Goal: Information Seeking & Learning: Learn about a topic

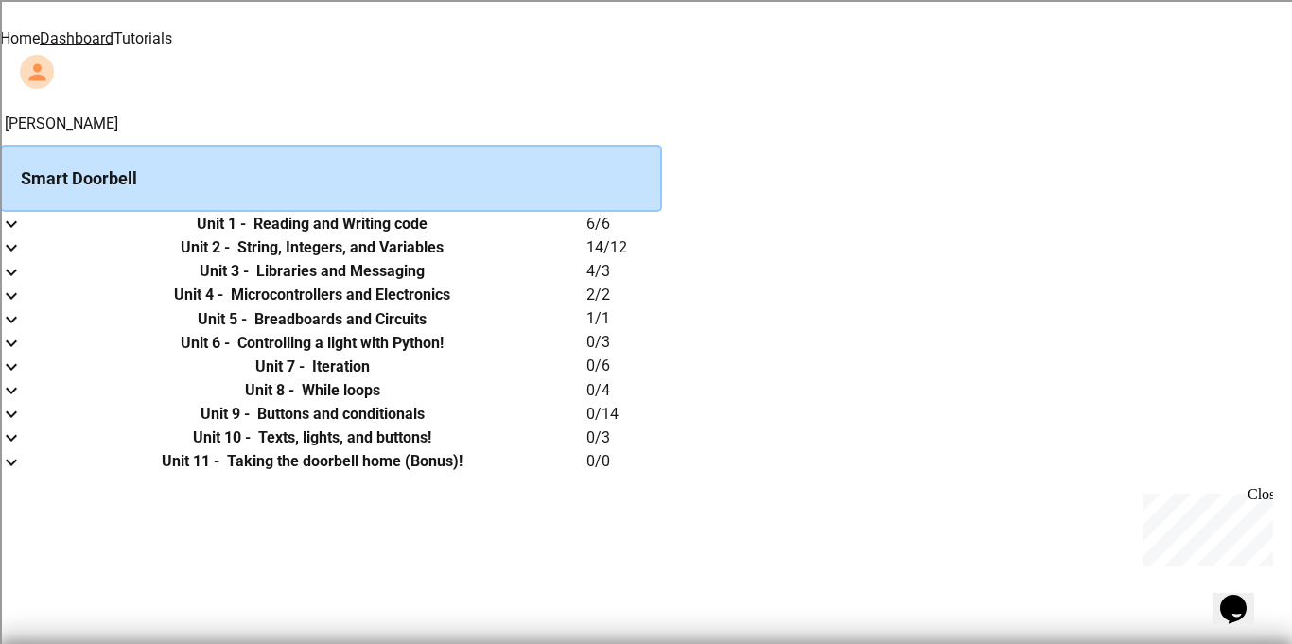
click at [172, 34] on link "Tutorials" at bounding box center [143, 38] width 59 height 18
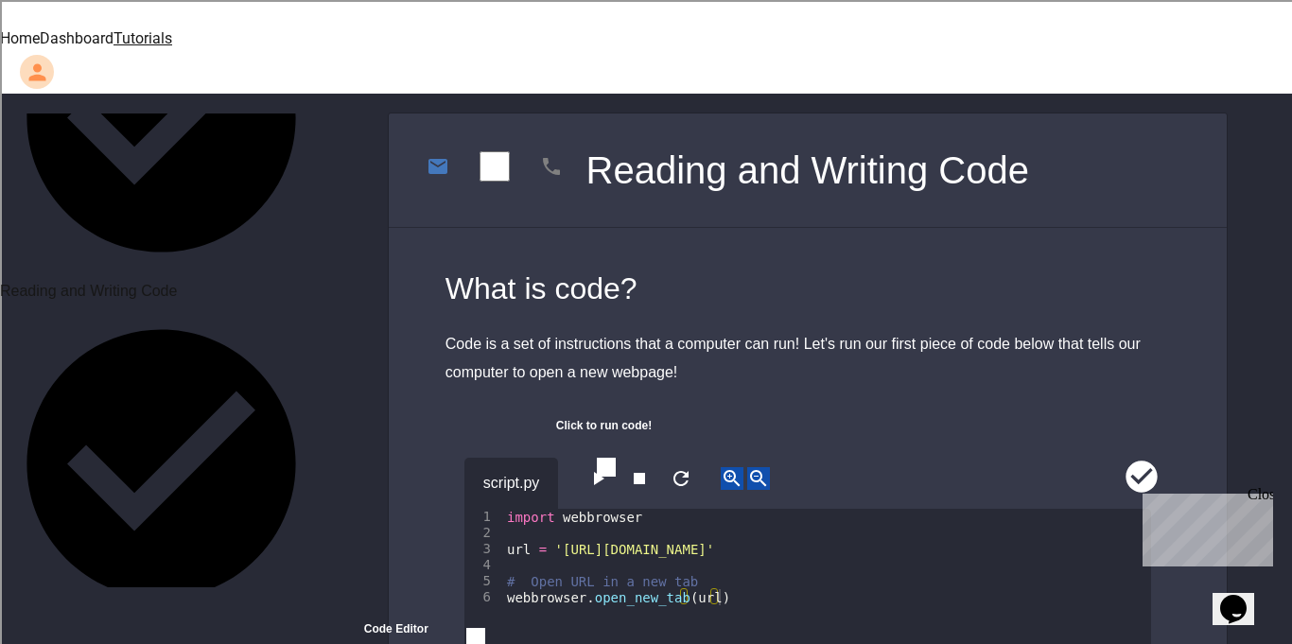
scroll to position [628, 0]
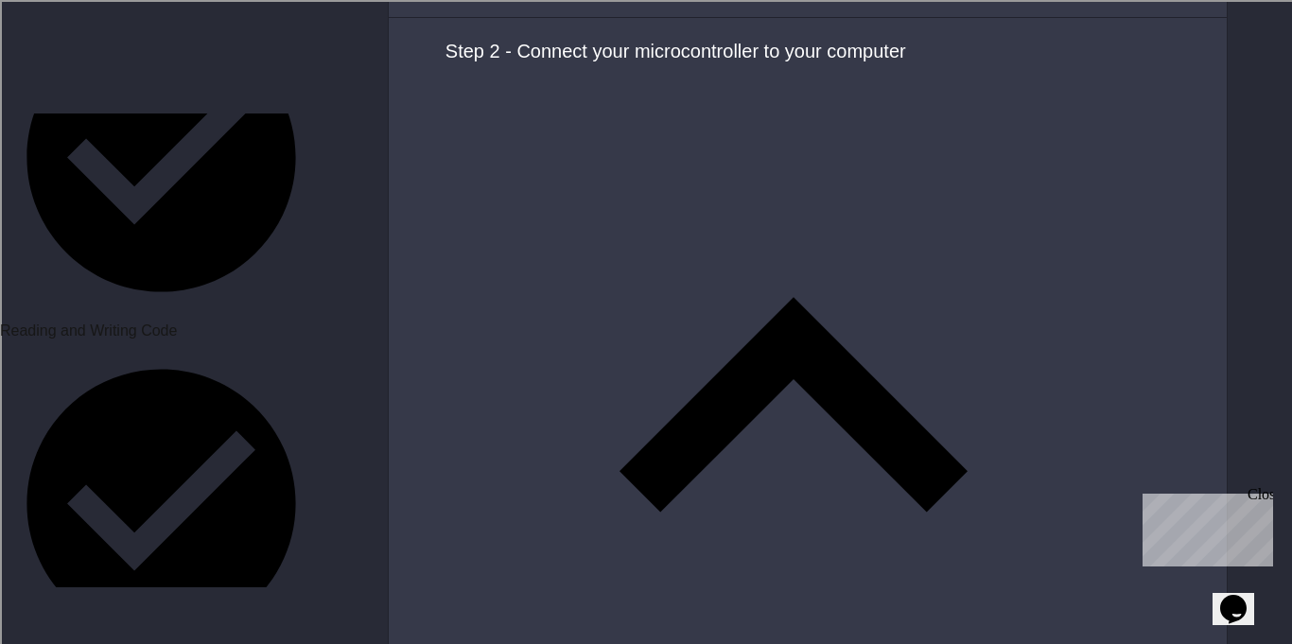
scroll to position [2119, 0]
click at [18, 515] on button "Ok" at bounding box center [9, 526] width 18 height 23
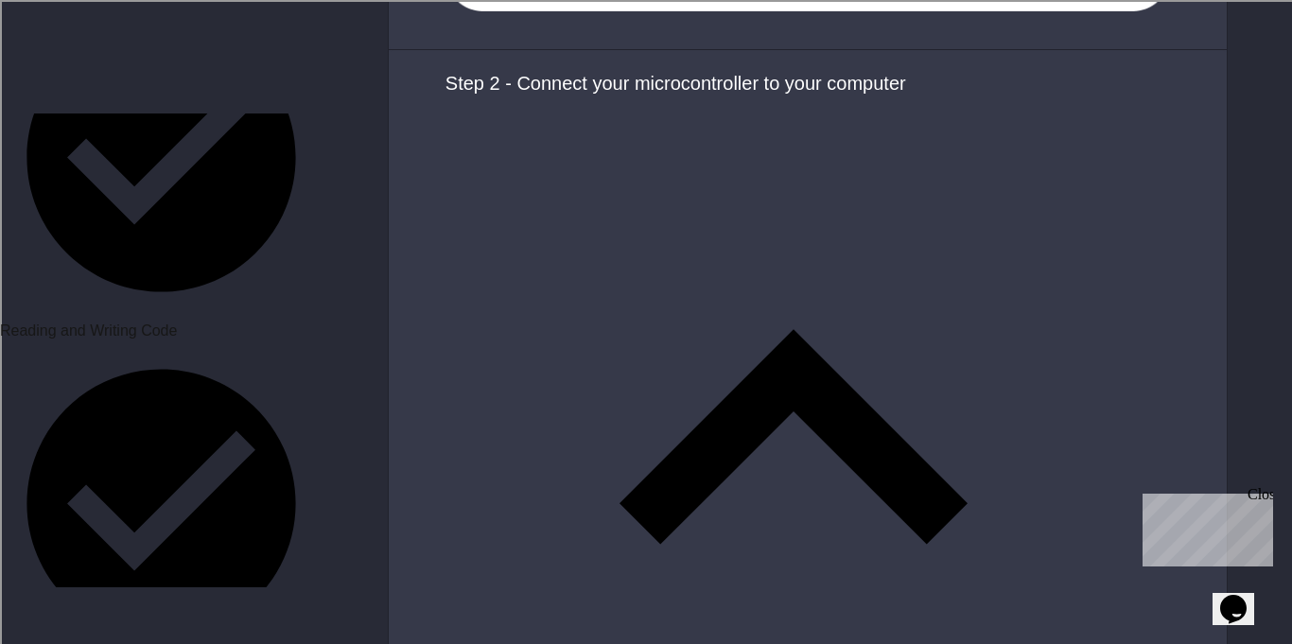
scroll to position [2088, 0]
click at [18, 545] on button "Ok" at bounding box center [9, 556] width 18 height 23
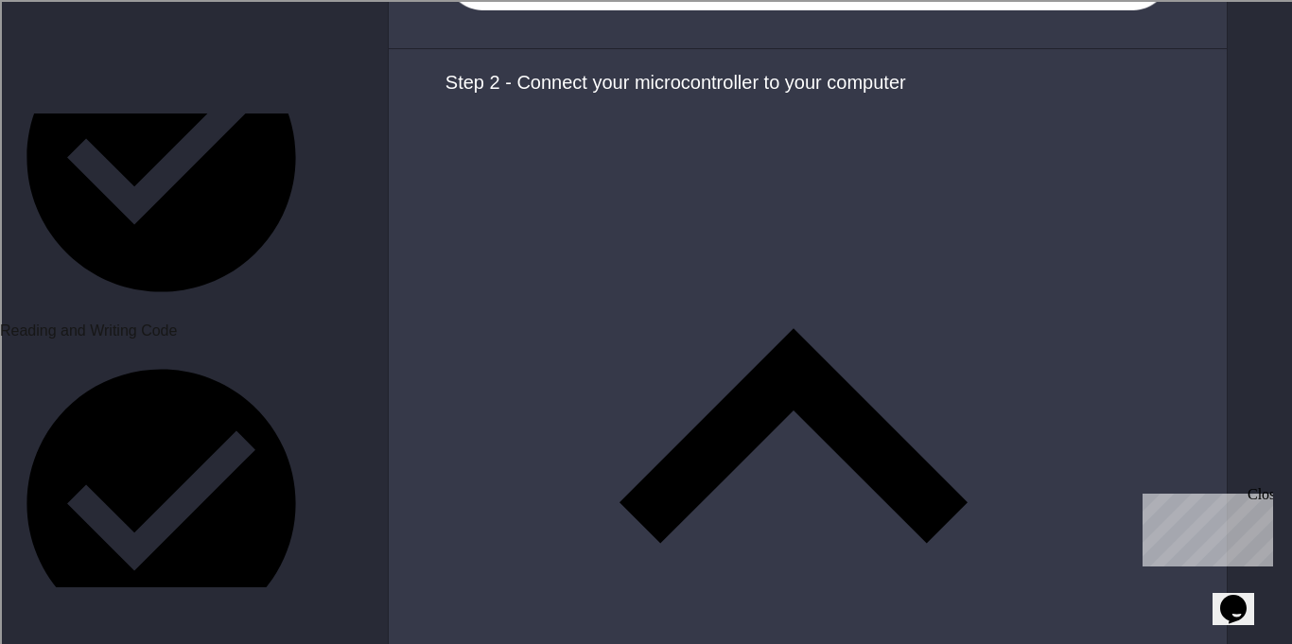
click at [93, 545] on button "Yes, update it!" at bounding box center [46, 556] width 93 height 23
click at [18, 545] on button "Ok" at bounding box center [9, 556] width 18 height 23
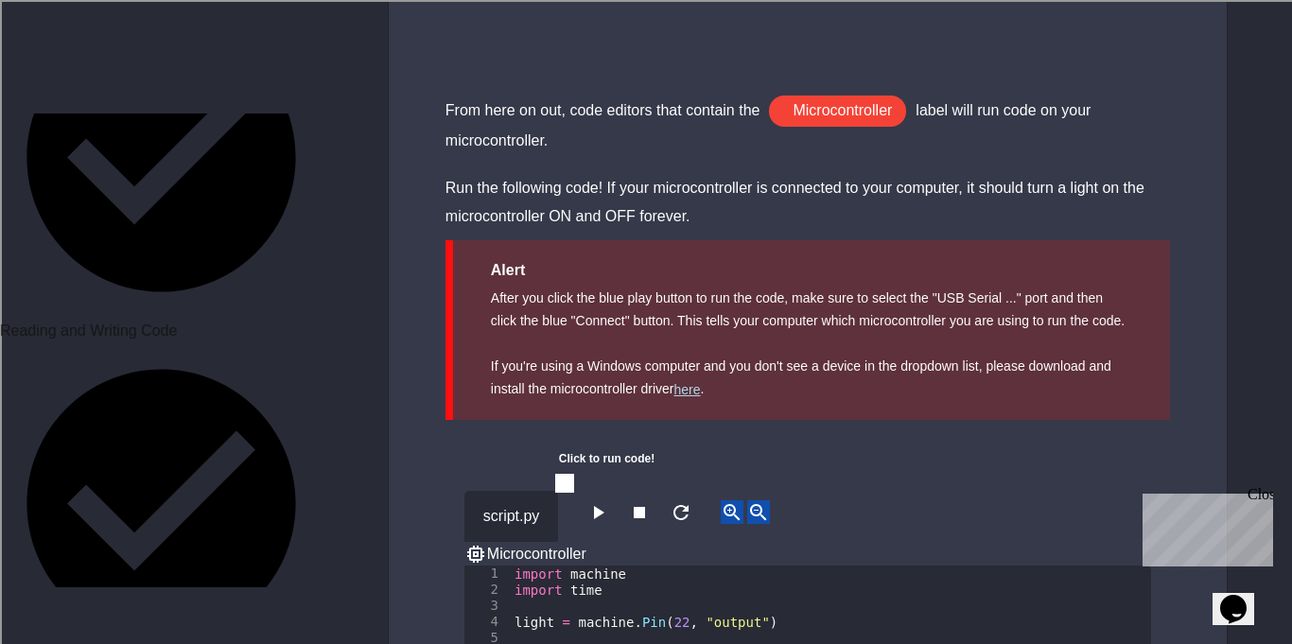
scroll to position [4080, 0]
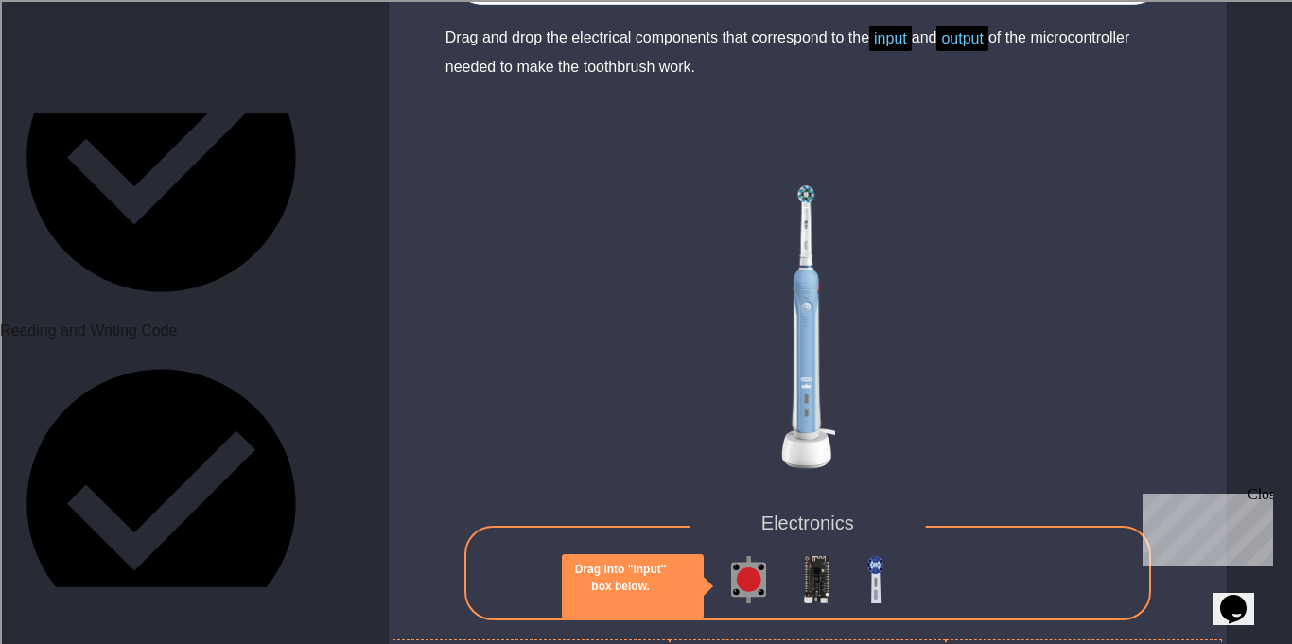
scroll to position [4326, 0]
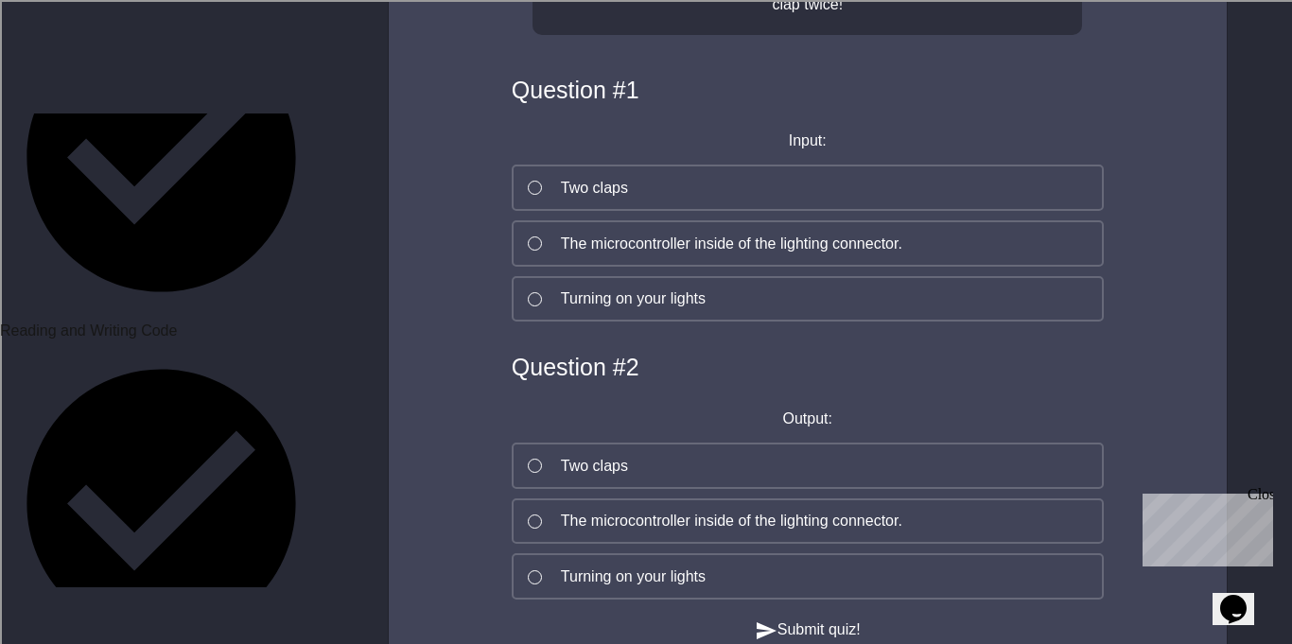
scroll to position [1441, 0]
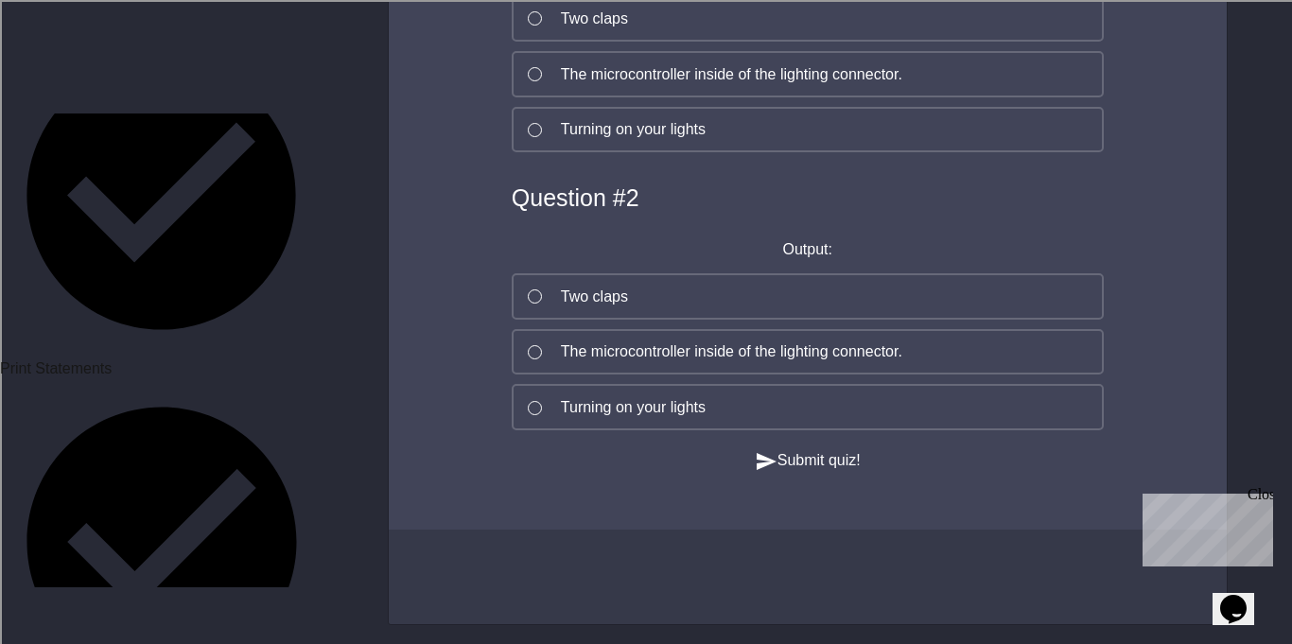
scroll to position [958, 0]
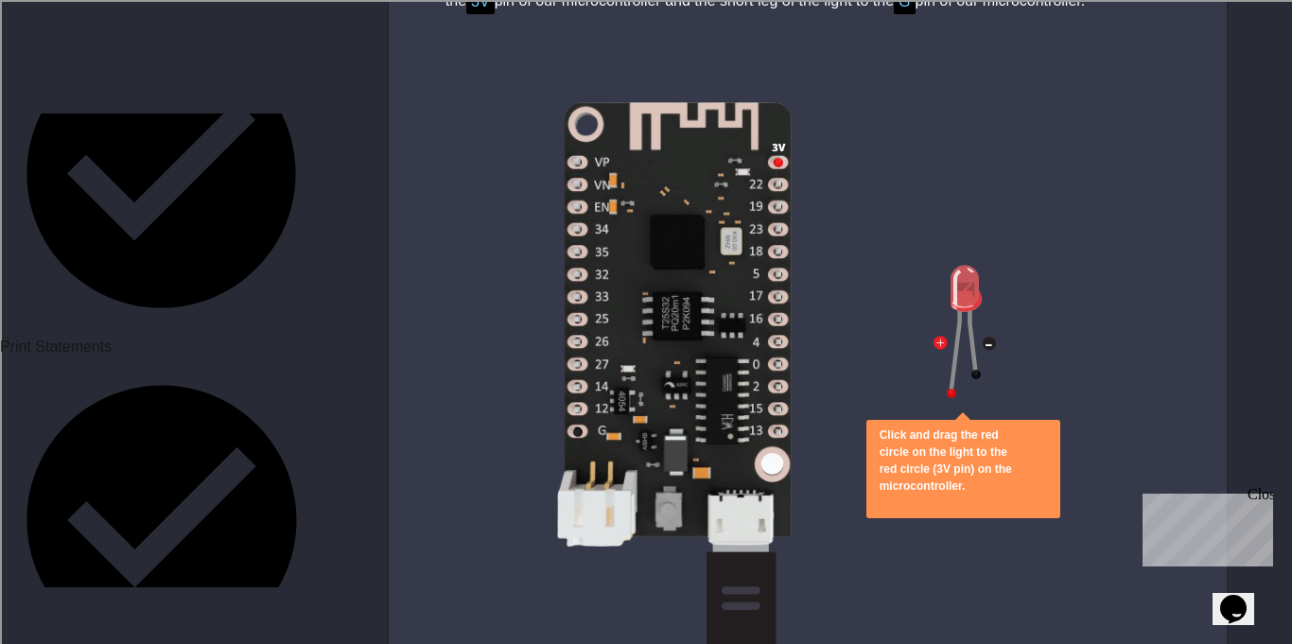
scroll to position [4709, 0]
drag, startPoint x: 939, startPoint y: 286, endPoint x: 923, endPoint y: 302, distance: 22.7
click at [923, 302] on div "Click and drag the red circle on the light to the red circle (3V pin) on the mi…" at bounding box center [808, 409] width 838 height 708
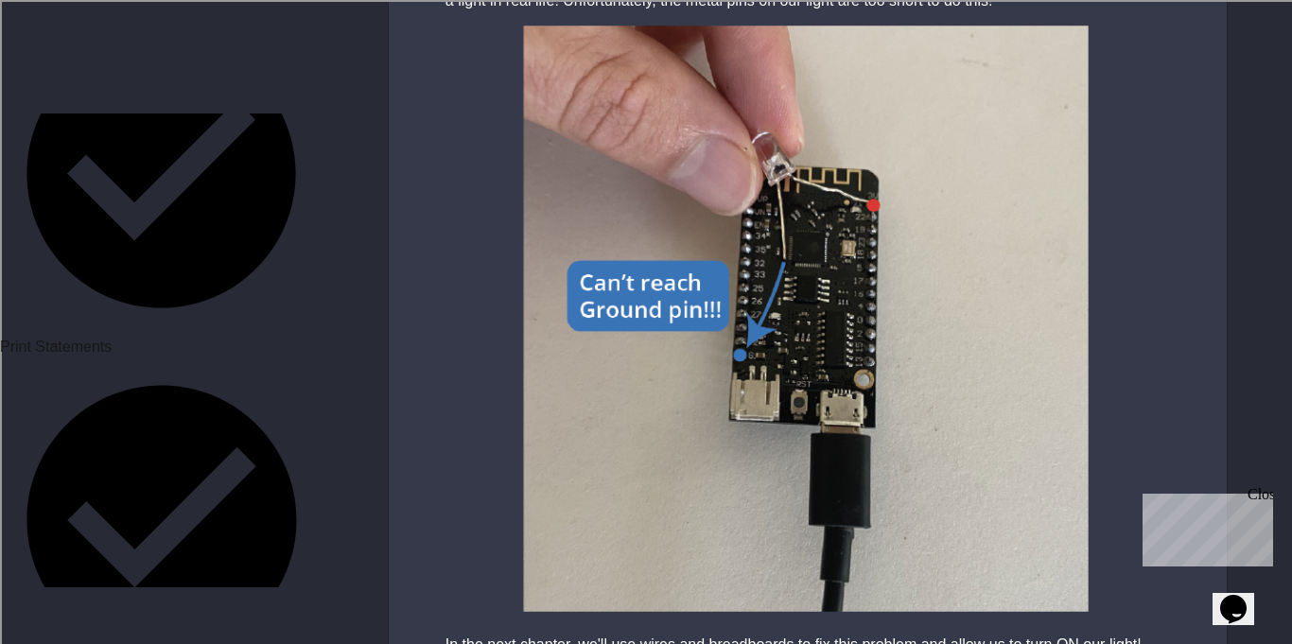
scroll to position [5775, 0]
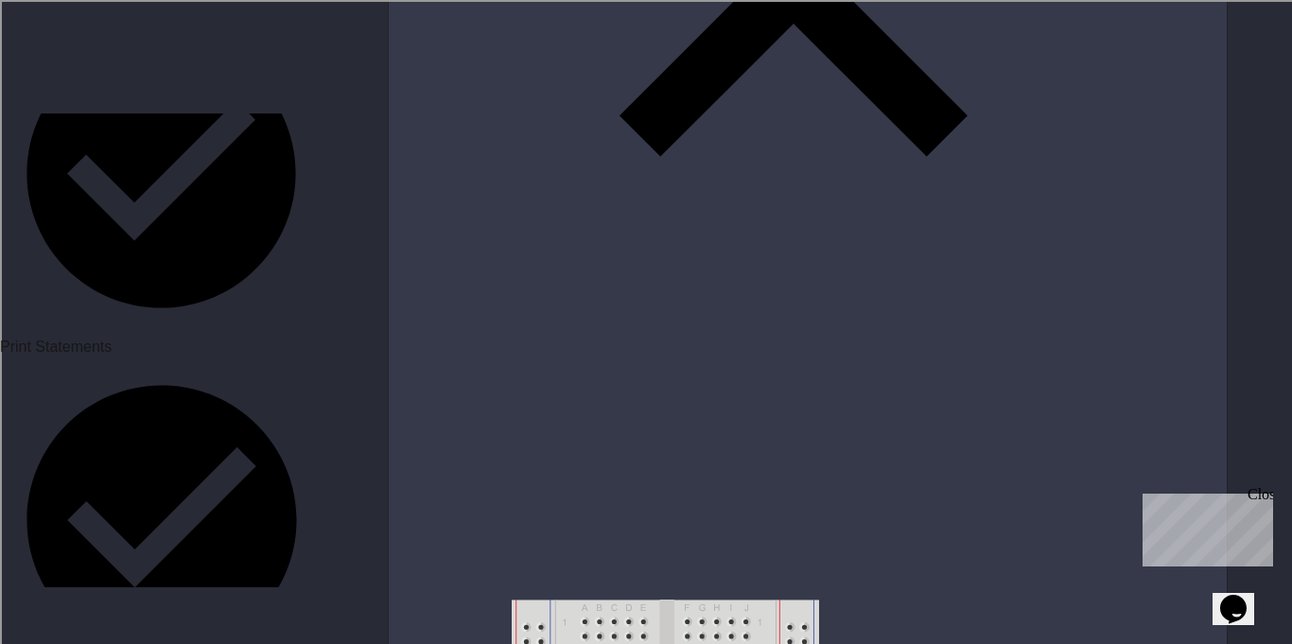
scroll to position [4023, 0]
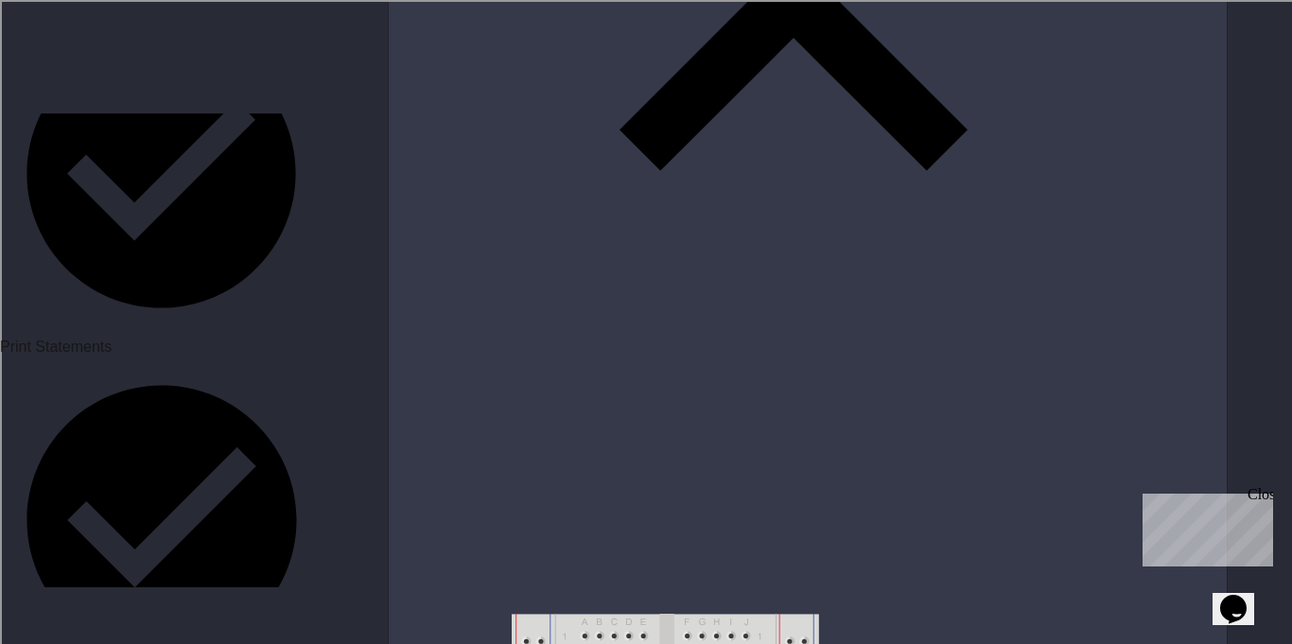
drag, startPoint x: 731, startPoint y: 42, endPoint x: 740, endPoint y: 128, distance: 86.5
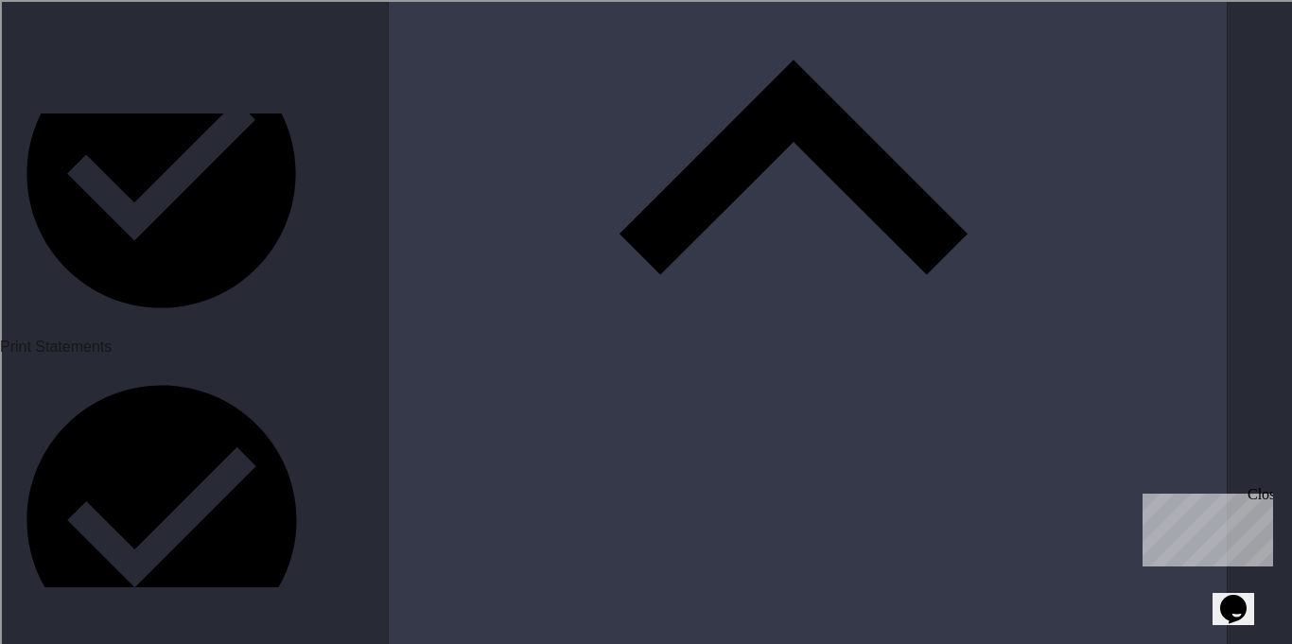
scroll to position [3915, 0]
drag, startPoint x: 853, startPoint y: 350, endPoint x: 741, endPoint y: 226, distance: 167.4
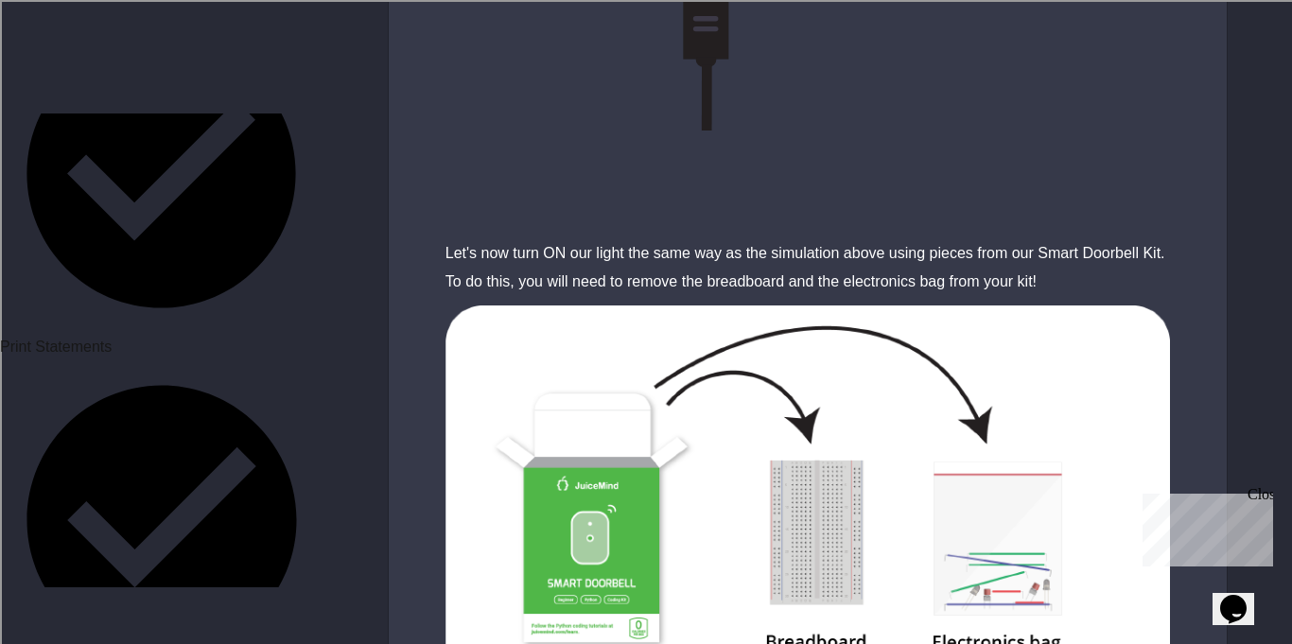
scroll to position [6871, 0]
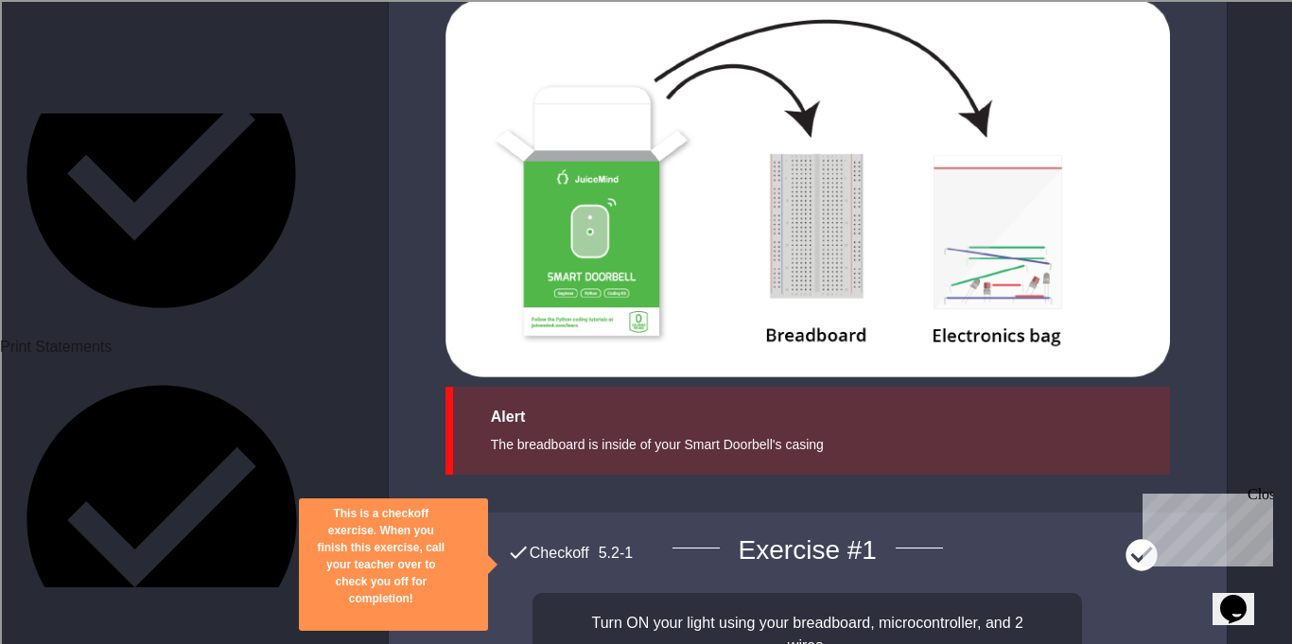
scroll to position [7325, 0]
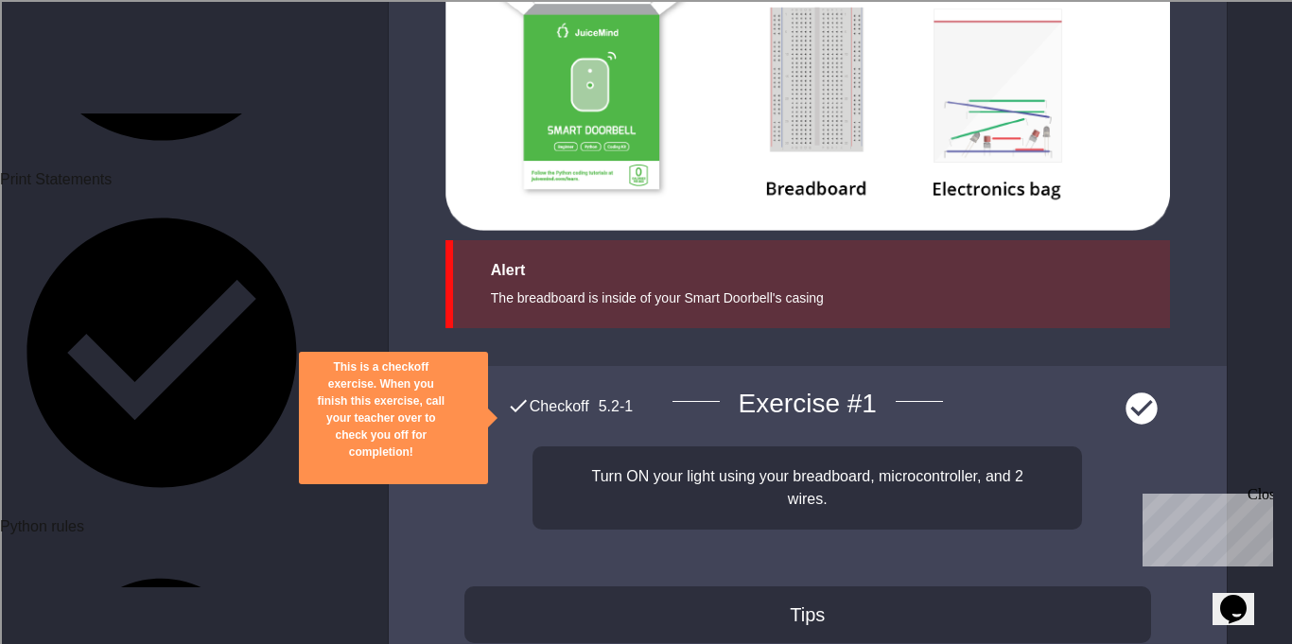
scroll to position [1127, 0]
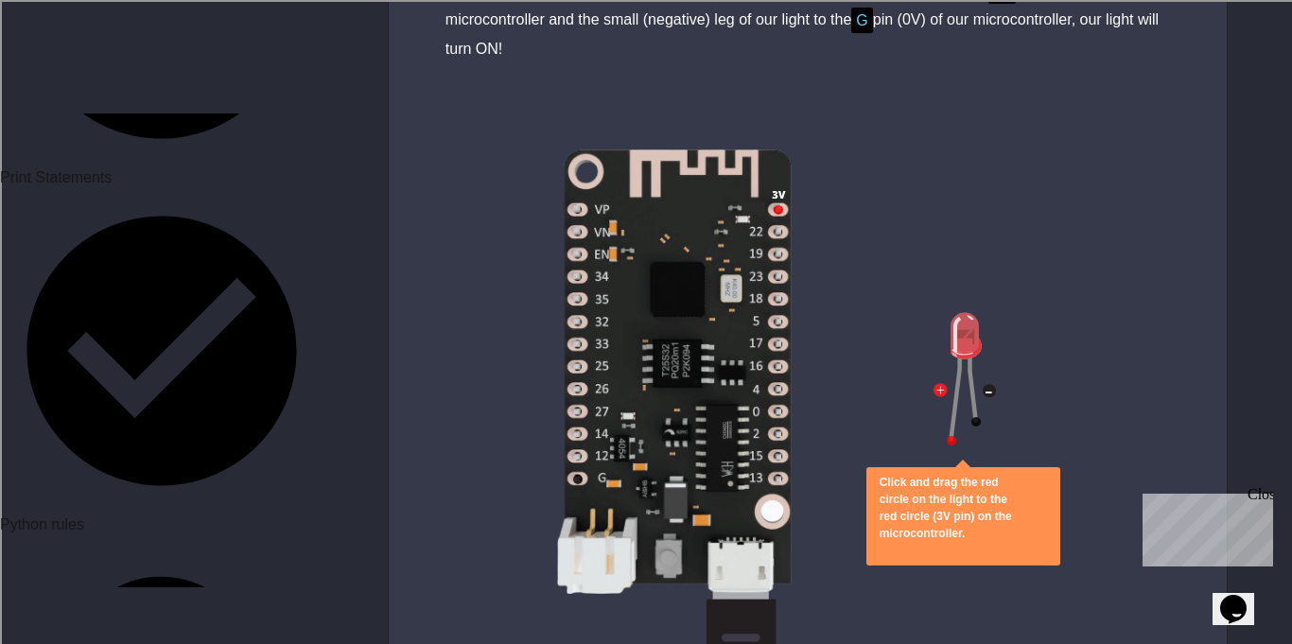
scroll to position [1534, 0]
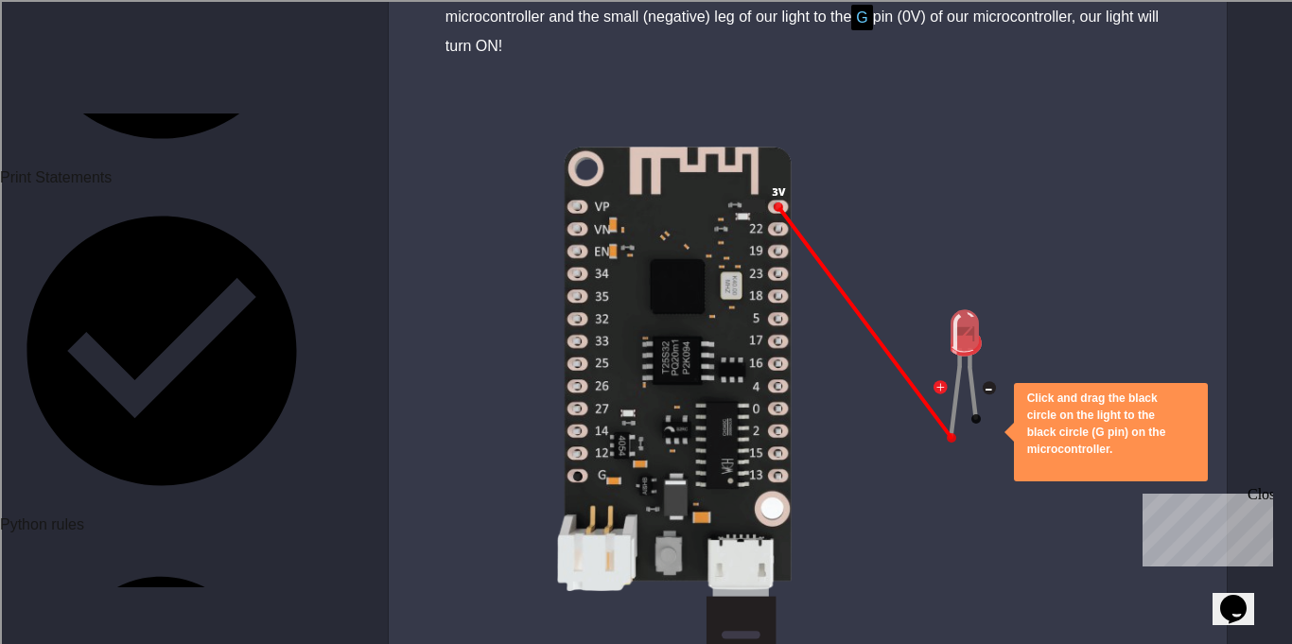
drag, startPoint x: 924, startPoint y: 403, endPoint x: 618, endPoint y: 458, distance: 311.3
click at [618, 458] on div "Click and drag the black circle on the light to the black circle (G pin) on the…" at bounding box center [808, 452] width 838 height 708
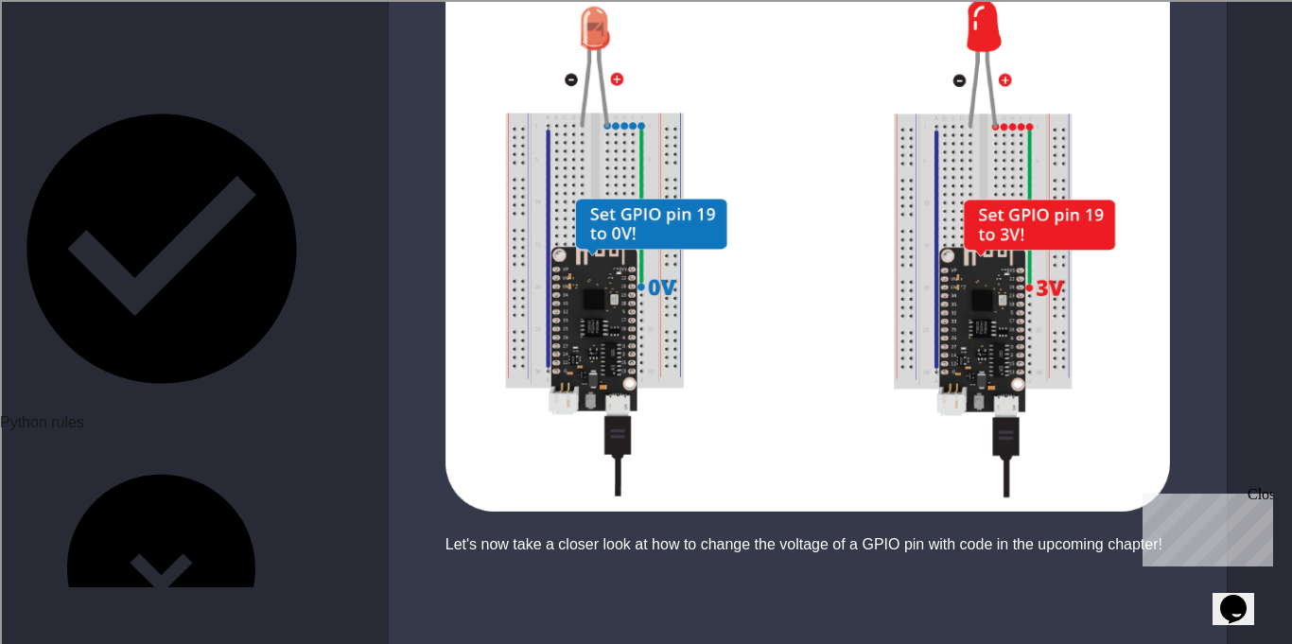
scroll to position [1242, 0]
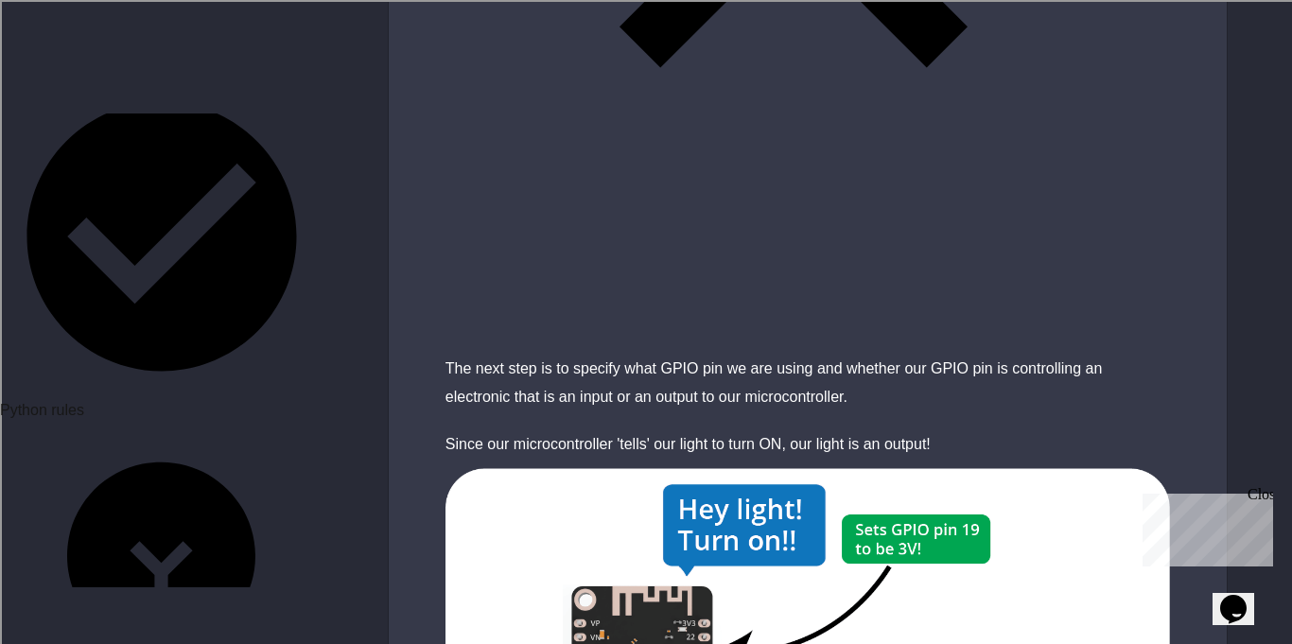
scroll to position [3435, 0]
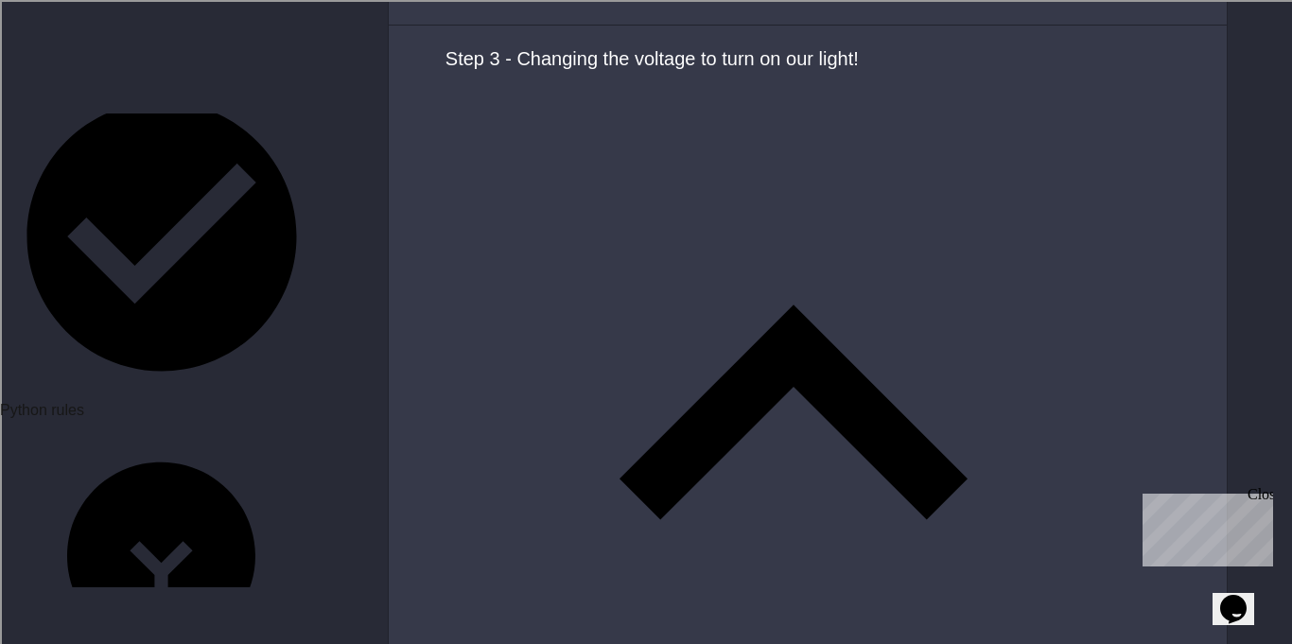
scroll to position [5643, 0]
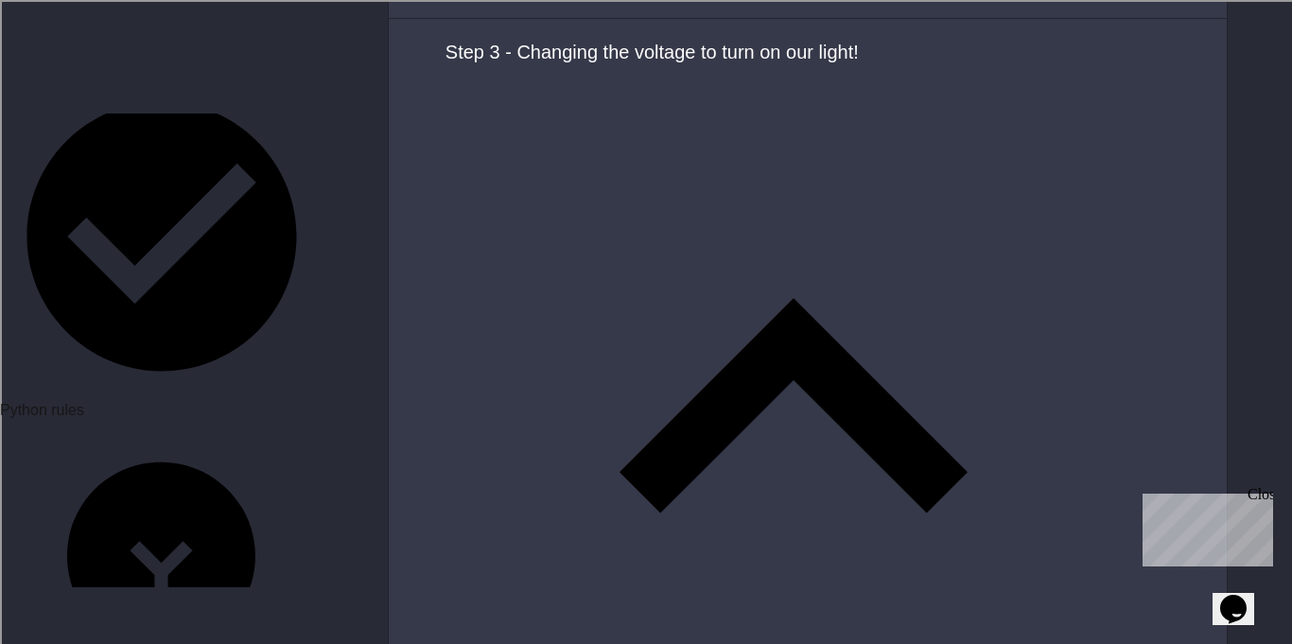
type textarea "**********"
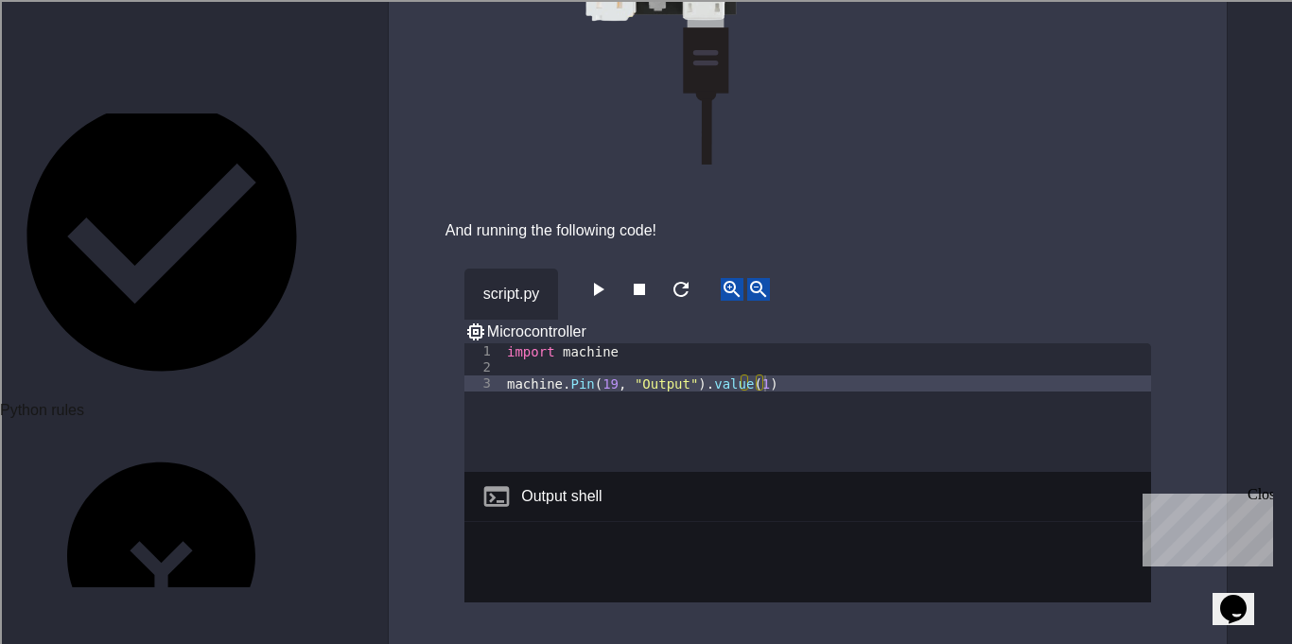
scroll to position [1062, 0]
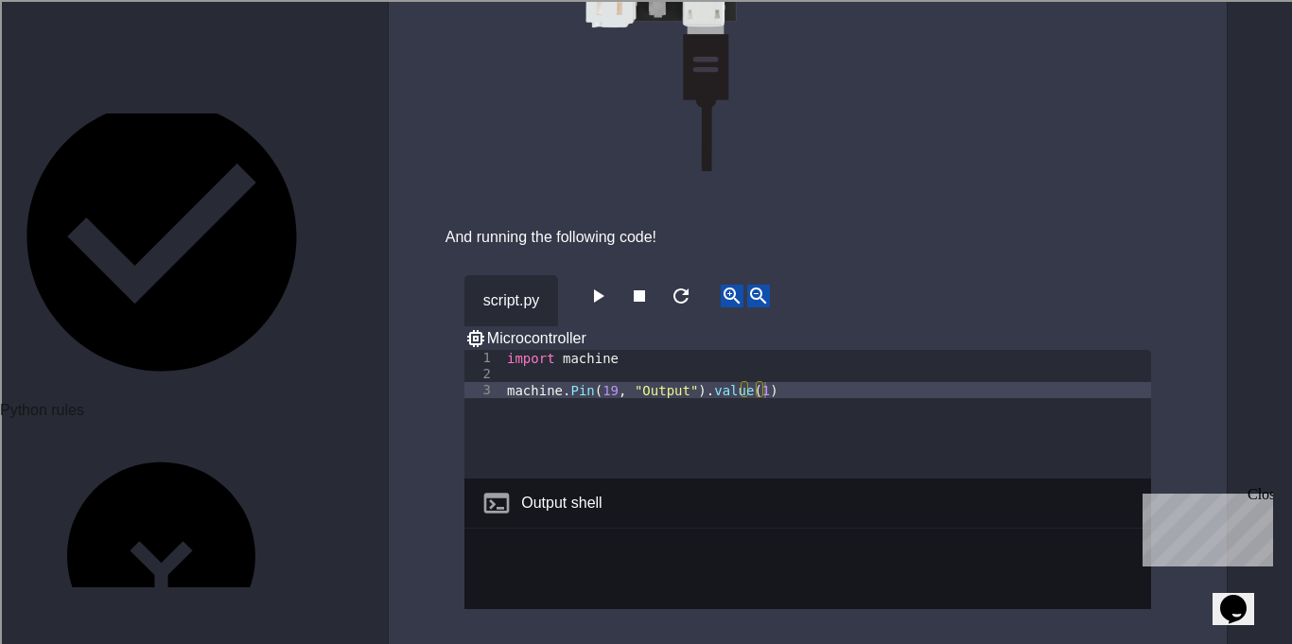
click at [605, 285] on icon "button" at bounding box center [597, 296] width 23 height 23
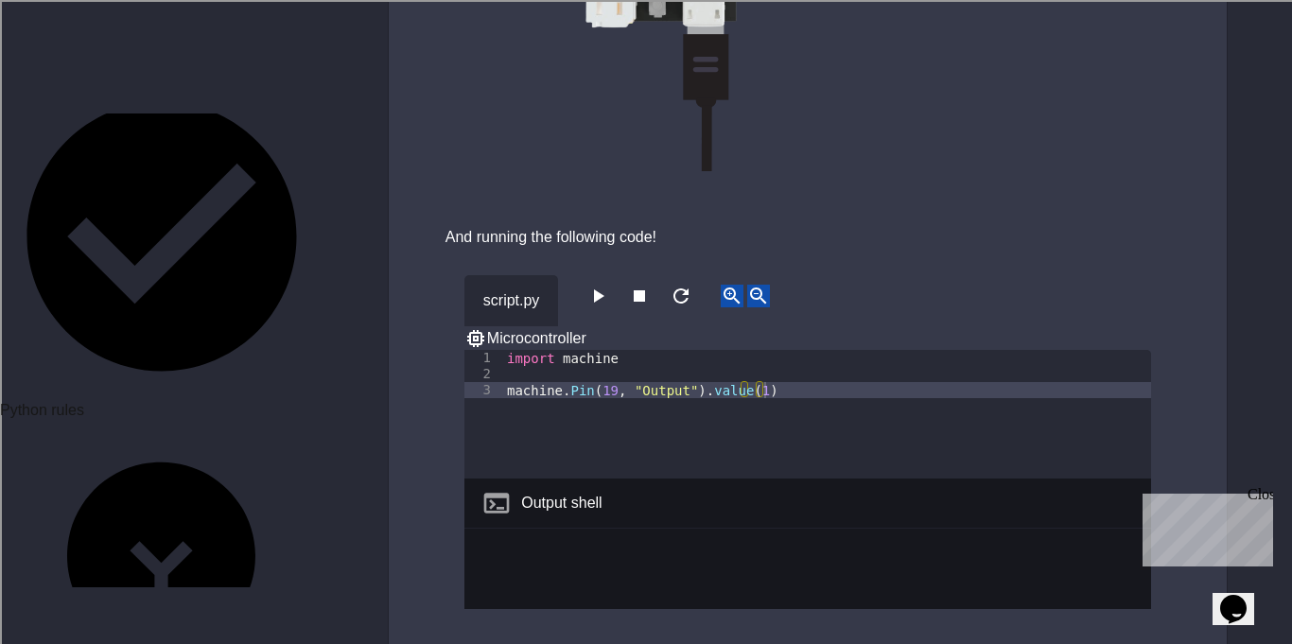
click at [605, 285] on icon "button" at bounding box center [597, 296] width 23 height 23
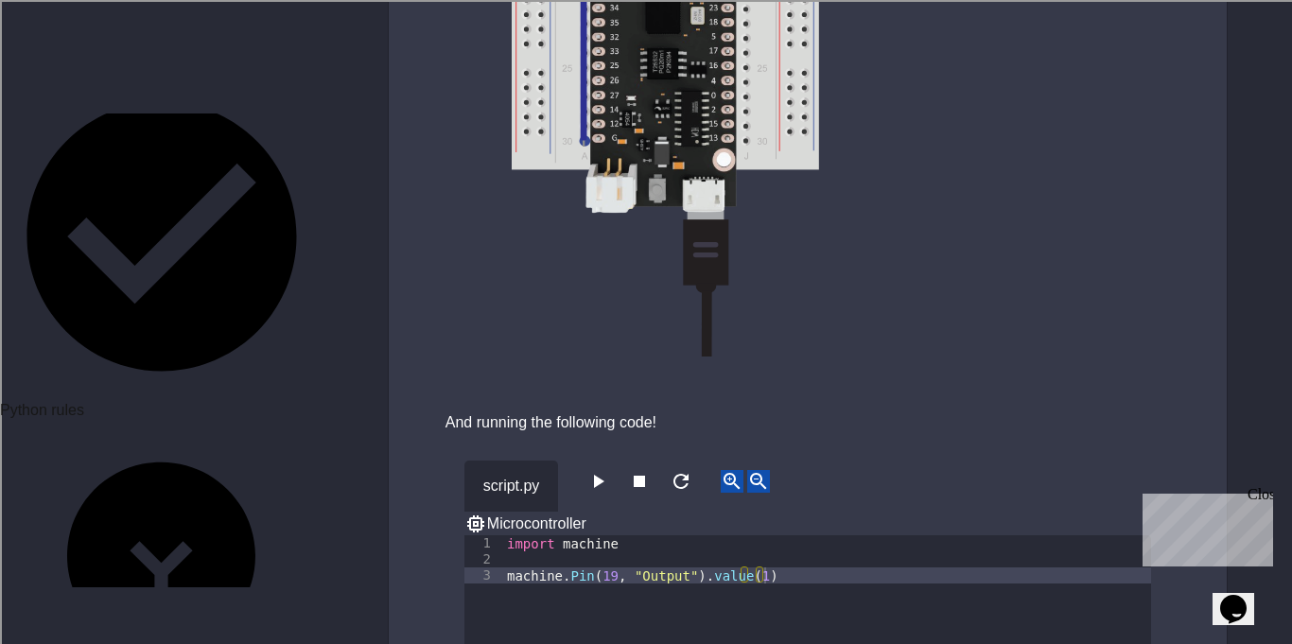
scroll to position [856, 0]
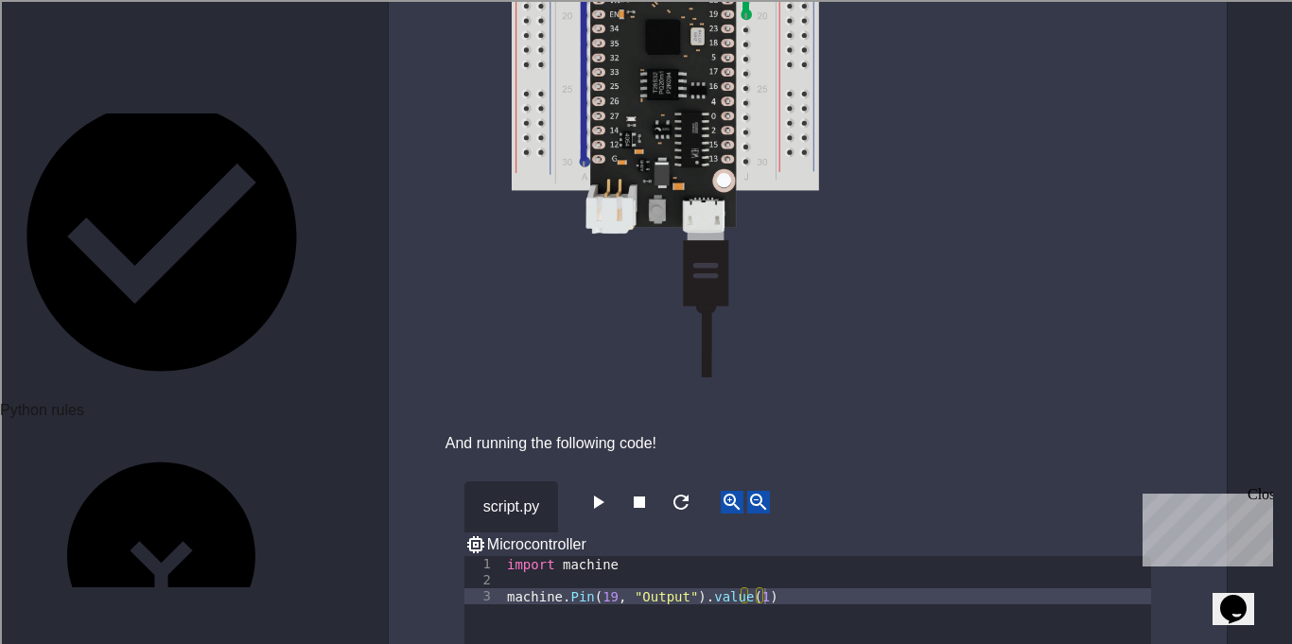
click at [598, 491] on icon "button" at bounding box center [597, 502] width 23 height 23
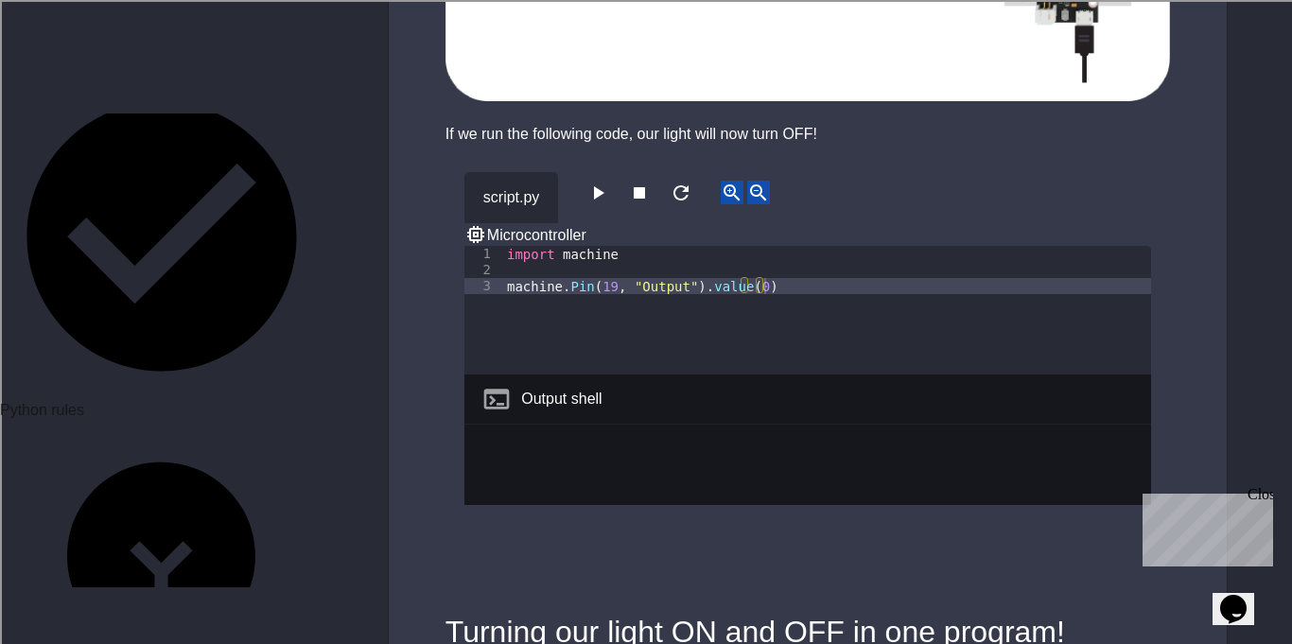
scroll to position [2184, 0]
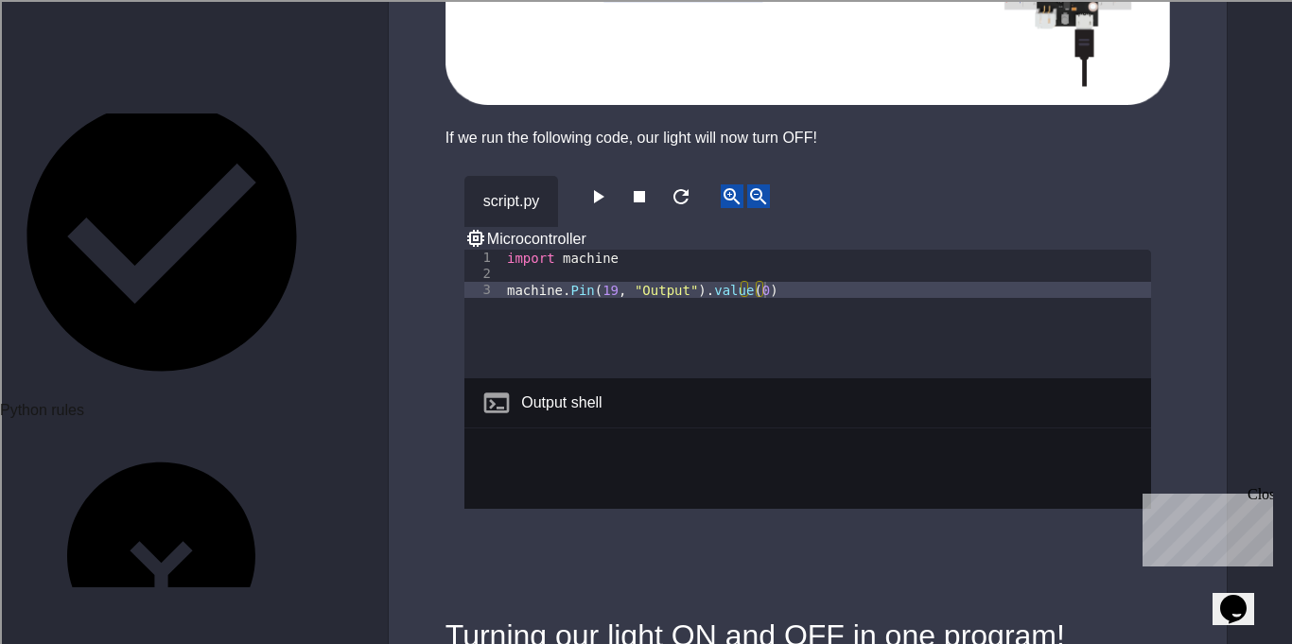
click at [599, 185] on icon "button" at bounding box center [597, 196] width 23 height 23
click at [609, 184] on button "button" at bounding box center [597, 196] width 23 height 24
click at [484, 230] on icon at bounding box center [475, 238] width 17 height 17
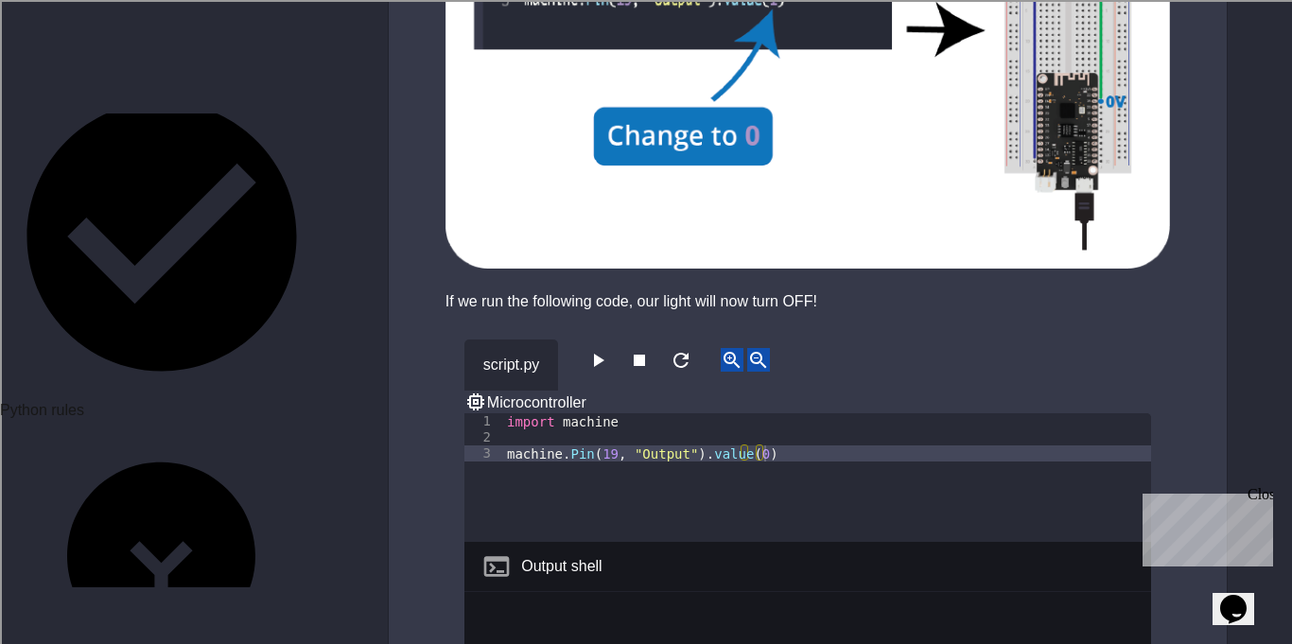
scroll to position [2038, 0]
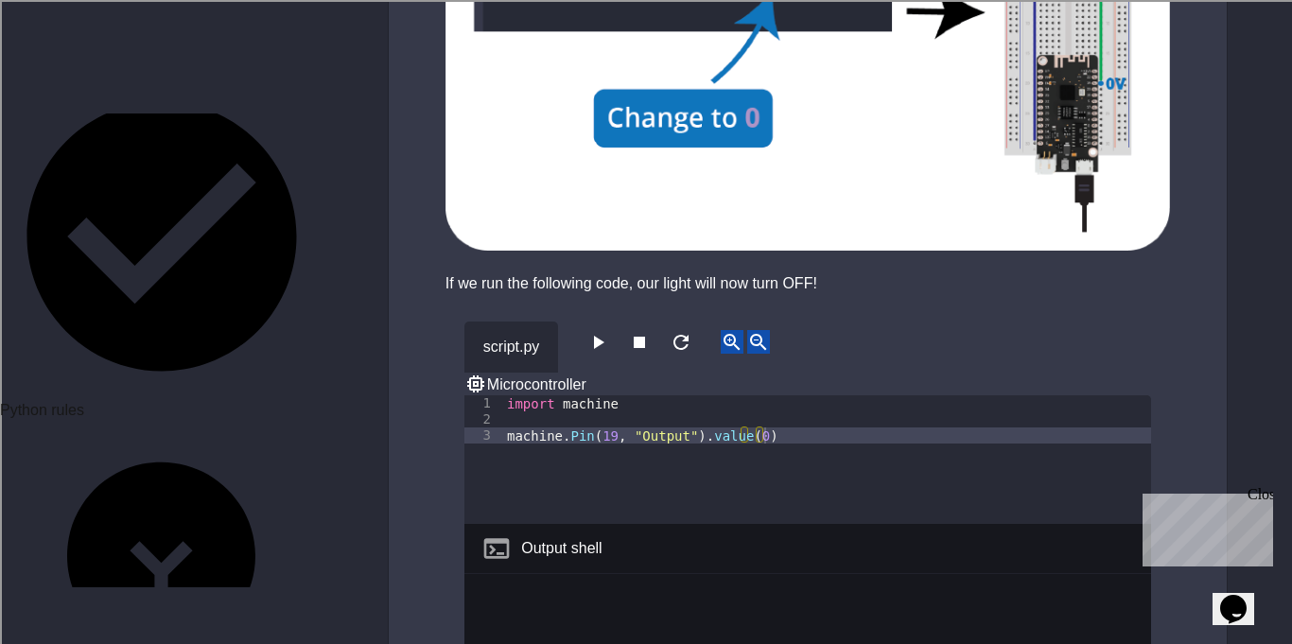
click at [600, 331] on icon "button" at bounding box center [597, 342] width 23 height 23
click at [602, 330] on button "button" at bounding box center [597, 342] width 23 height 24
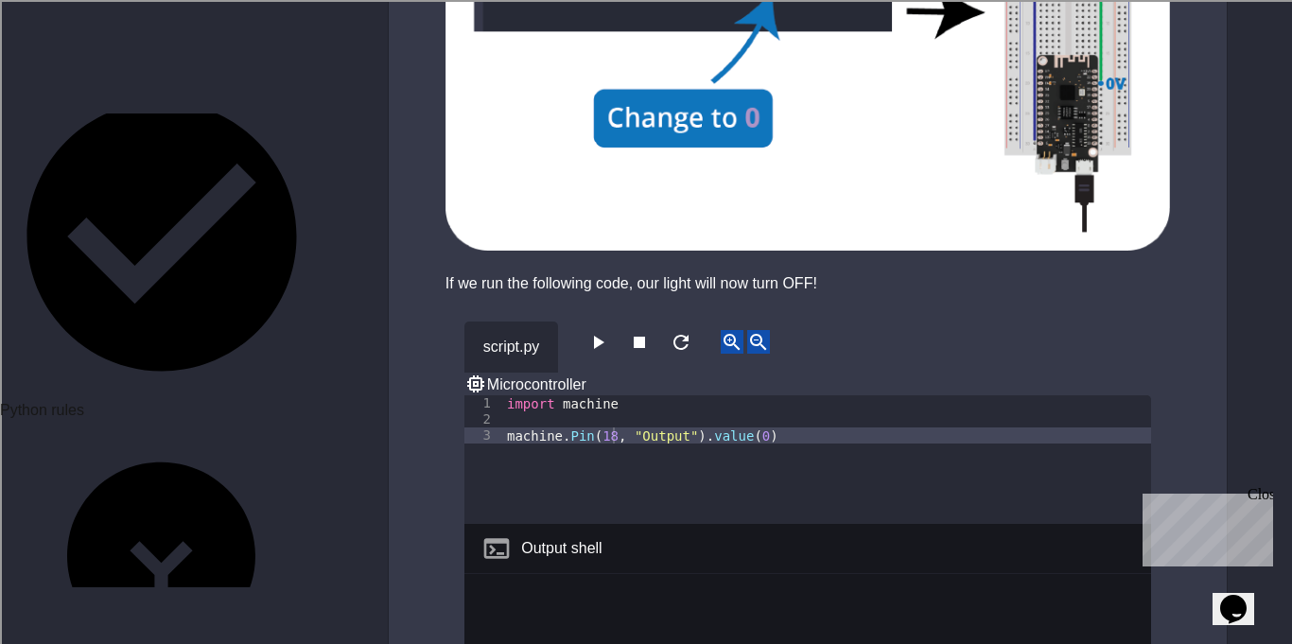
click at [609, 331] on icon "button" at bounding box center [597, 342] width 23 height 23
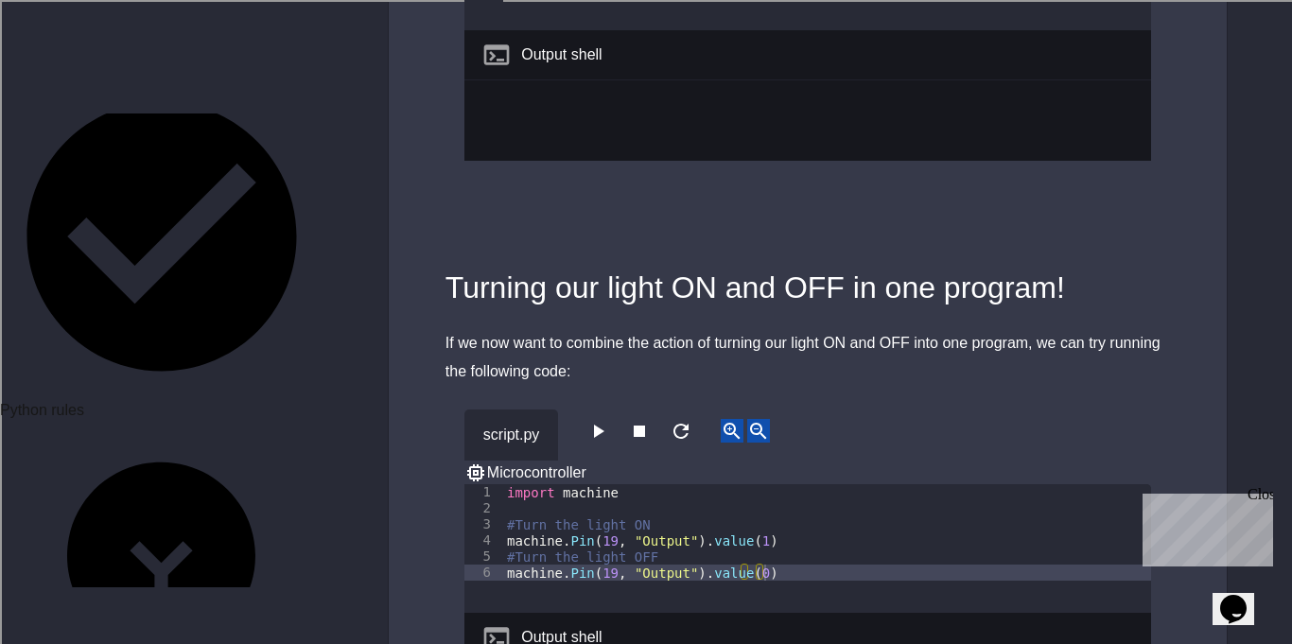
scroll to position [2611, 0]
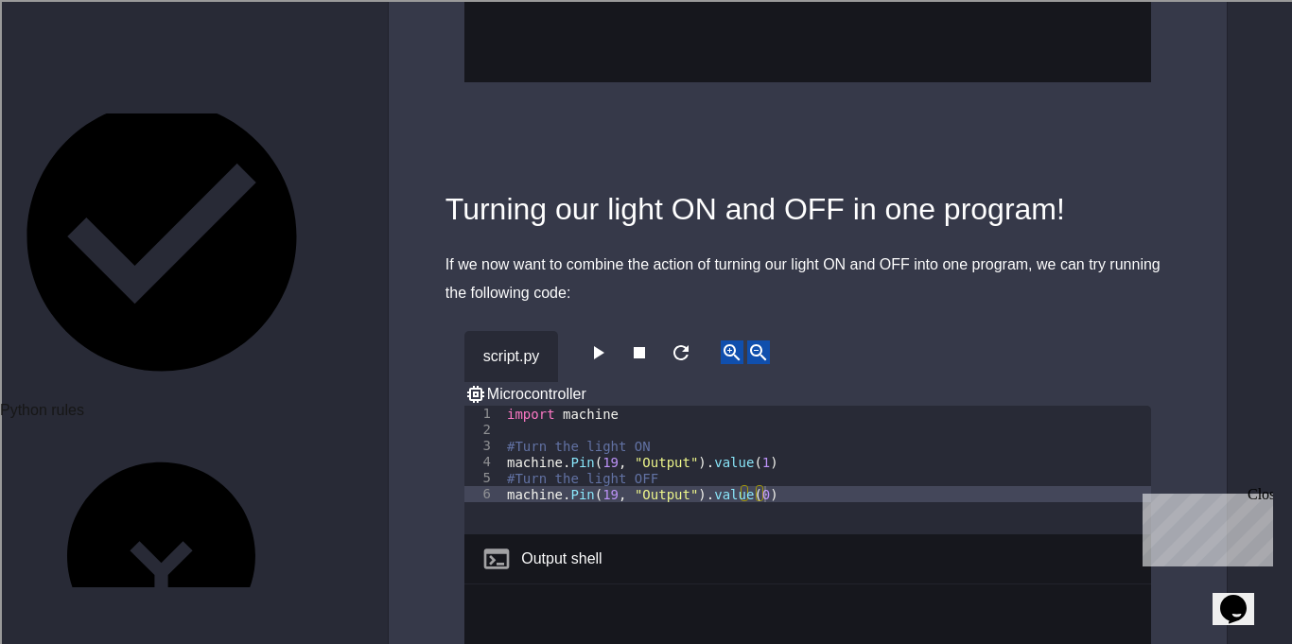
click at [599, 341] on icon "button" at bounding box center [597, 352] width 23 height 23
click at [605, 341] on icon "button" at bounding box center [597, 352] width 23 height 23
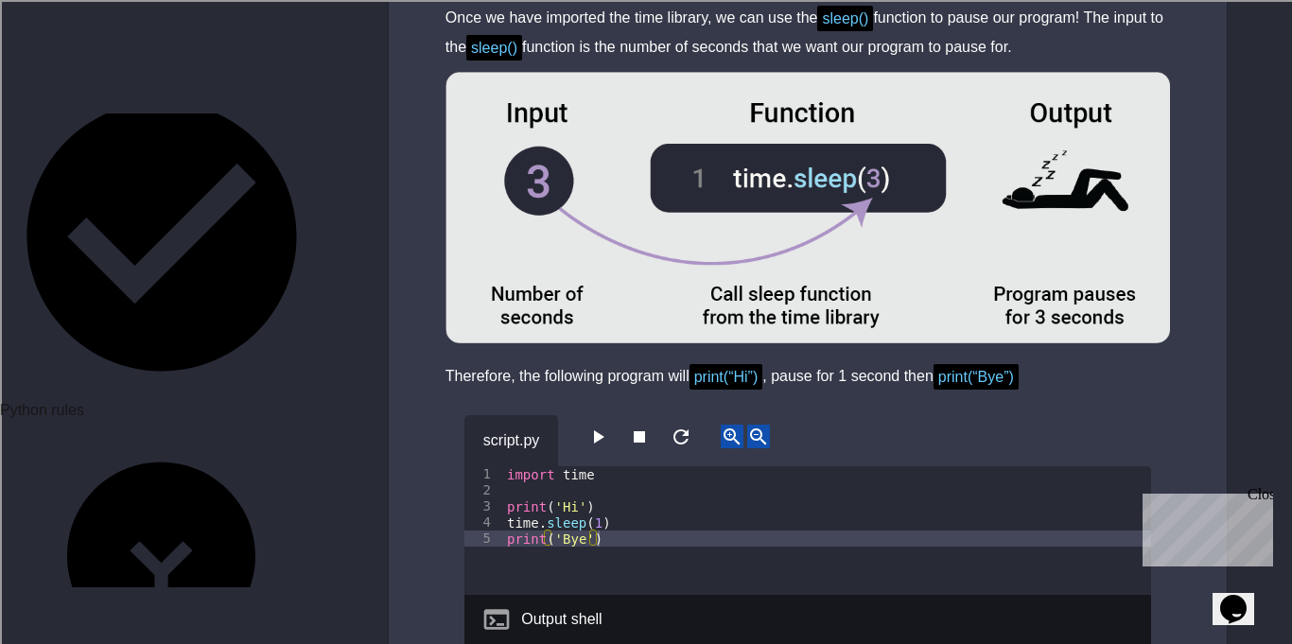
scroll to position [4123, 0]
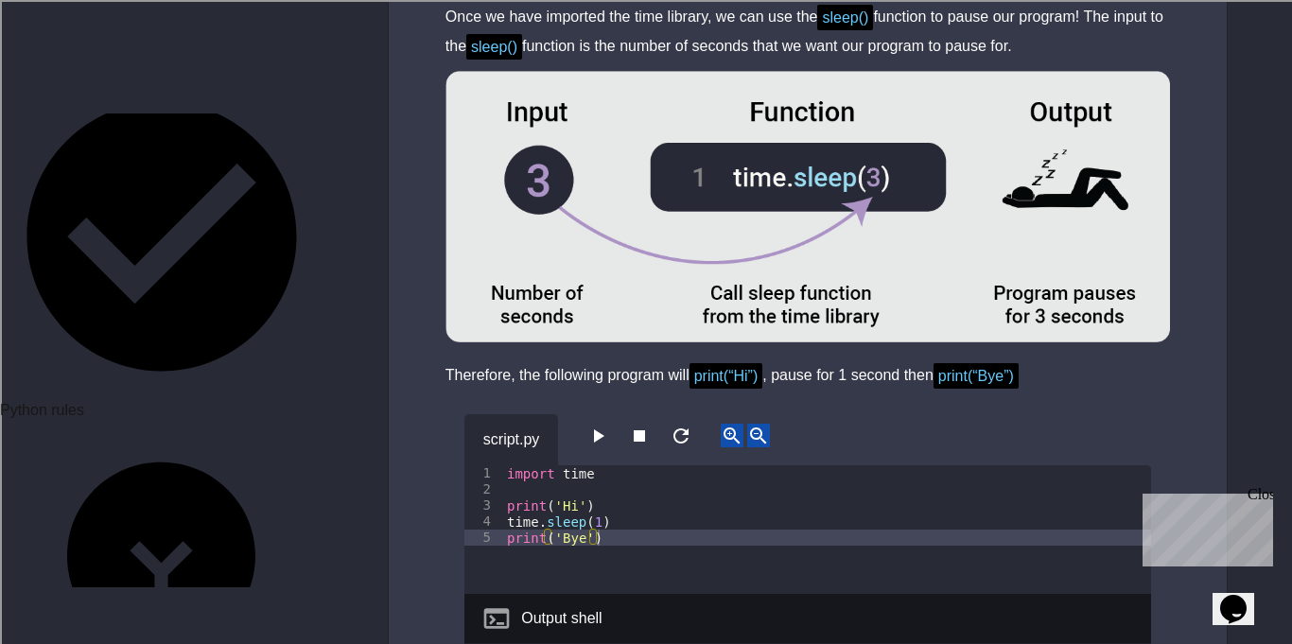
click at [604, 429] on icon "button" at bounding box center [599, 435] width 10 height 13
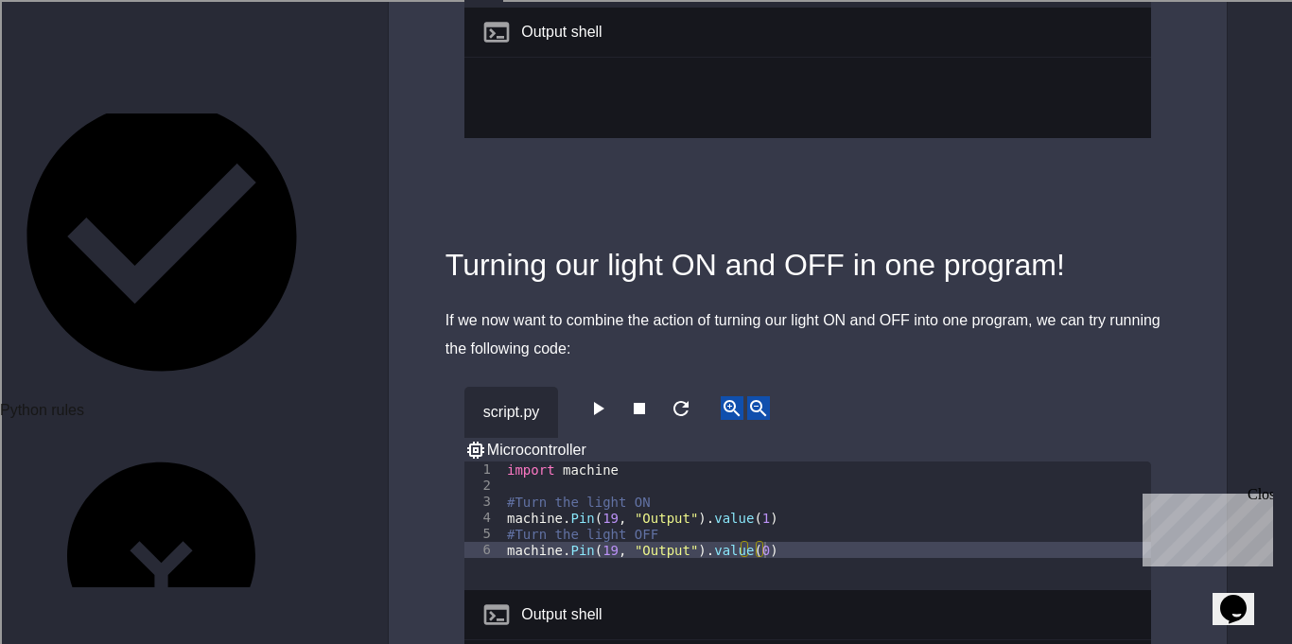
scroll to position [2514, 0]
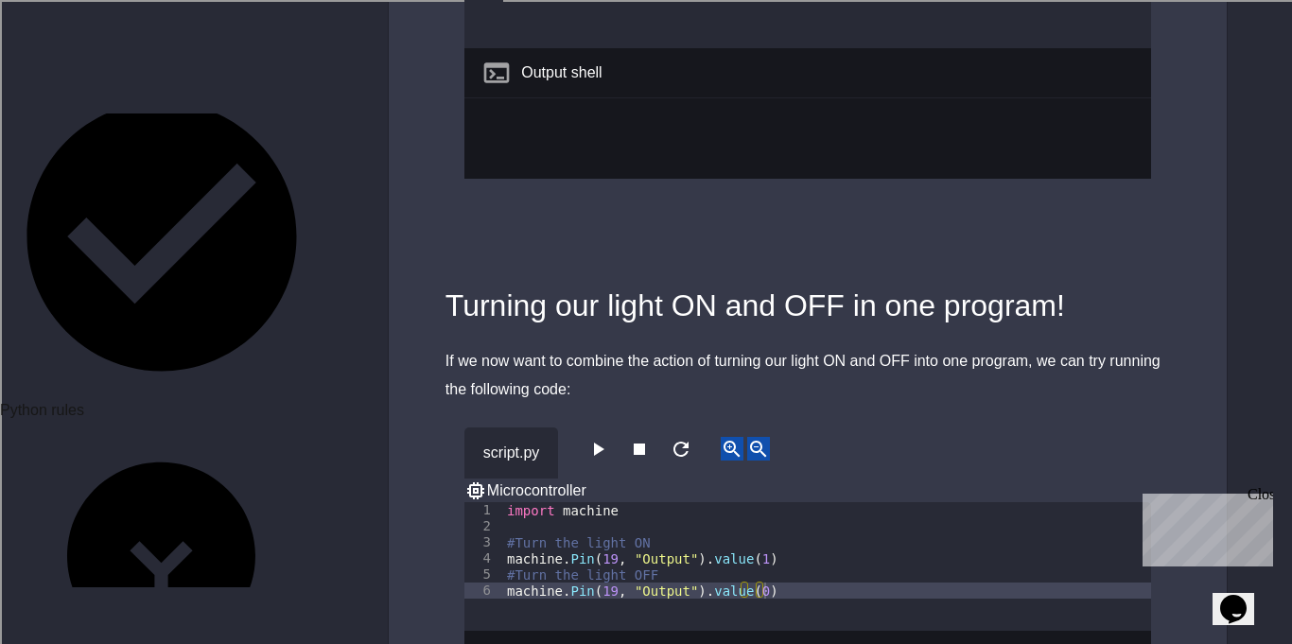
click at [608, 438] on icon "button" at bounding box center [597, 449] width 23 height 23
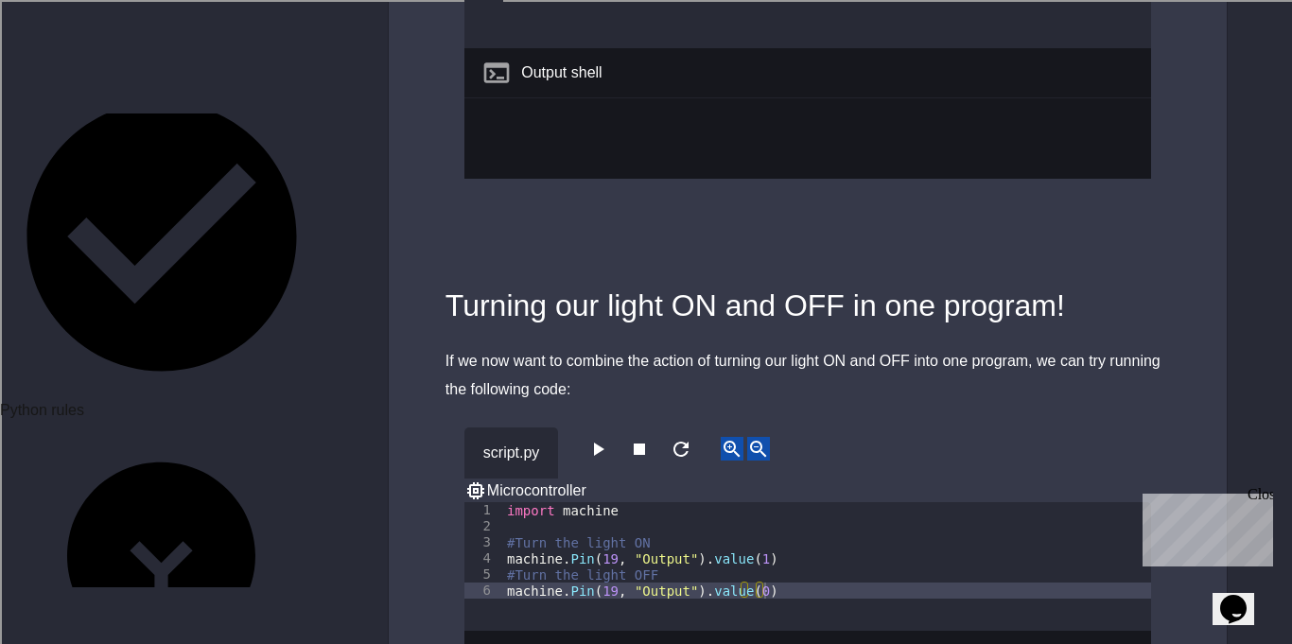
click at [608, 438] on icon "button" at bounding box center [597, 449] width 23 height 23
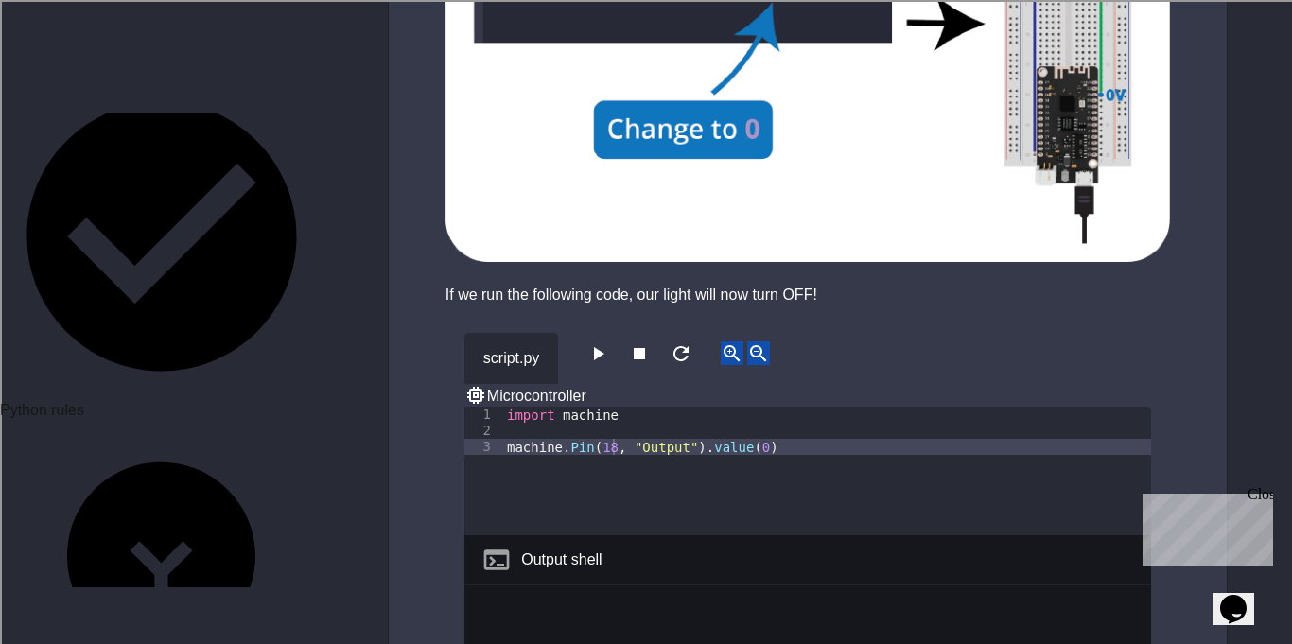
scroll to position [2021, 0]
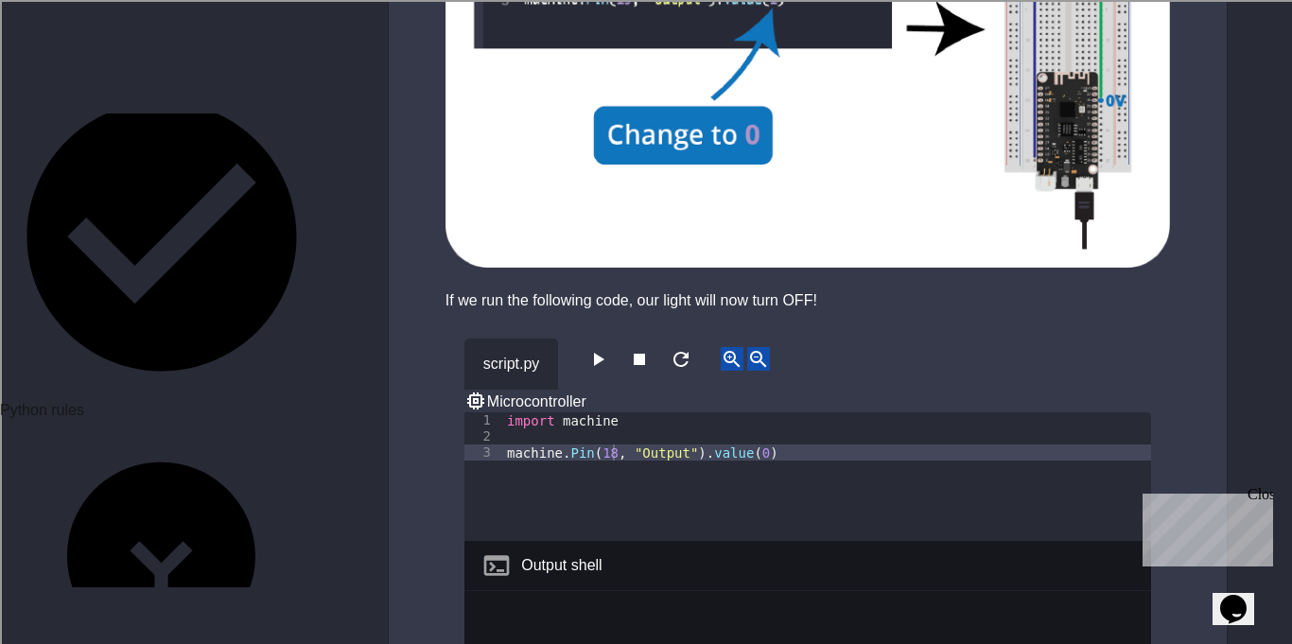
click at [756, 412] on div "import machine machine . Pin ( 19 , "Output" ) . value ( 0 )" at bounding box center [827, 492] width 648 height 161
type textarea "**********"
click at [609, 348] on icon "button" at bounding box center [597, 359] width 23 height 23
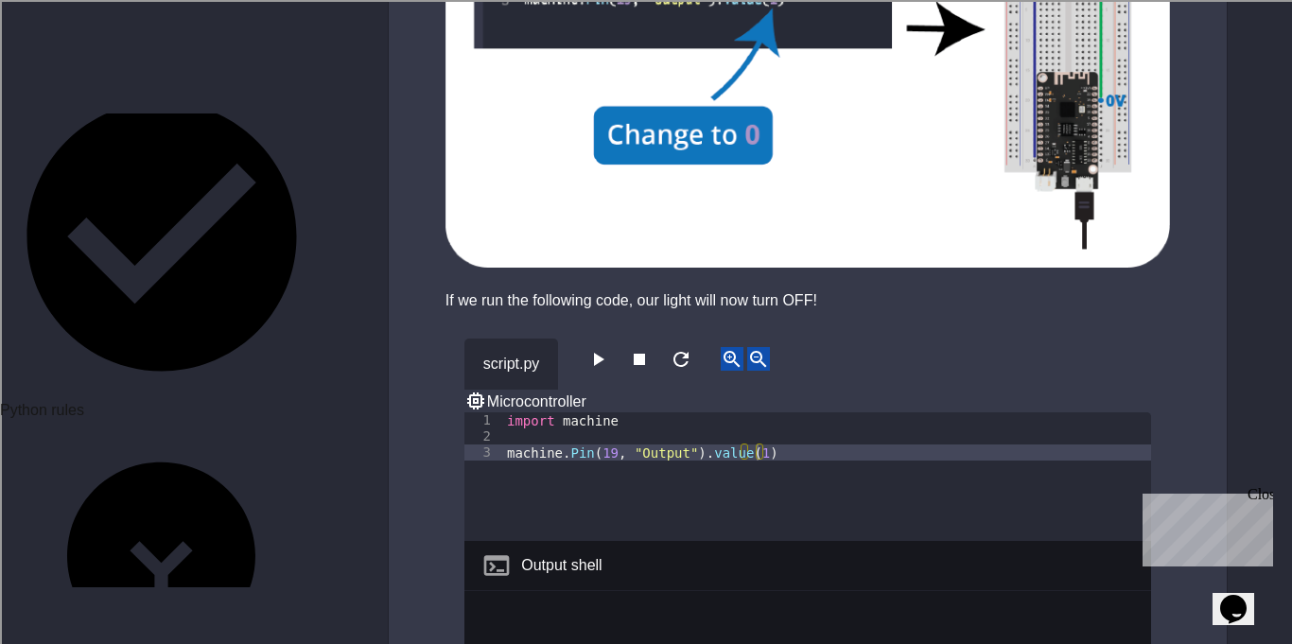
click at [609, 348] on icon "button" at bounding box center [597, 359] width 23 height 23
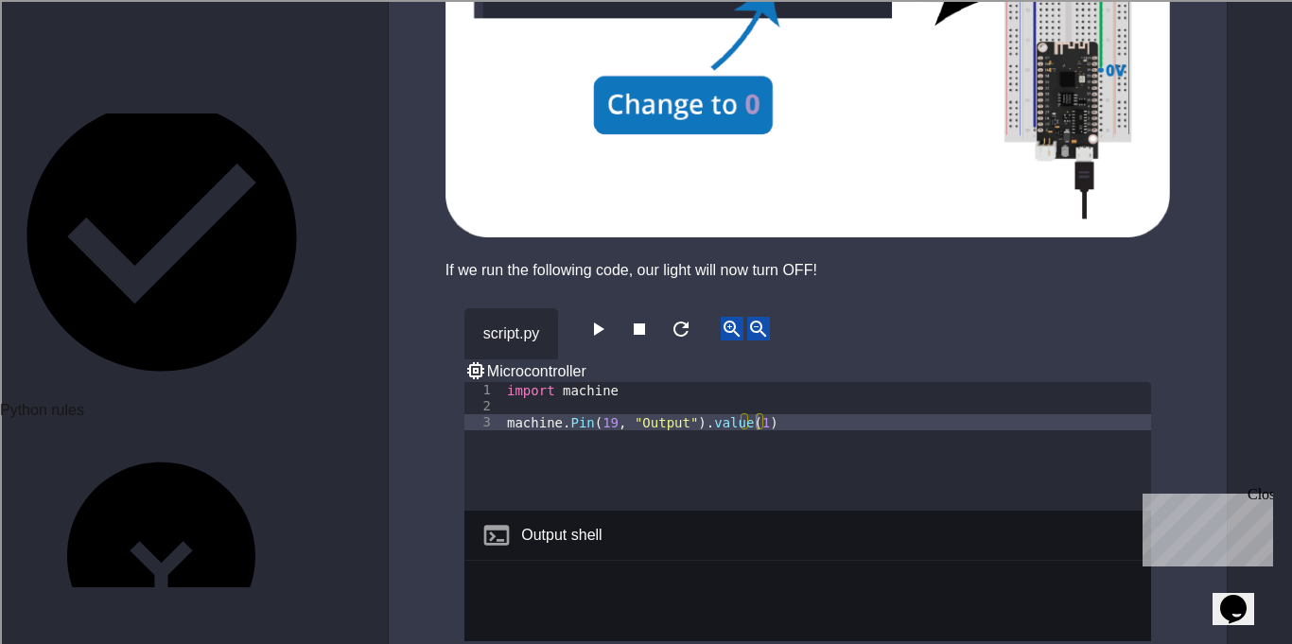
scroll to position [2053, 0]
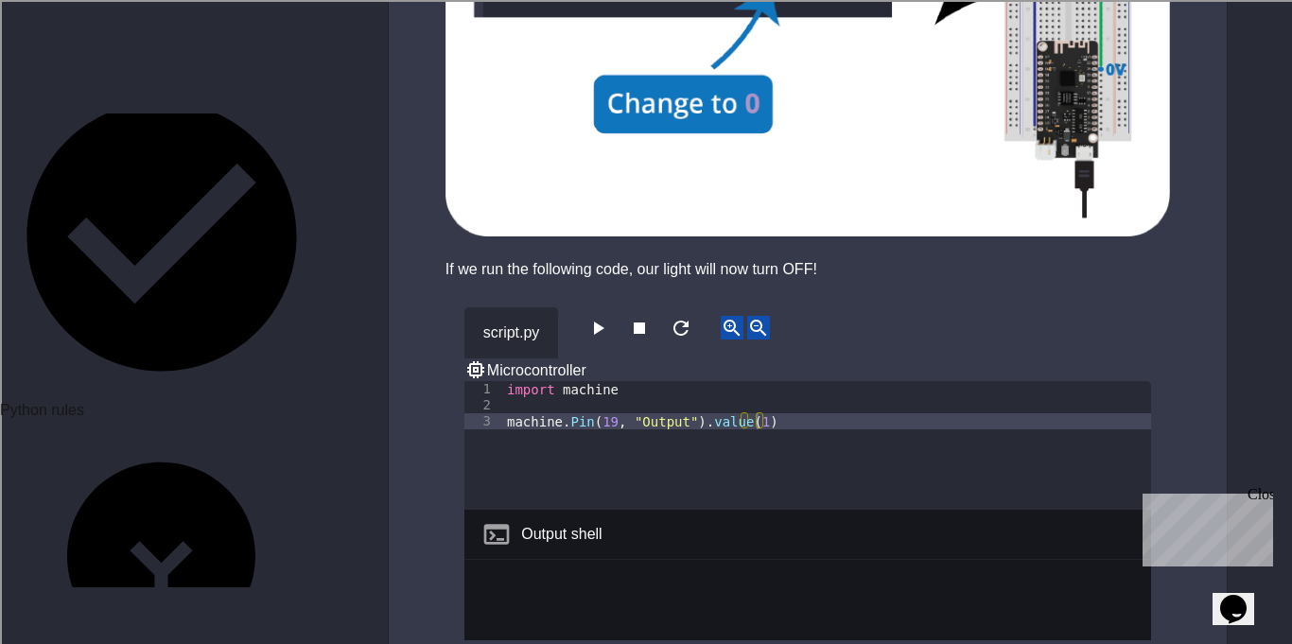
click at [609, 316] on button "button" at bounding box center [597, 328] width 23 height 24
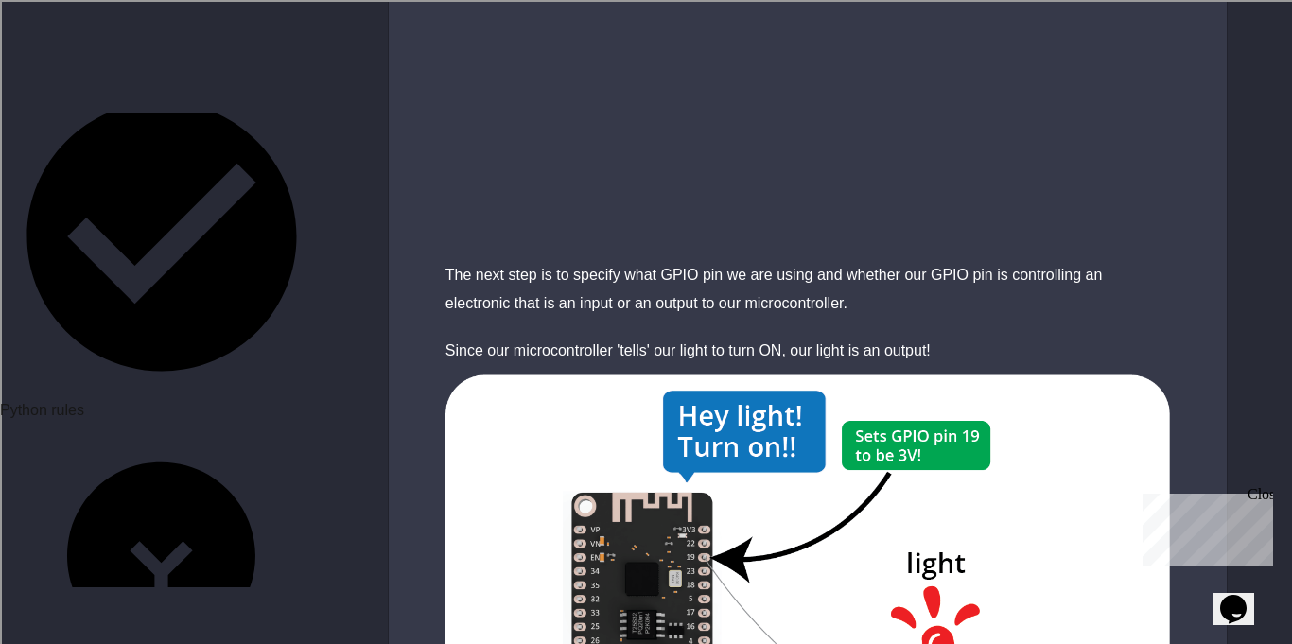
scroll to position [3521, 0]
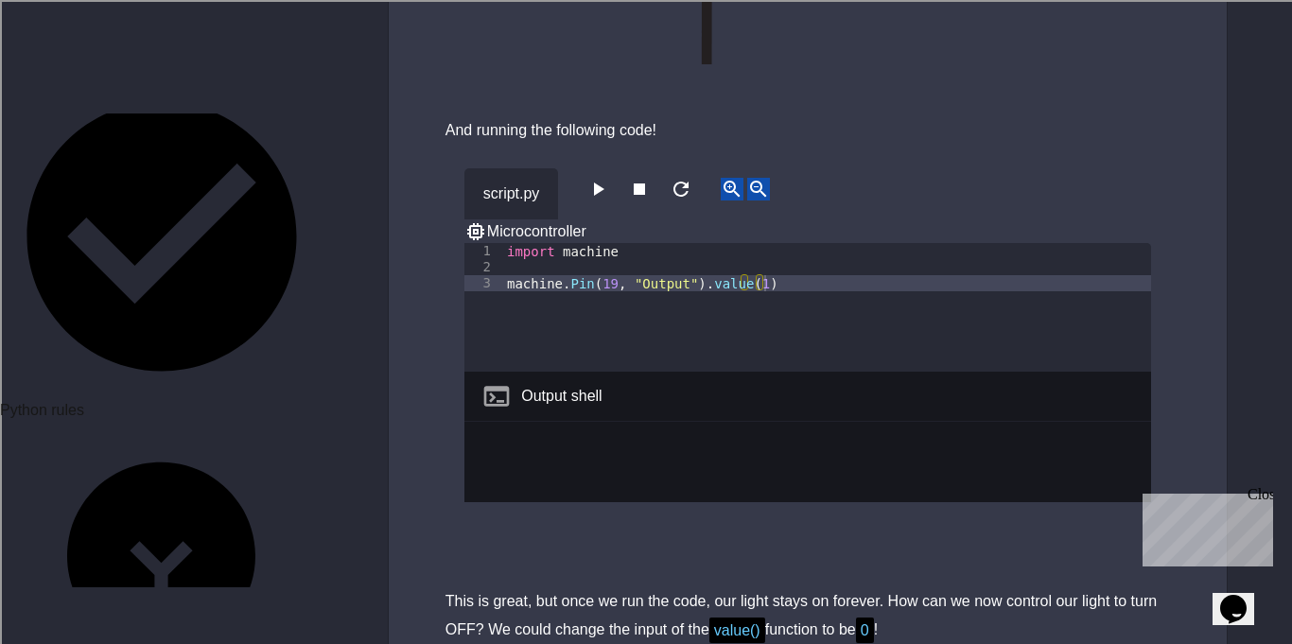
scroll to position [1168, 0]
click at [757, 244] on div "import machine machine . Pin ( 19 , "Output" ) . value ( 1 )" at bounding box center [827, 324] width 648 height 161
type textarea "**********"
click at [600, 179] on icon "button" at bounding box center [597, 190] width 23 height 23
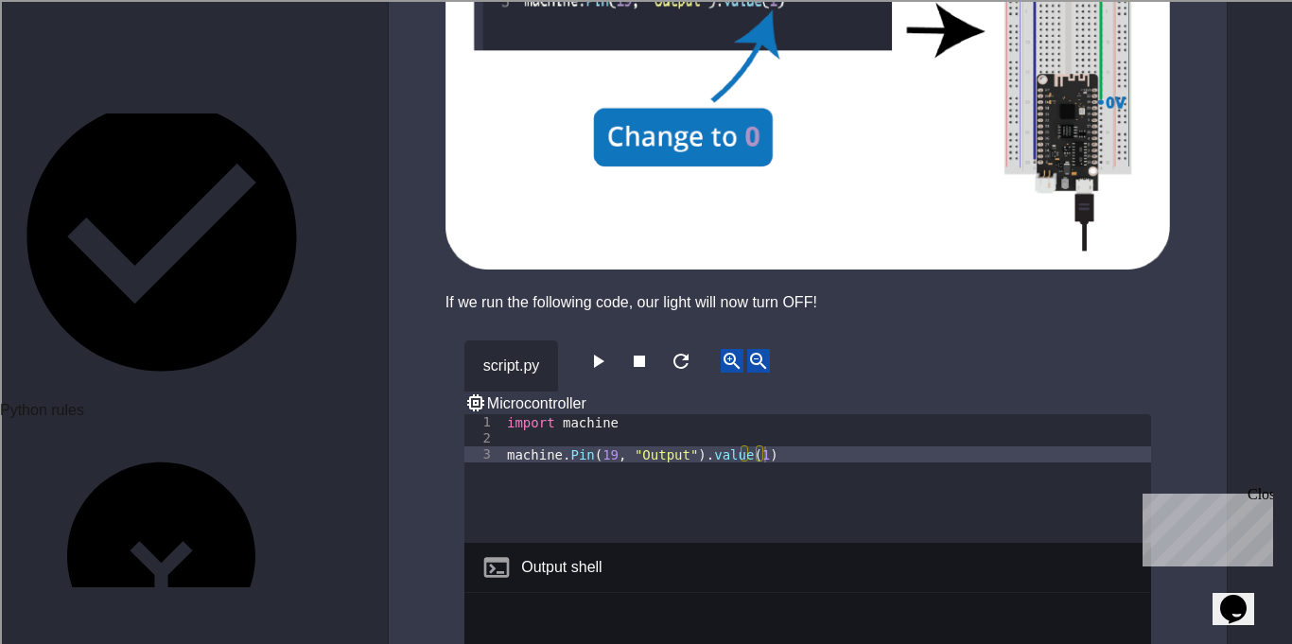
scroll to position [2025, 0]
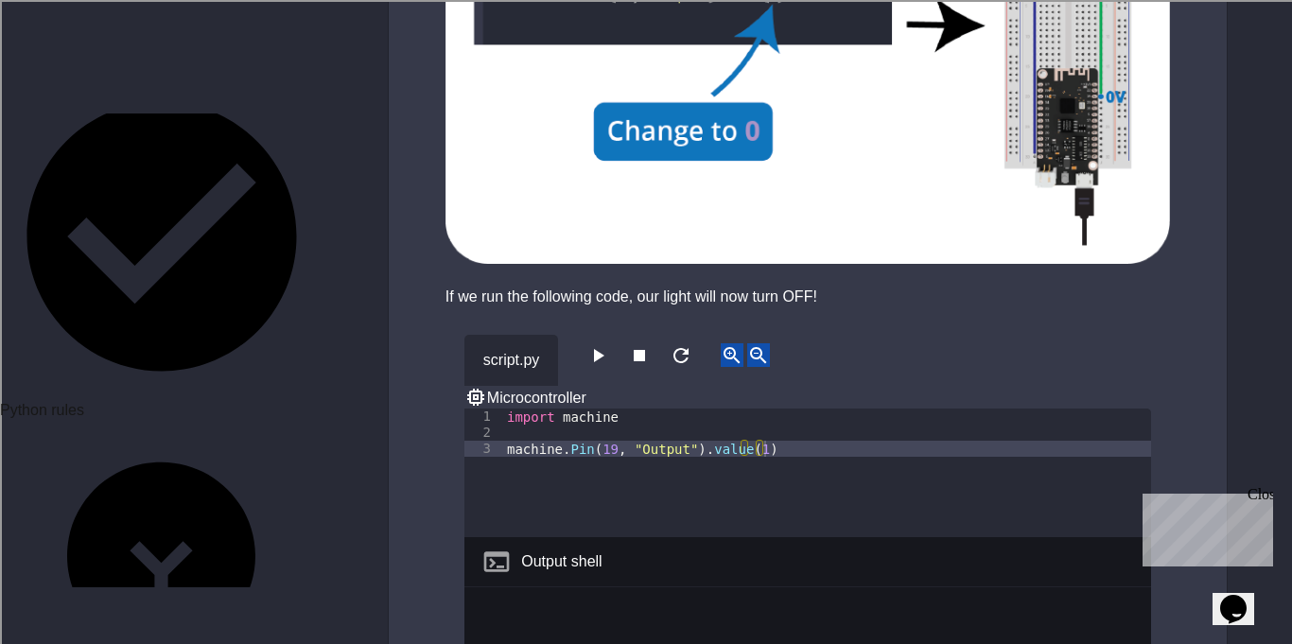
click at [609, 343] on button "button" at bounding box center [597, 355] width 23 height 24
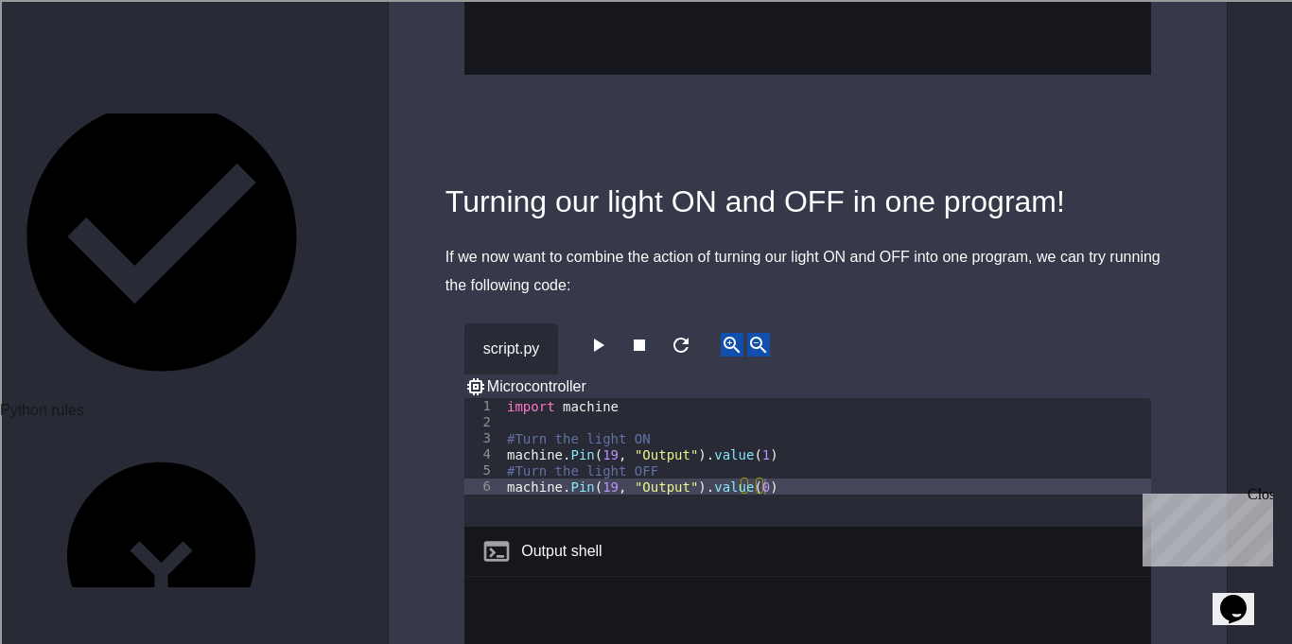
scroll to position [2622, 0]
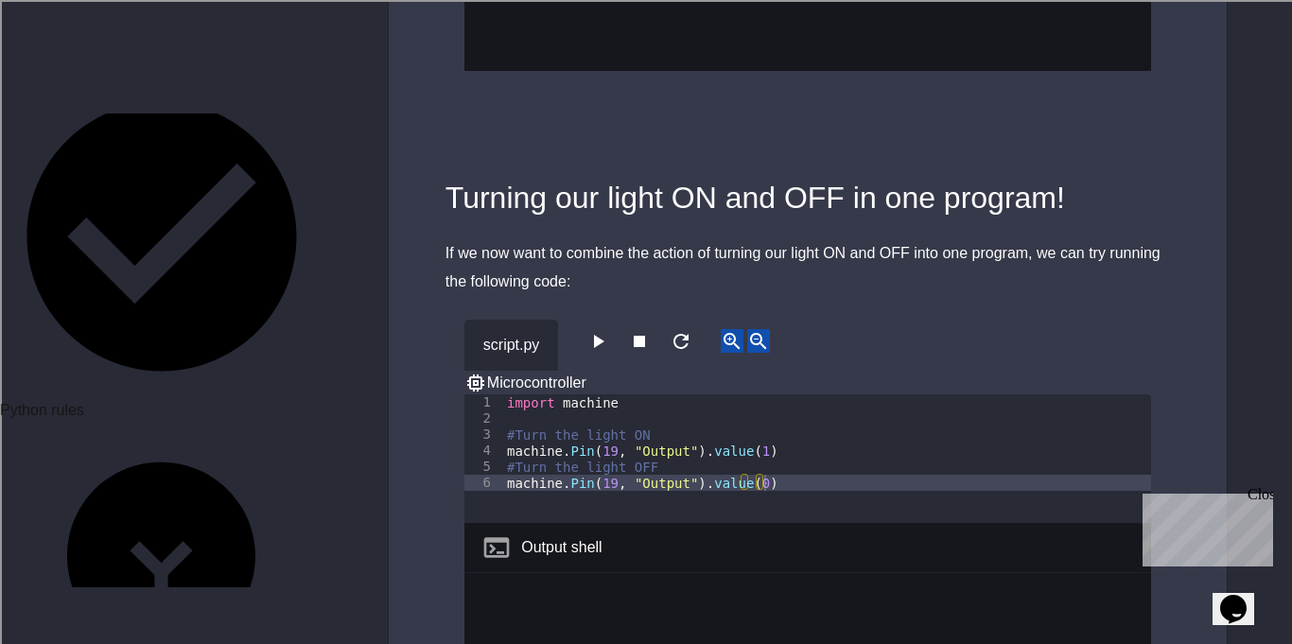
click at [609, 330] on icon "button" at bounding box center [597, 341] width 23 height 23
click at [605, 330] on icon "button" at bounding box center [597, 341] width 23 height 23
click at [1207, 354] on div "script.py Microcontroller 1 2 3 4 5 6 import machine #Turn the light ON machine…" at bounding box center [808, 508] width 838 height 424
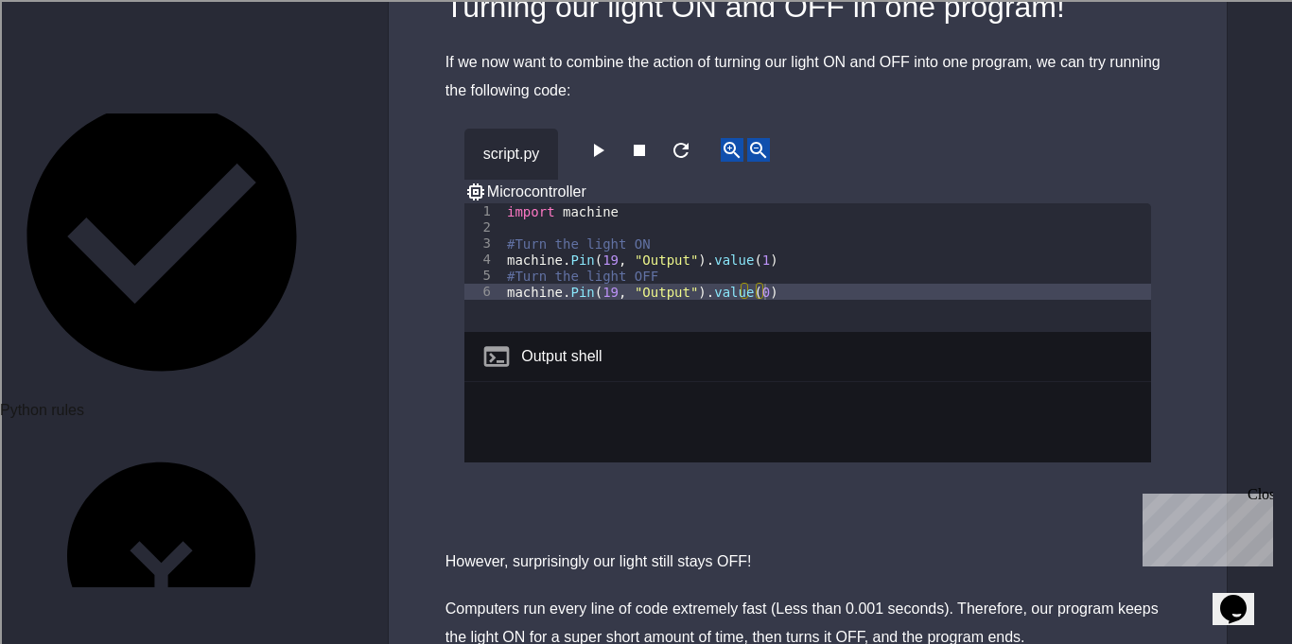
scroll to position [2811, 0]
click at [609, 141] on icon "button" at bounding box center [597, 152] width 23 height 23
click at [692, 141] on icon "button" at bounding box center [681, 152] width 23 height 23
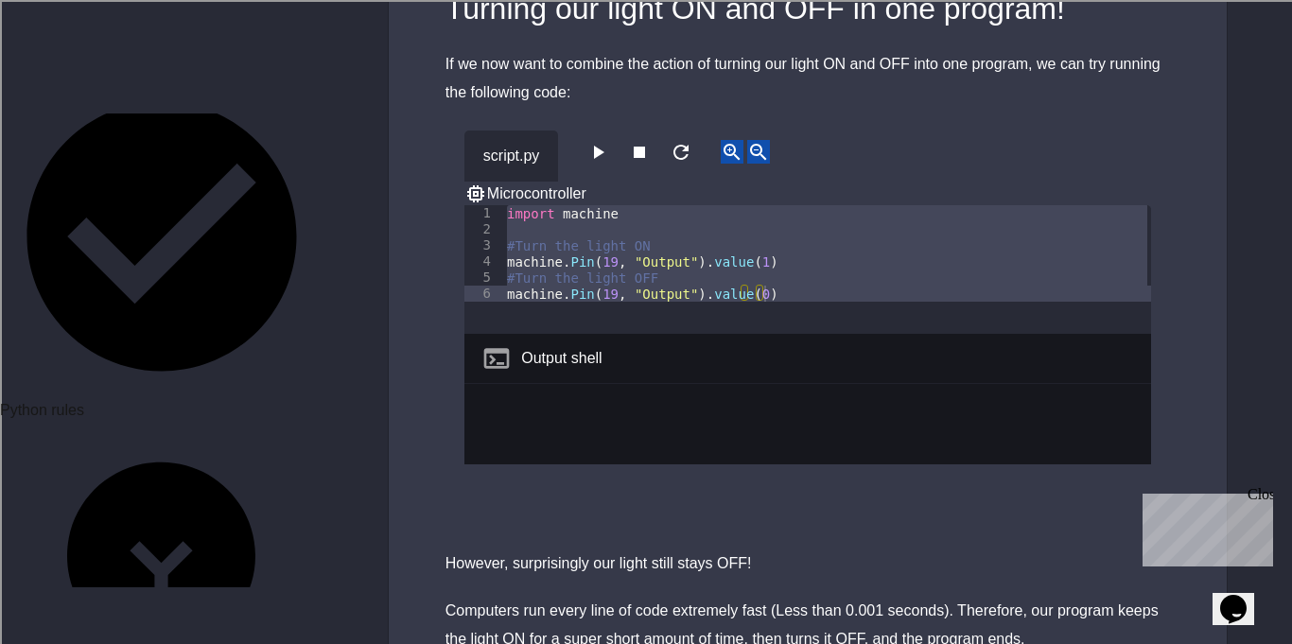
click at [599, 141] on icon "button" at bounding box center [597, 152] width 23 height 23
click at [608, 141] on icon "button" at bounding box center [597, 152] width 23 height 23
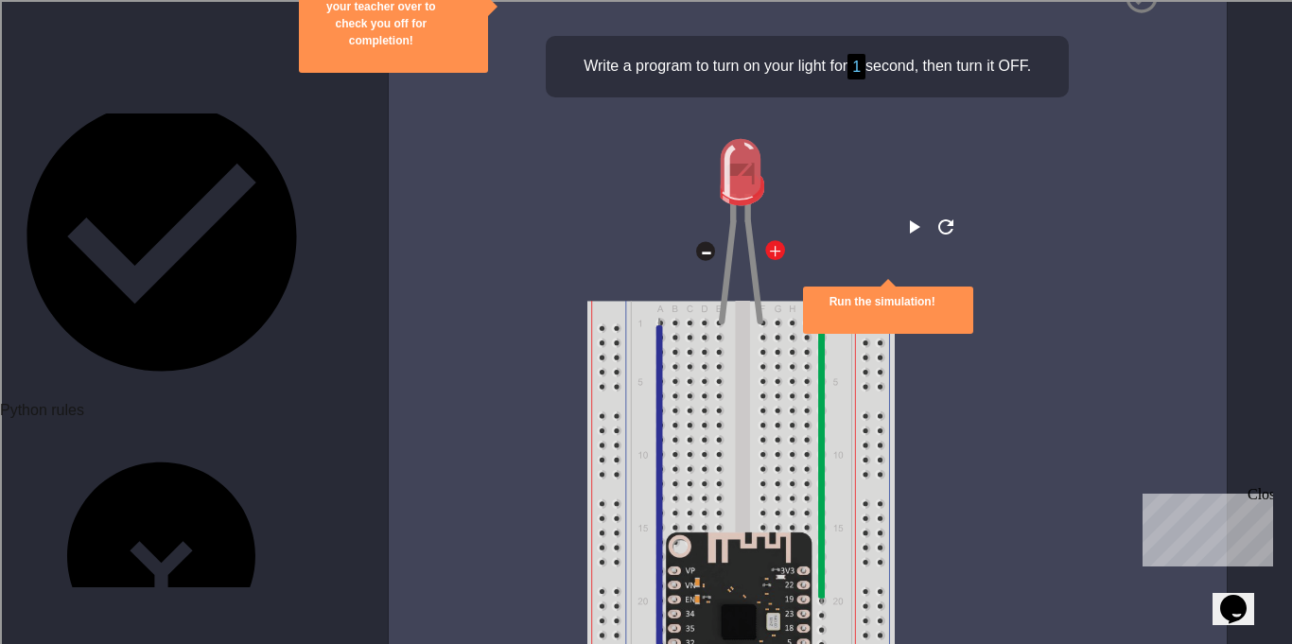
scroll to position [5050, 0]
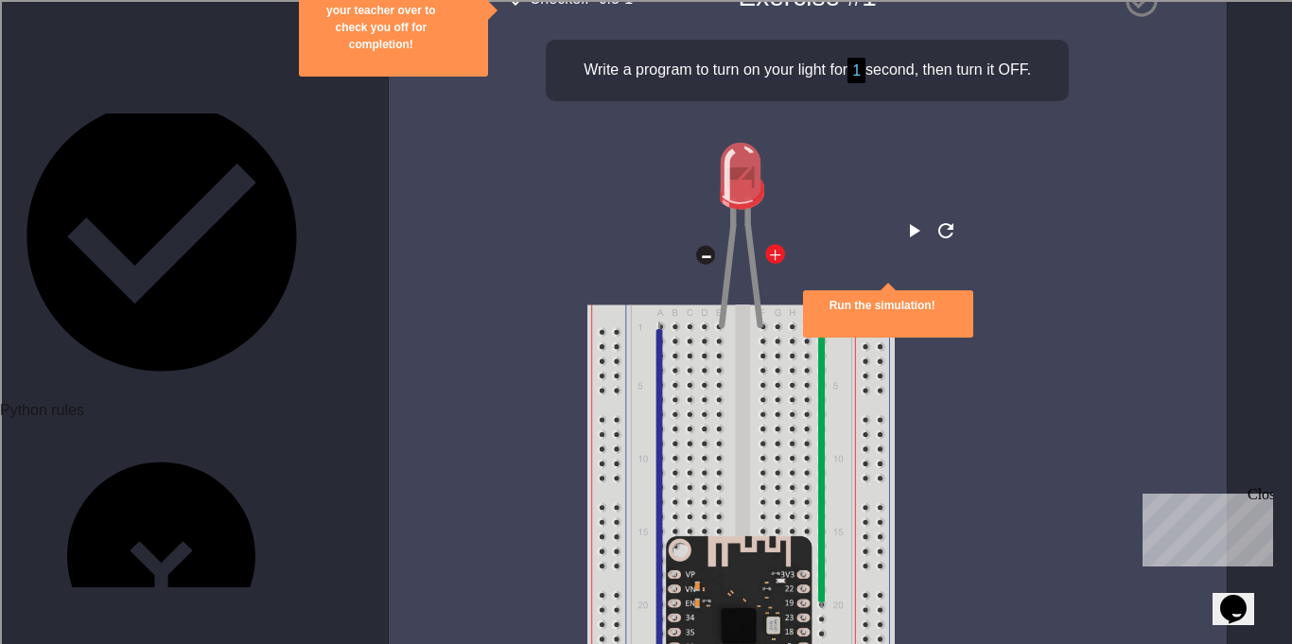
click at [902, 219] on icon "play" at bounding box center [913, 230] width 23 height 23
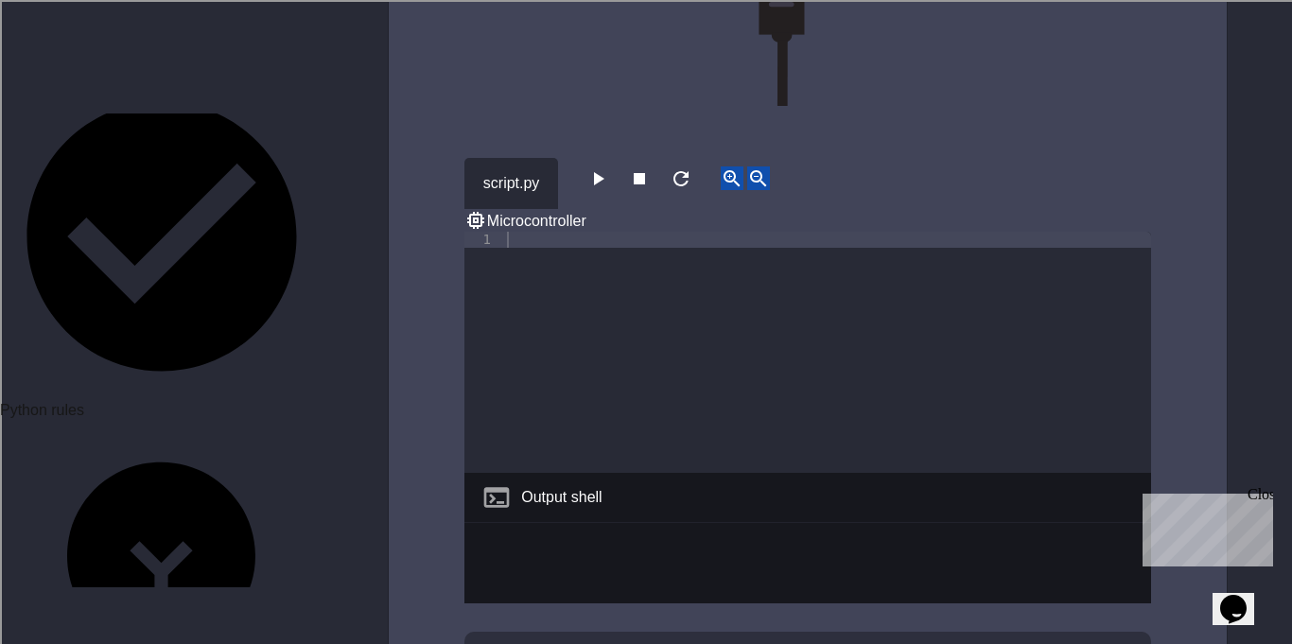
scroll to position [5881, 0]
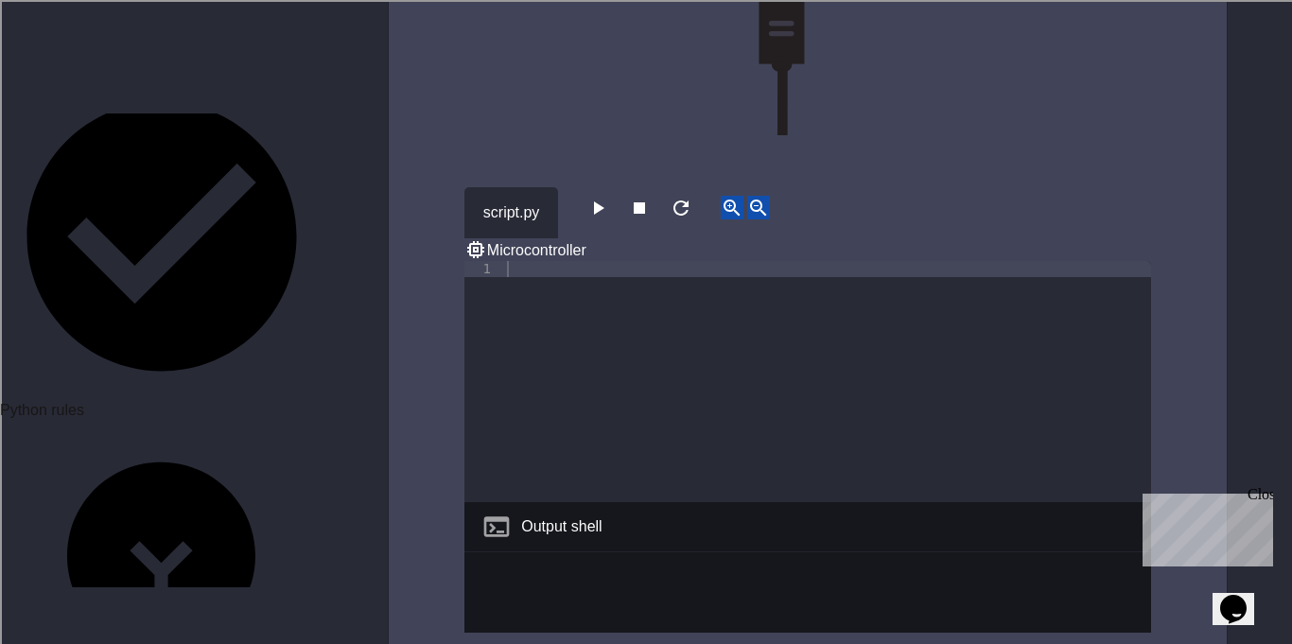
click at [879, 261] on div at bounding box center [827, 397] width 648 height 273
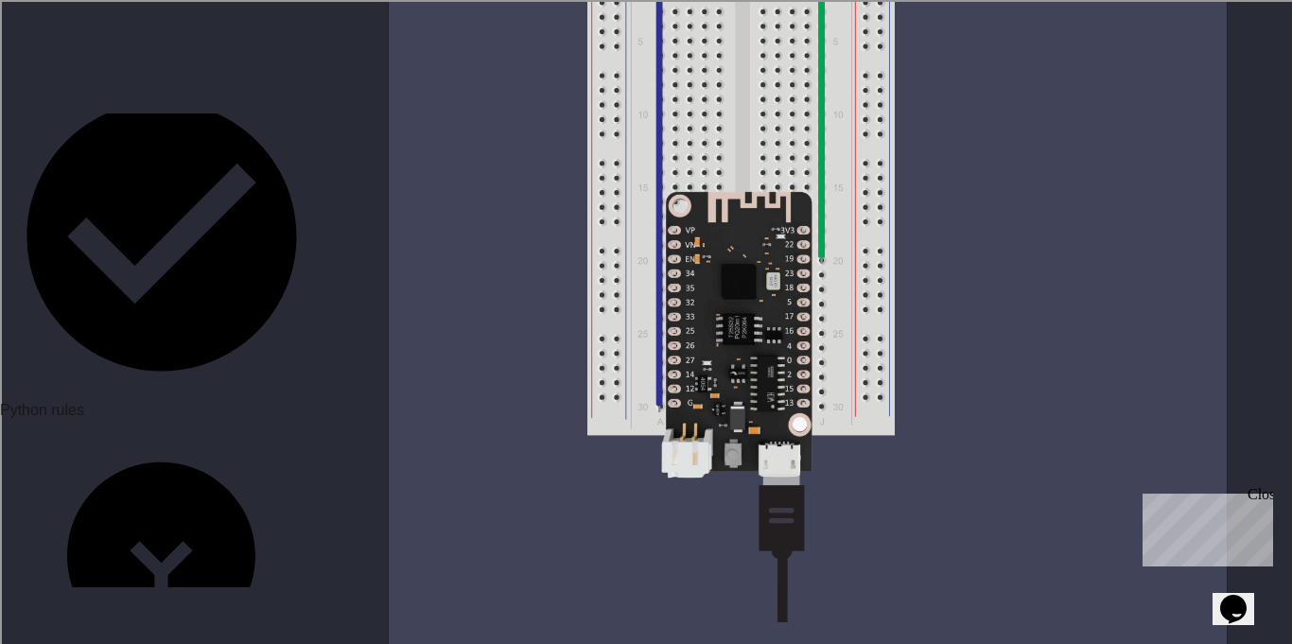
scroll to position [5395, 0]
type textarea "**********"
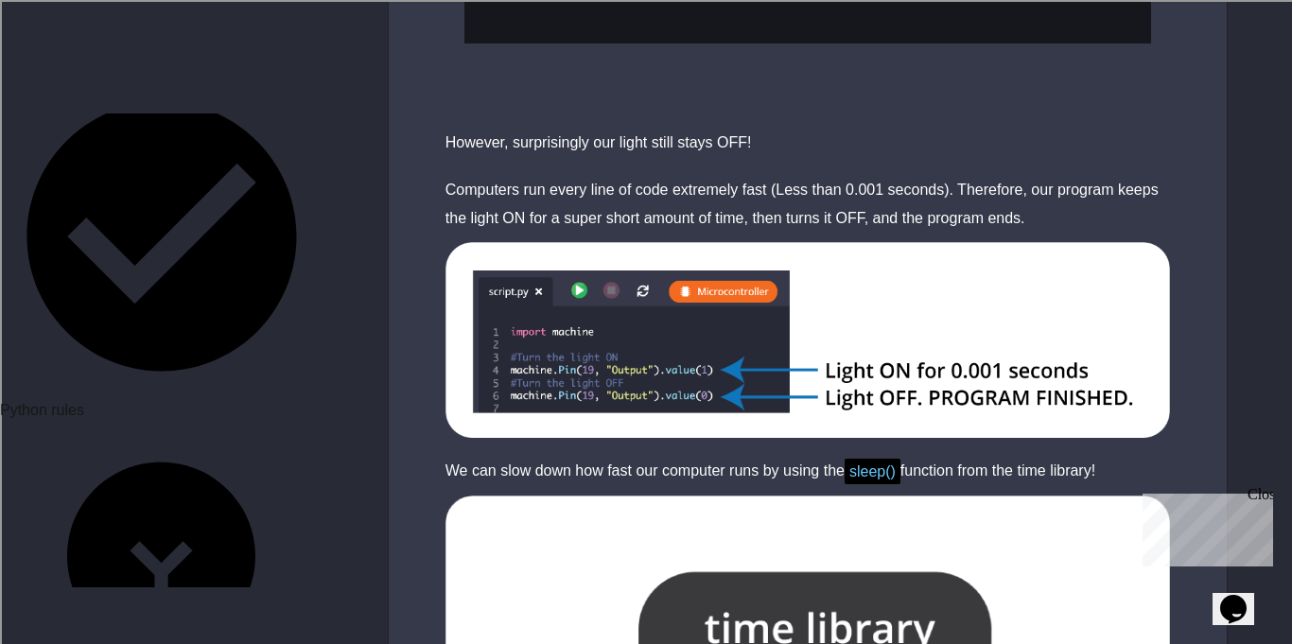
scroll to position [3233, 0]
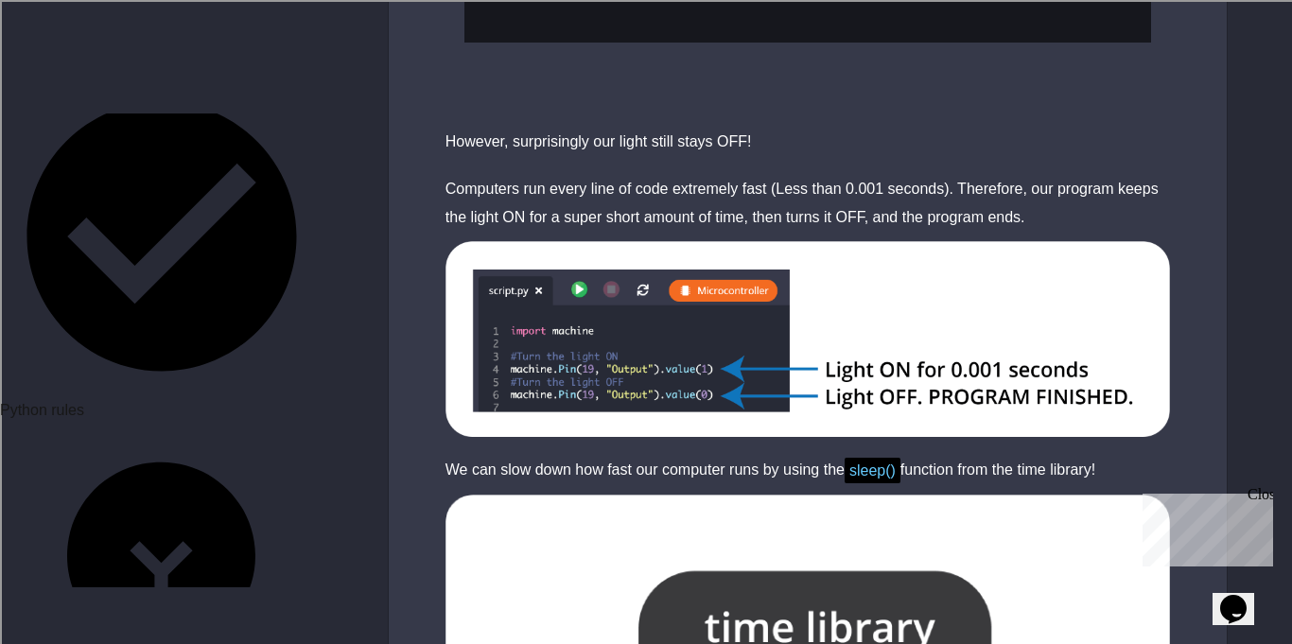
click at [879, 241] on img at bounding box center [808, 339] width 838 height 196
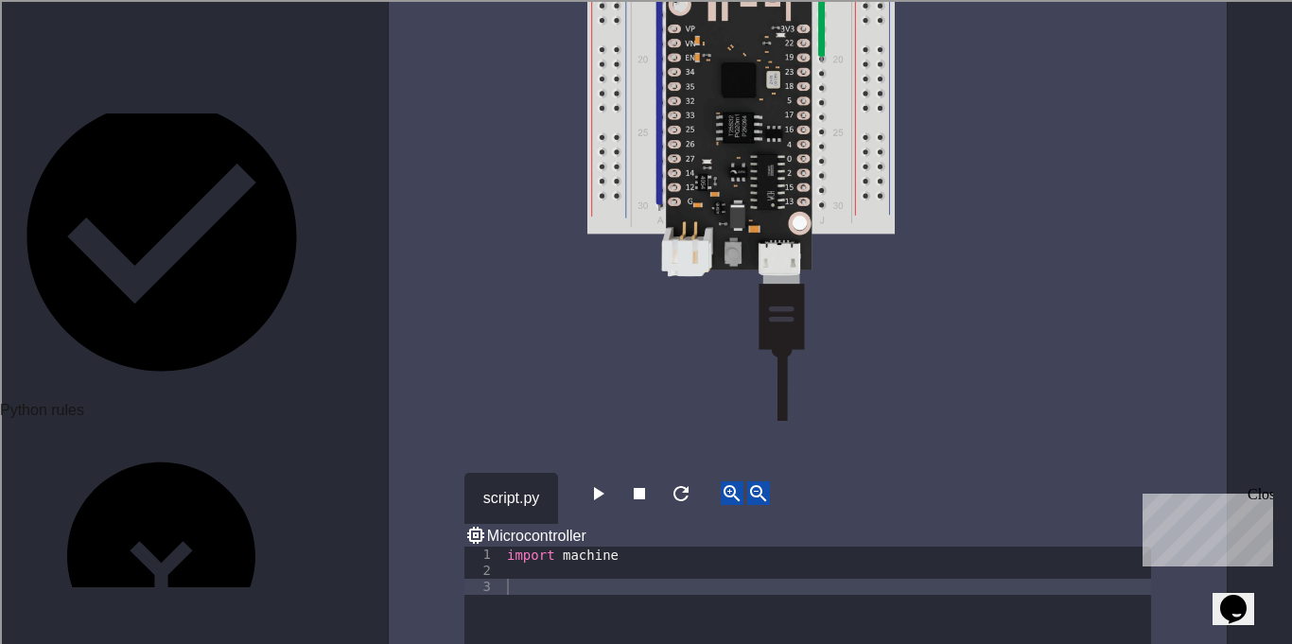
scroll to position [5604, 0]
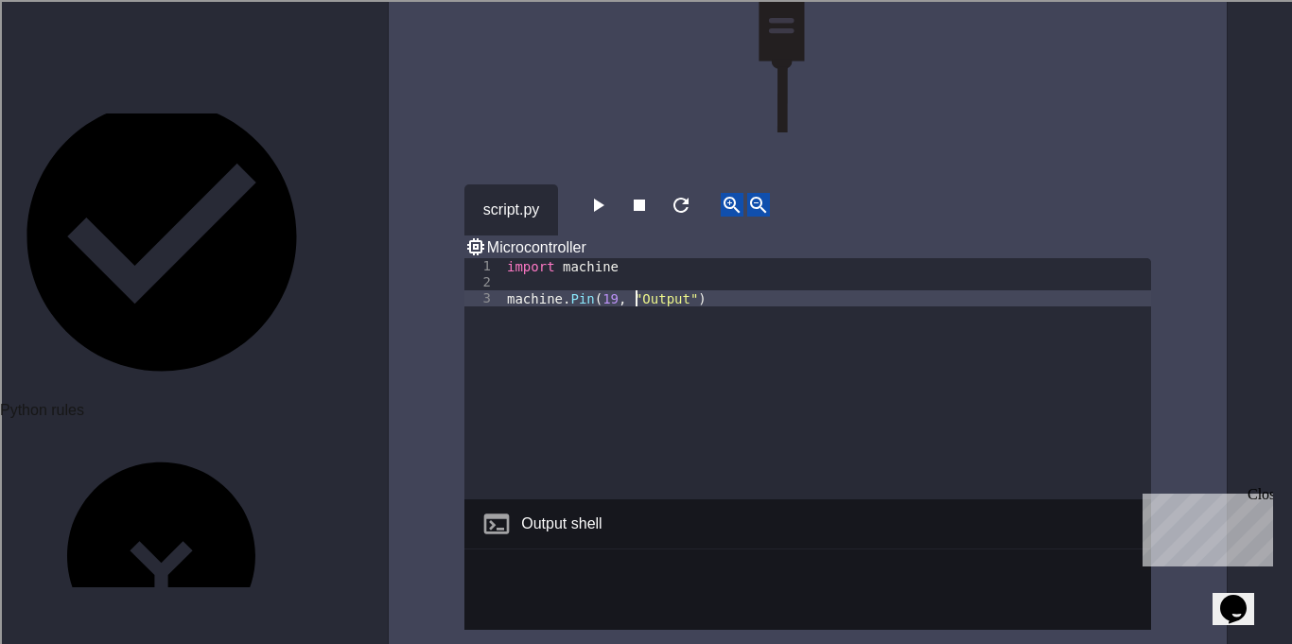
scroll to position [0, 16]
click at [744, 258] on div "import machine machine . Pin ( 19 , "Output" )" at bounding box center [827, 394] width 648 height 273
type textarea "**********"
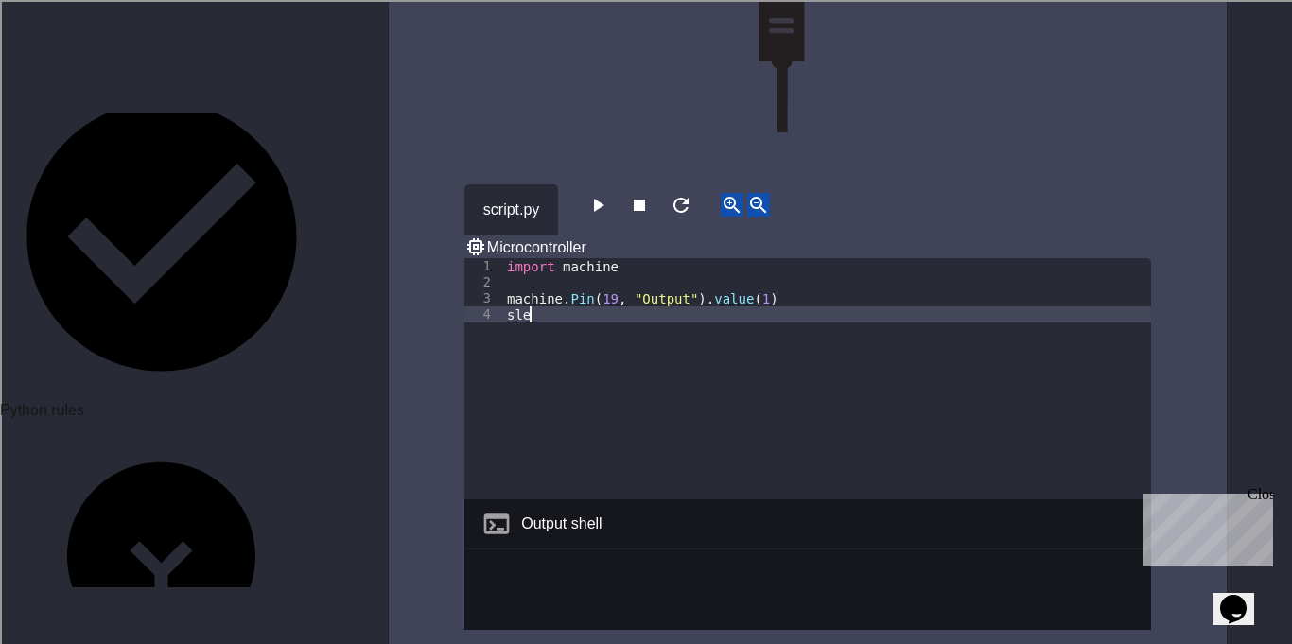
scroll to position [0, 1]
type textarea "*"
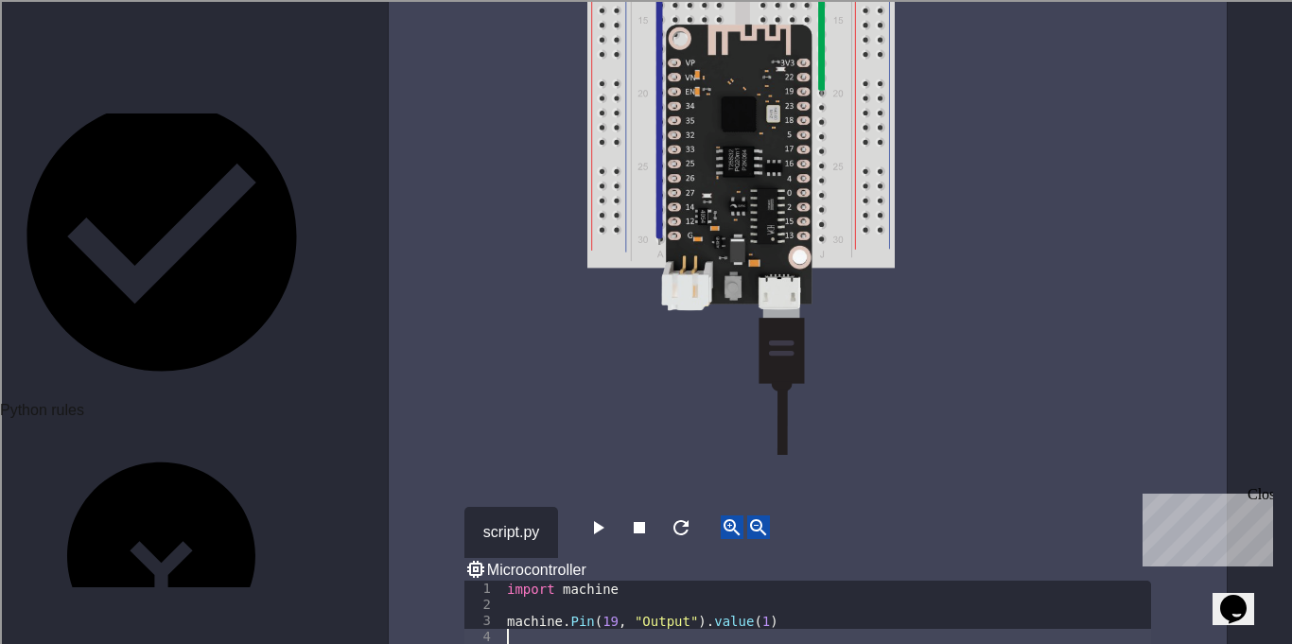
scroll to position [5705, 0]
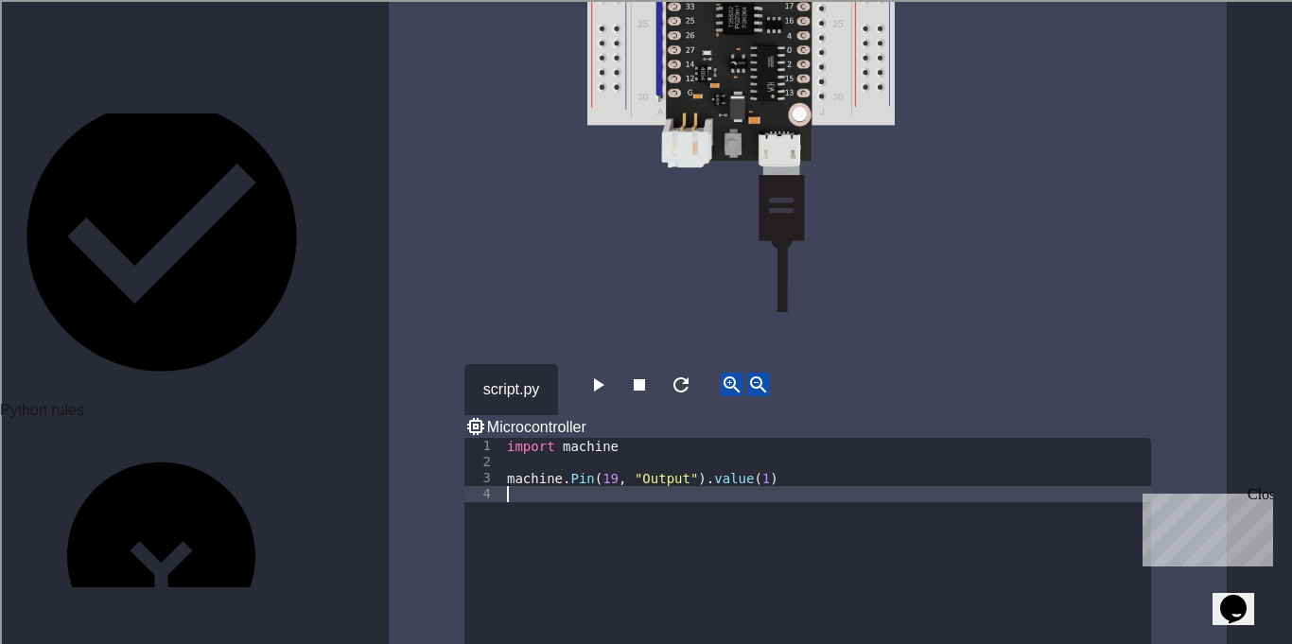
click at [543, 438] on div "import machine machine . Pin ( 19 , "Output" ) . value ( 1 )" at bounding box center [827, 574] width 648 height 273
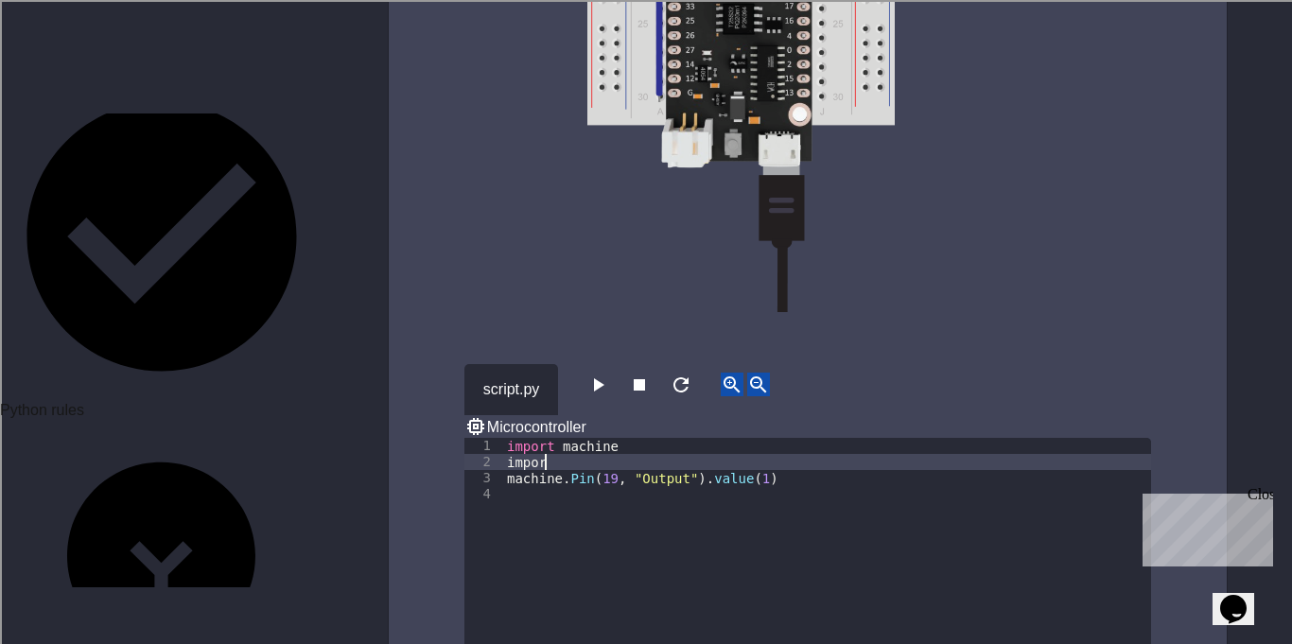
scroll to position [0, 5]
type textarea "**********"
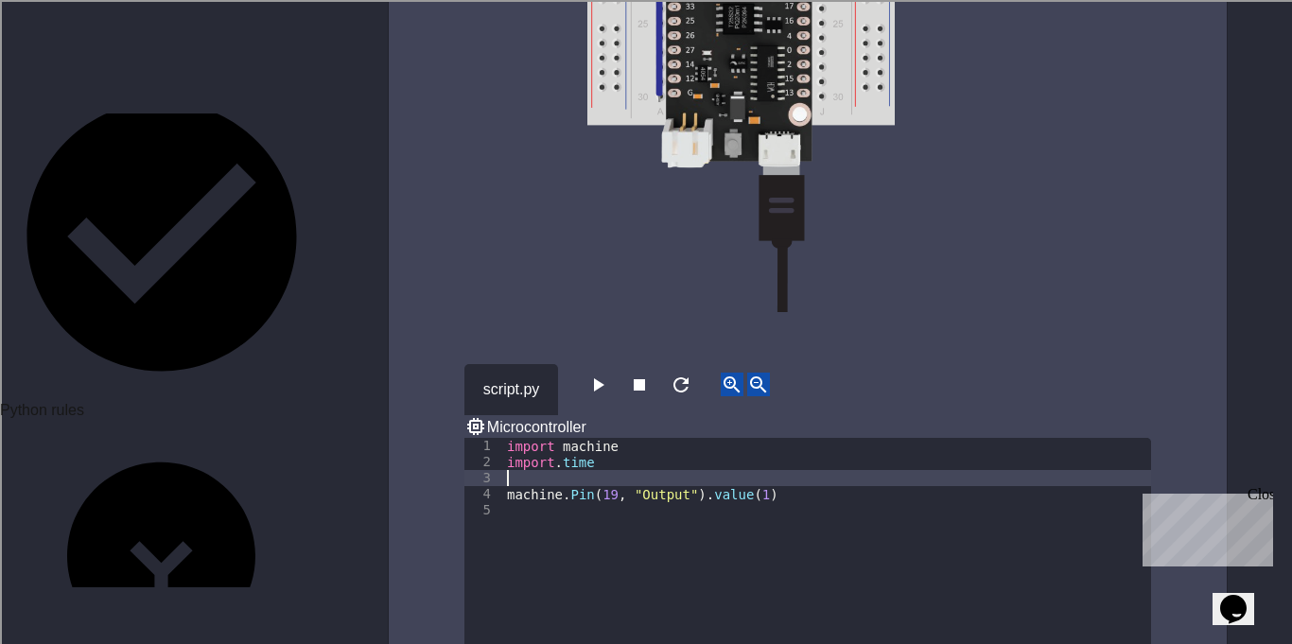
scroll to position [0, 0]
click at [519, 438] on div "import machine import . time machine . Pin ( 19 , "Output" ) . value ( 1 )" at bounding box center [827, 574] width 648 height 273
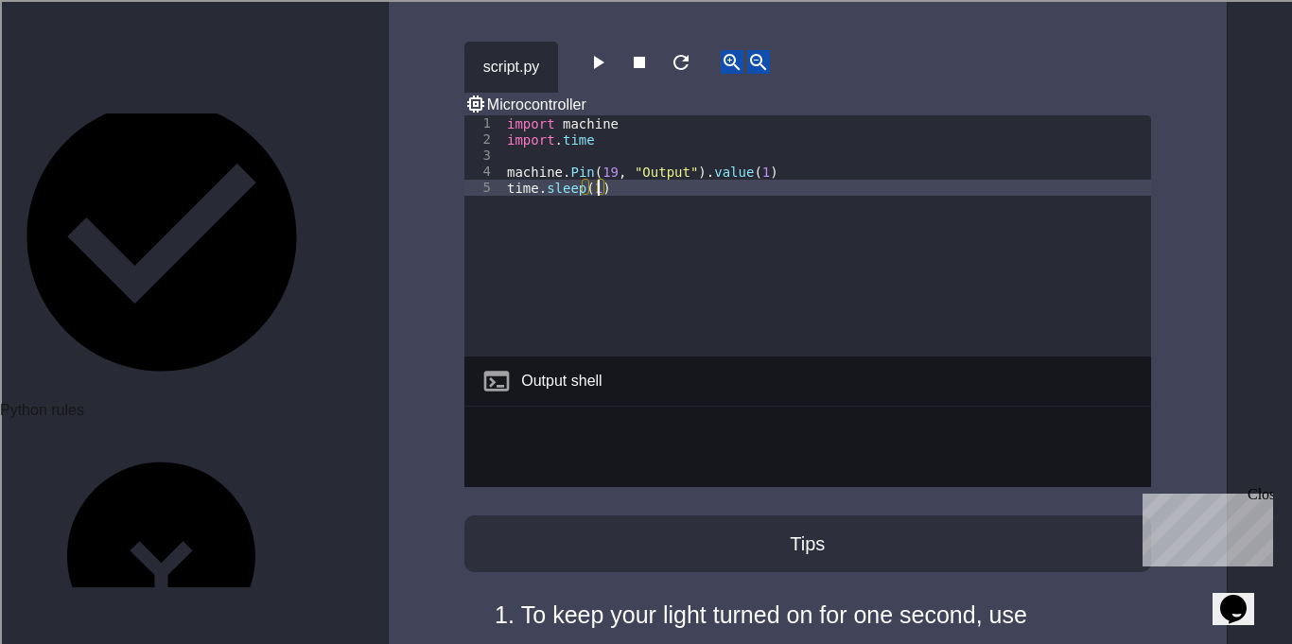
scroll to position [6023, 0]
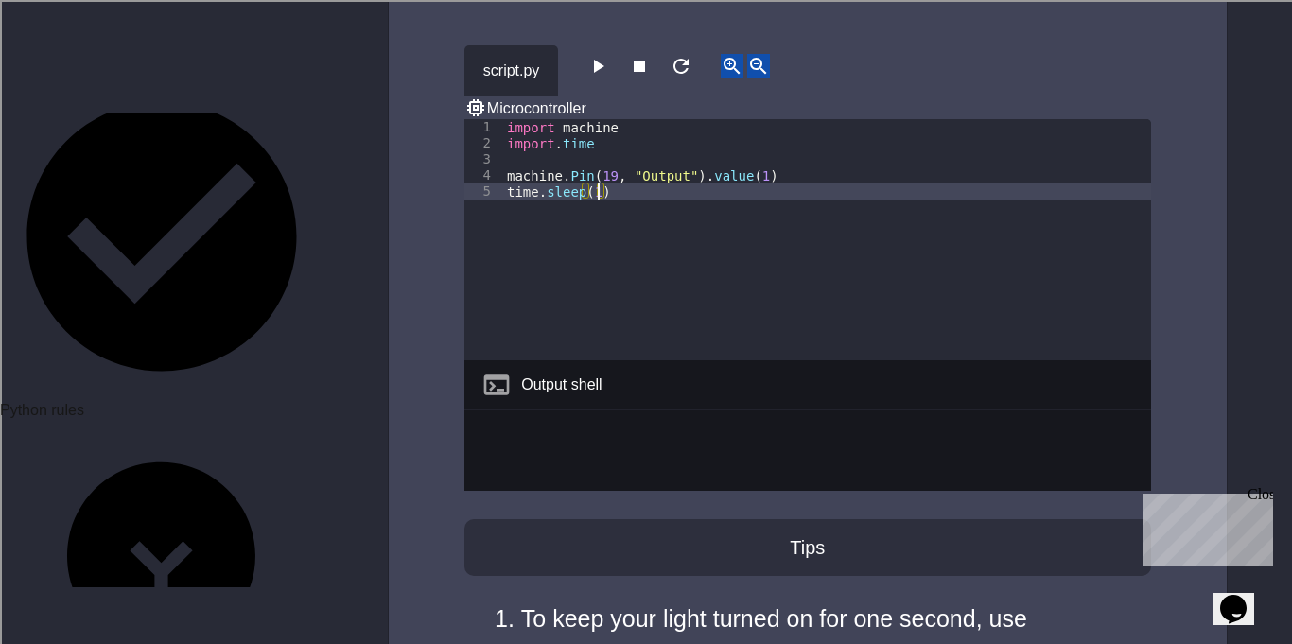
click at [635, 119] on div "import machine import . time machine . Pin ( 19 , "Output" ) . value ( 1 ) time…" at bounding box center [827, 255] width 648 height 273
type textarea "**********"
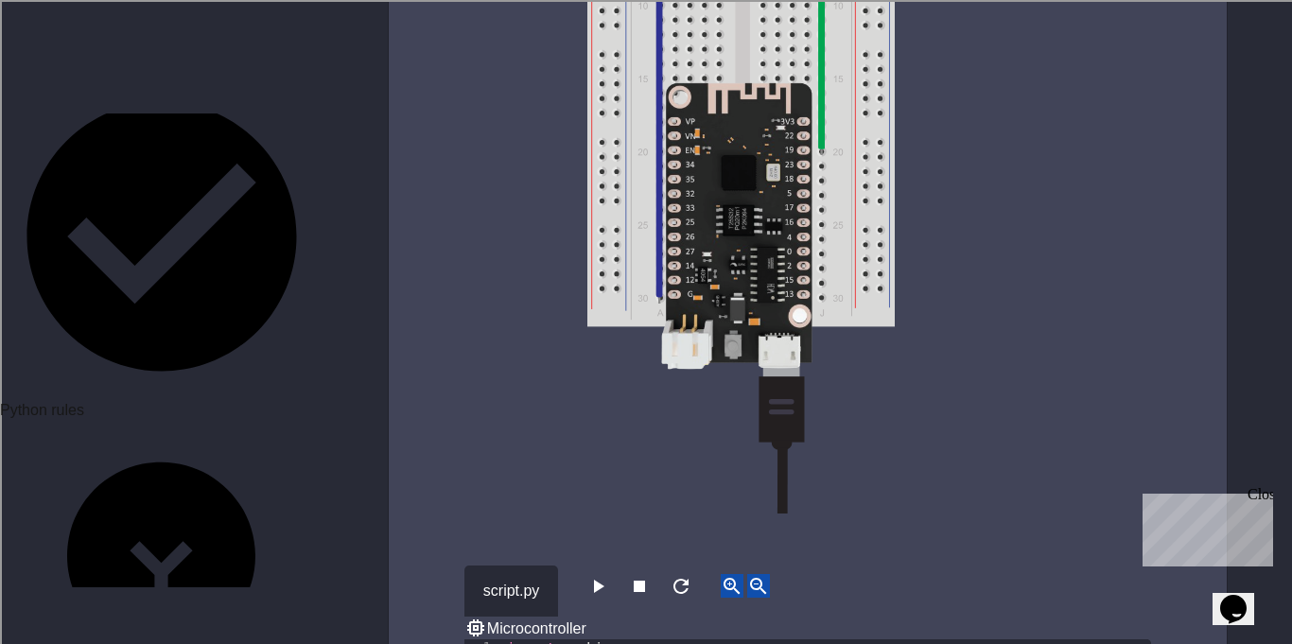
scroll to position [5477, 0]
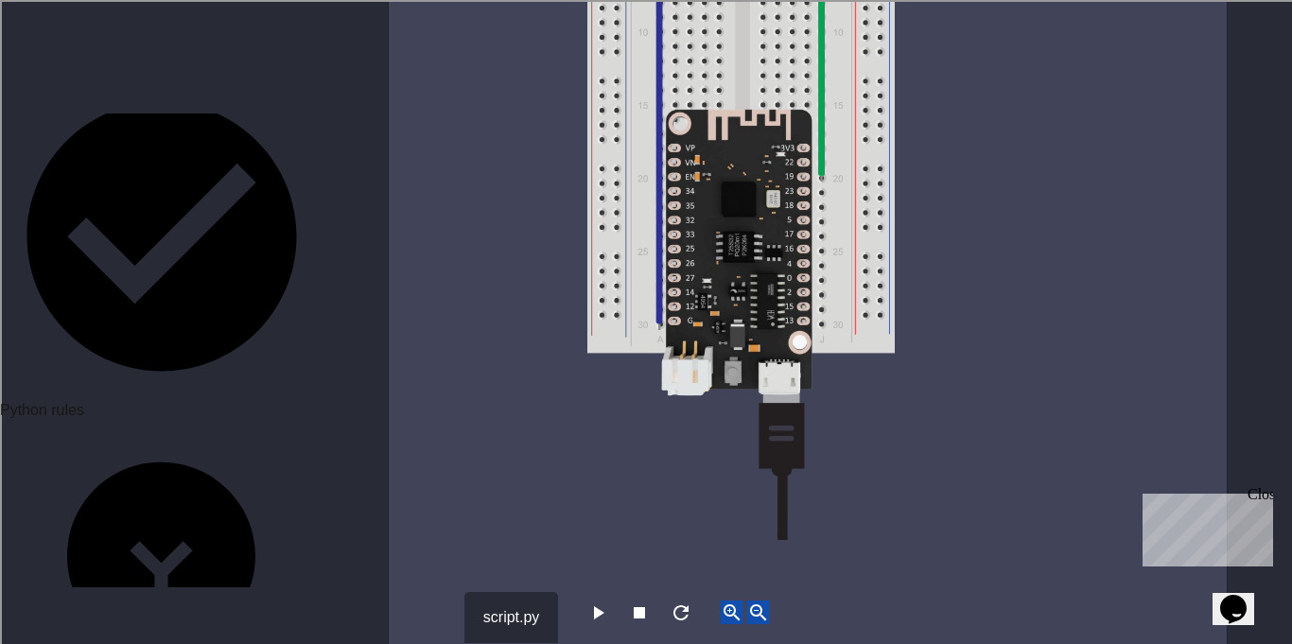
click at [587, 601] on button "button" at bounding box center [597, 613] width 23 height 24
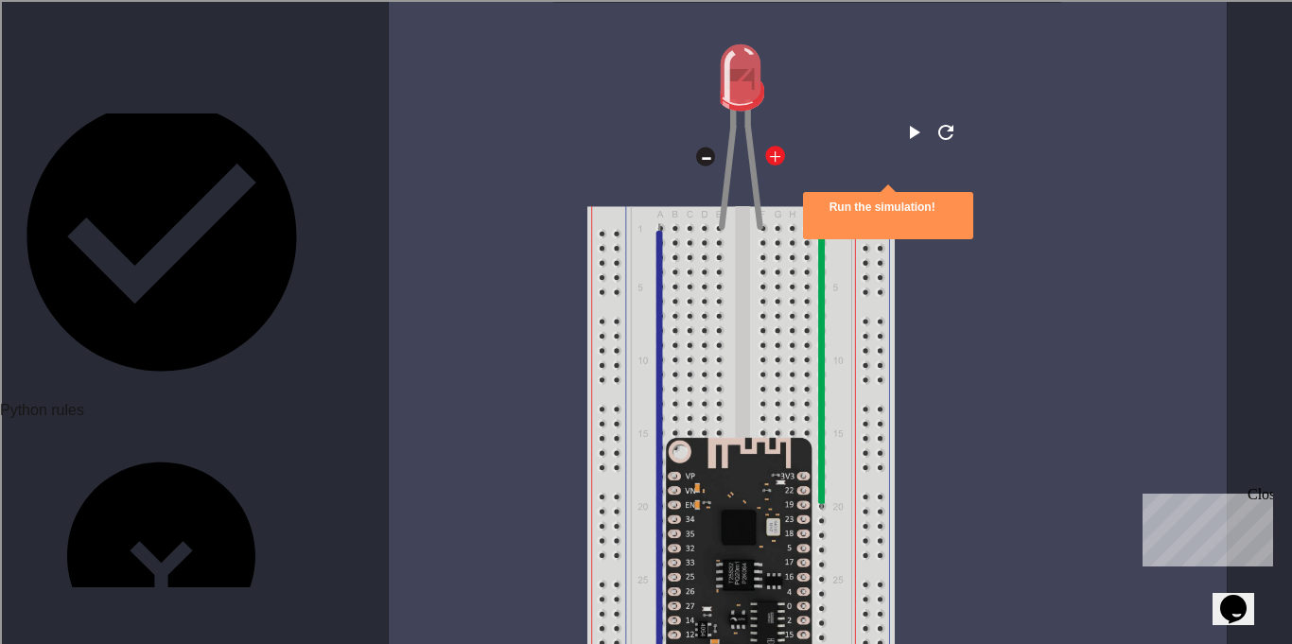
scroll to position [5792, 0]
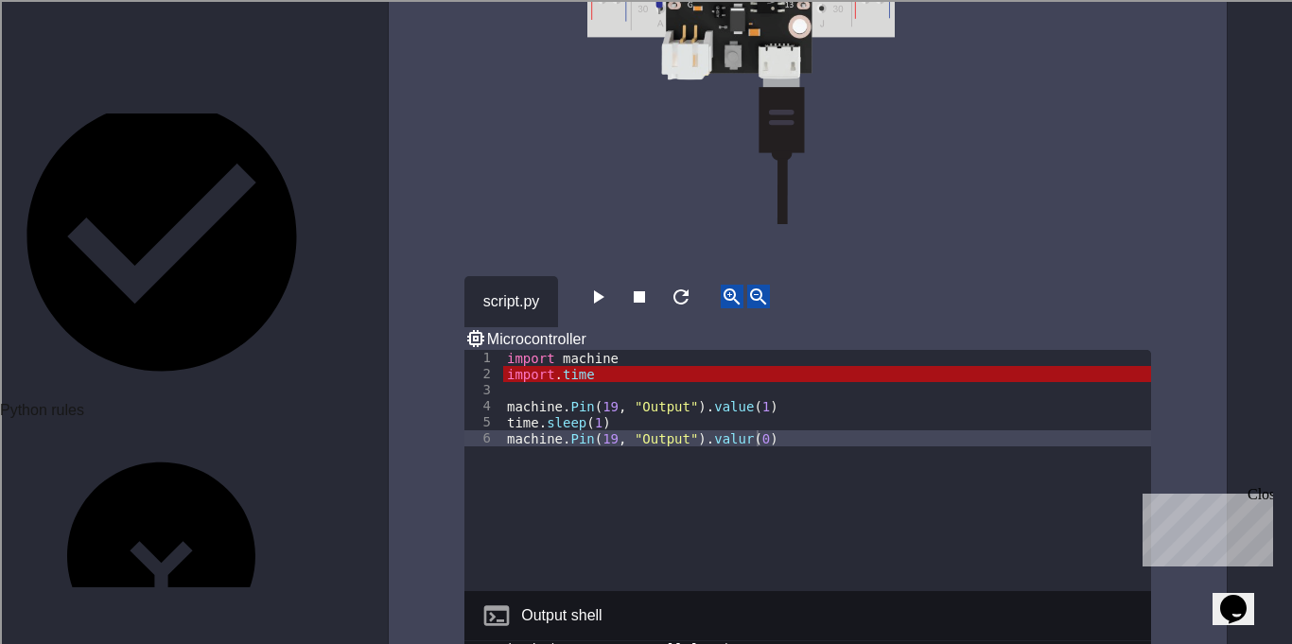
click at [560, 350] on div "import machine import . time machine . Pin ( 19 , "Output" ) . value ( 1 ) time…" at bounding box center [827, 486] width 648 height 273
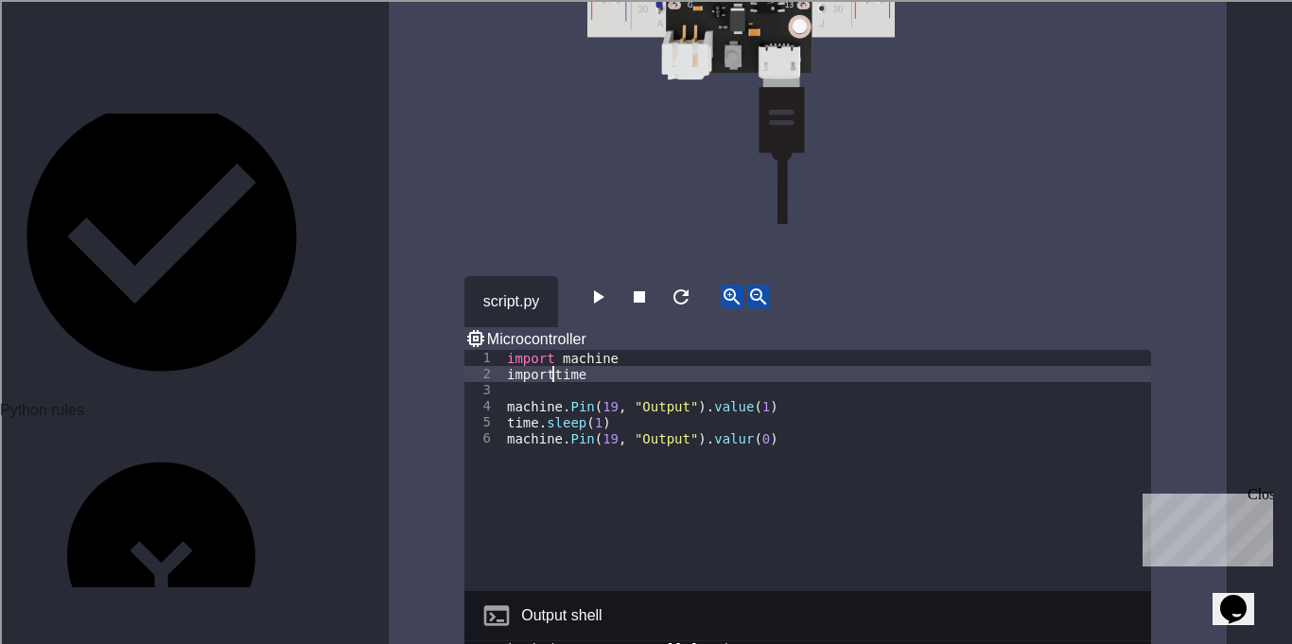
scroll to position [0, 7]
click at [597, 286] on icon "button" at bounding box center [597, 297] width 23 height 23
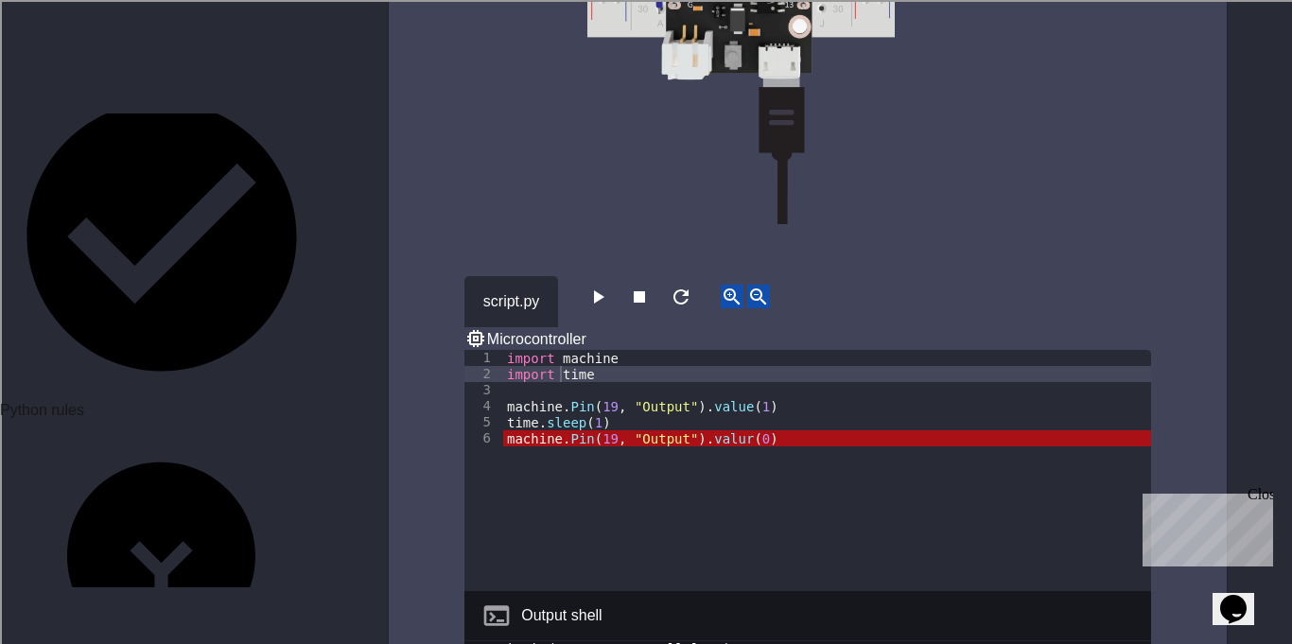
click at [739, 350] on div "import machine import time machine . Pin ( 19 , "Output" ) . value ( 1 ) time .…" at bounding box center [827, 486] width 648 height 273
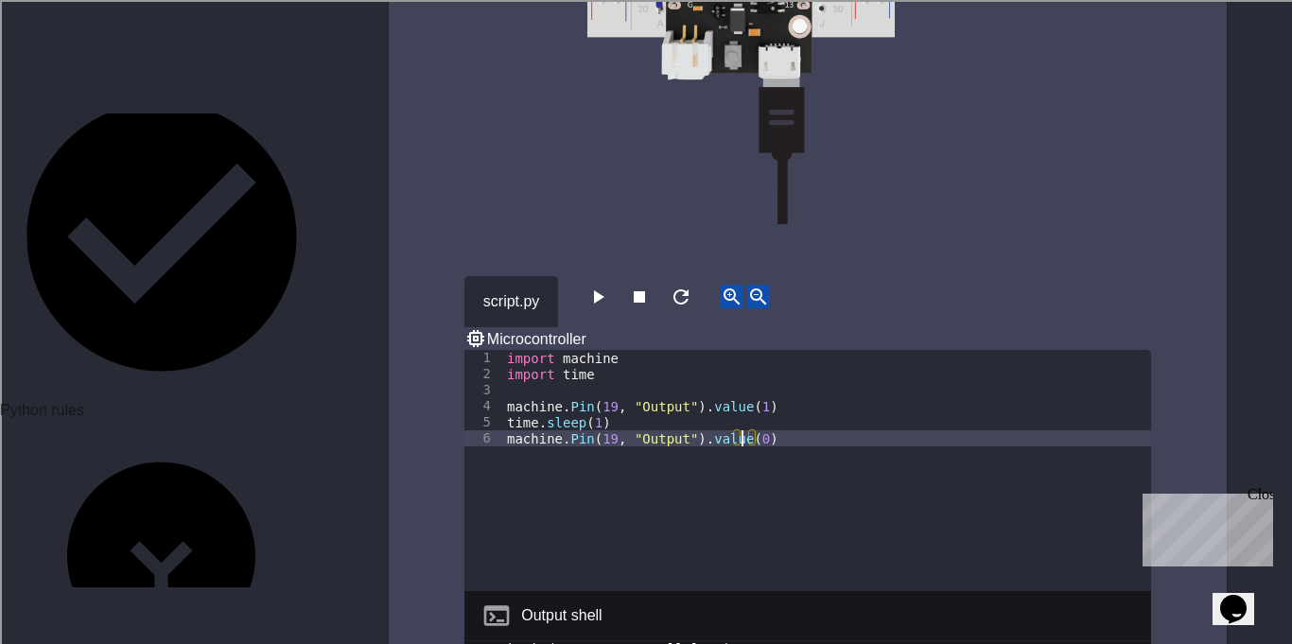
scroll to position [0, 29]
click at [605, 285] on button "button" at bounding box center [597, 297] width 23 height 24
click at [596, 350] on div "import machine import time machine . Pin ( 19 , "Output" ) . value ( 1 ) time .…" at bounding box center [827, 486] width 648 height 273
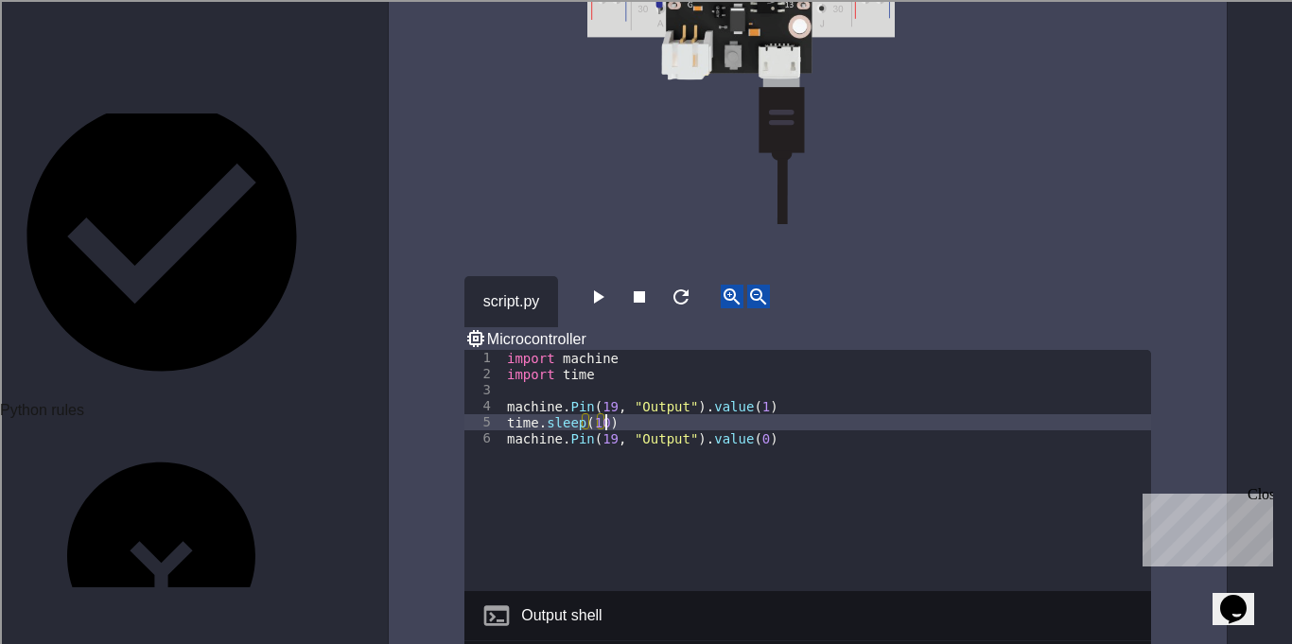
scroll to position [0, 12]
click at [603, 286] on icon "button" at bounding box center [597, 297] width 23 height 23
click at [608, 350] on div "import machine import time machine . Pin ( 19 , "Output" ) . value ( 1 ) time .…" at bounding box center [827, 486] width 648 height 273
type textarea "**********"
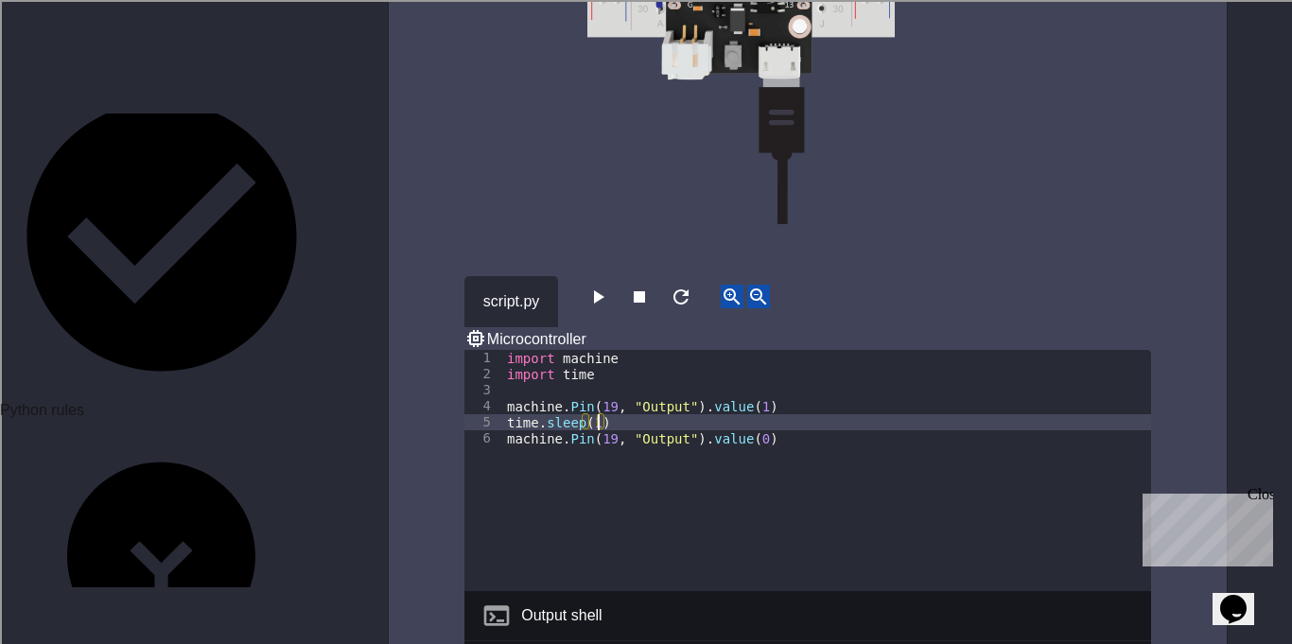
click at [609, 286] on icon "button" at bounding box center [597, 297] width 23 height 23
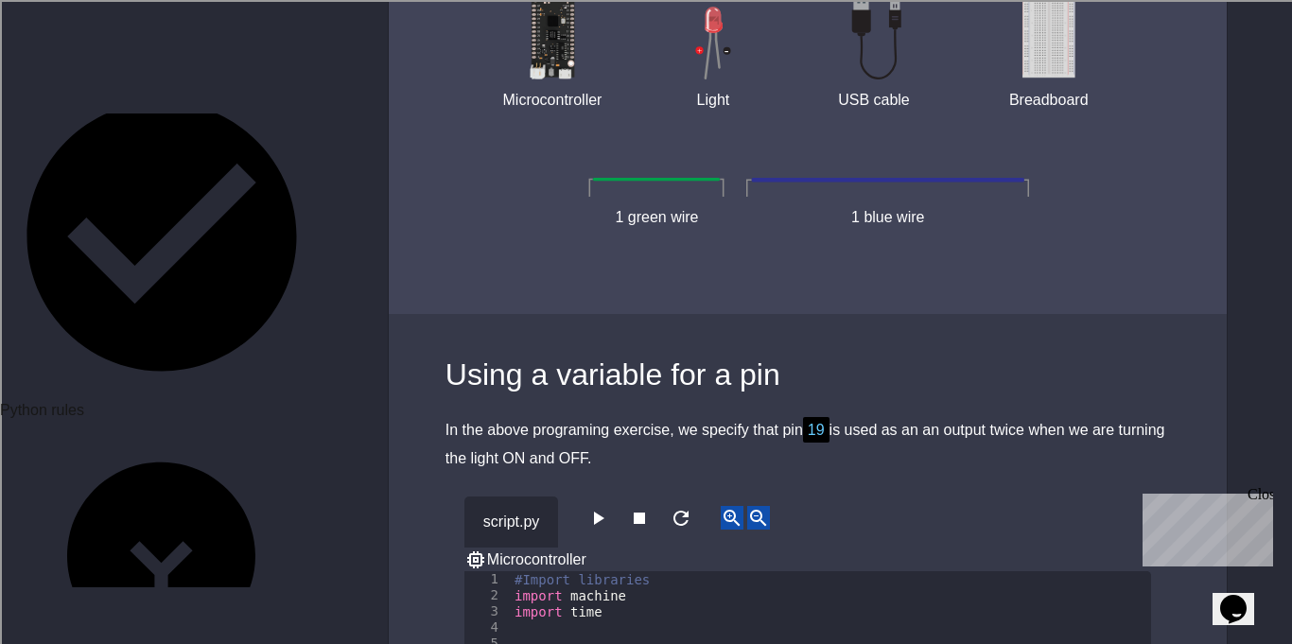
scroll to position [7284, 0]
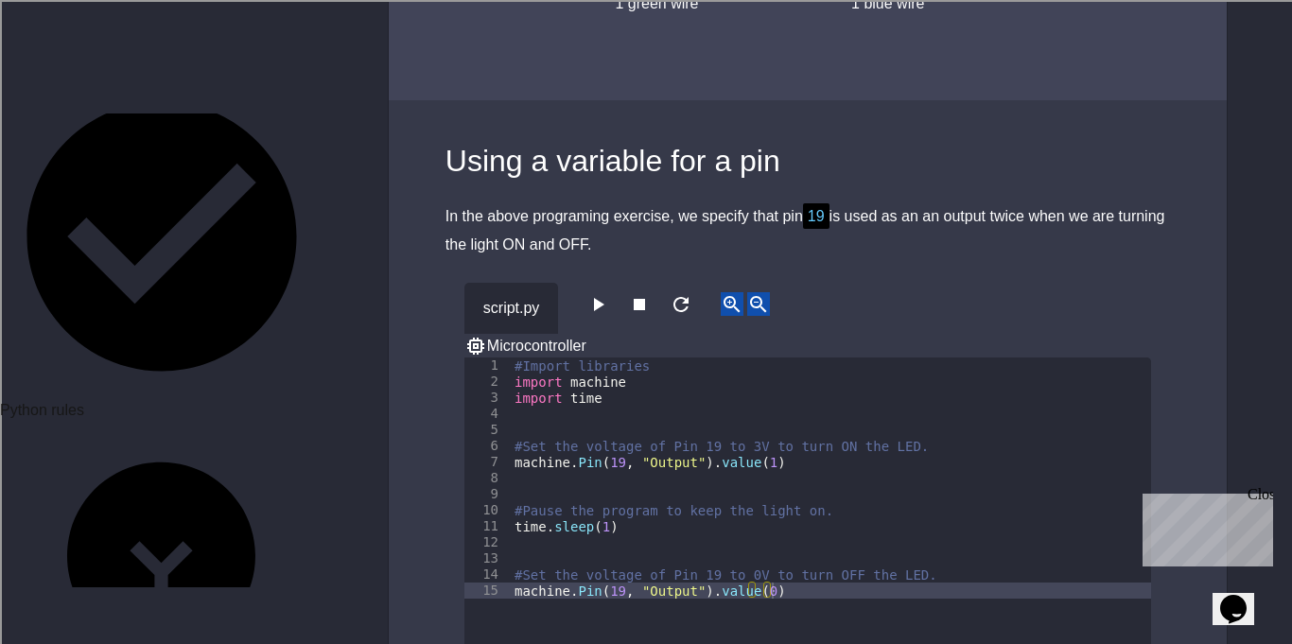
click at [609, 293] on icon "button" at bounding box center [597, 304] width 23 height 23
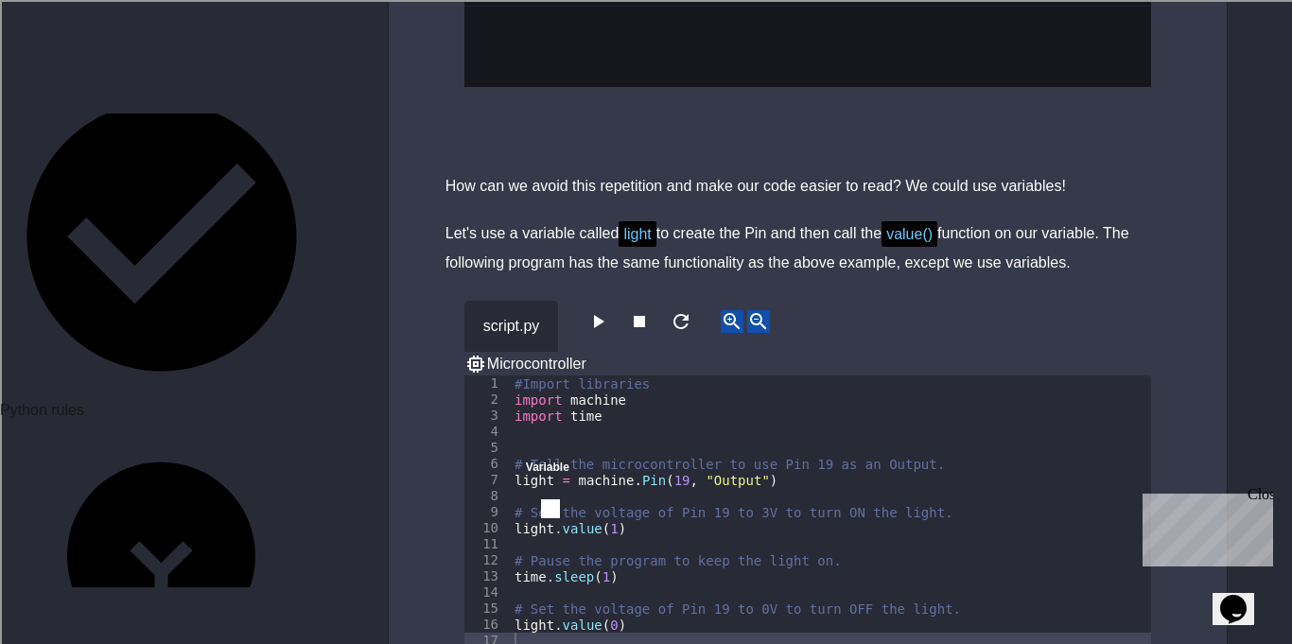
scroll to position [8015, 0]
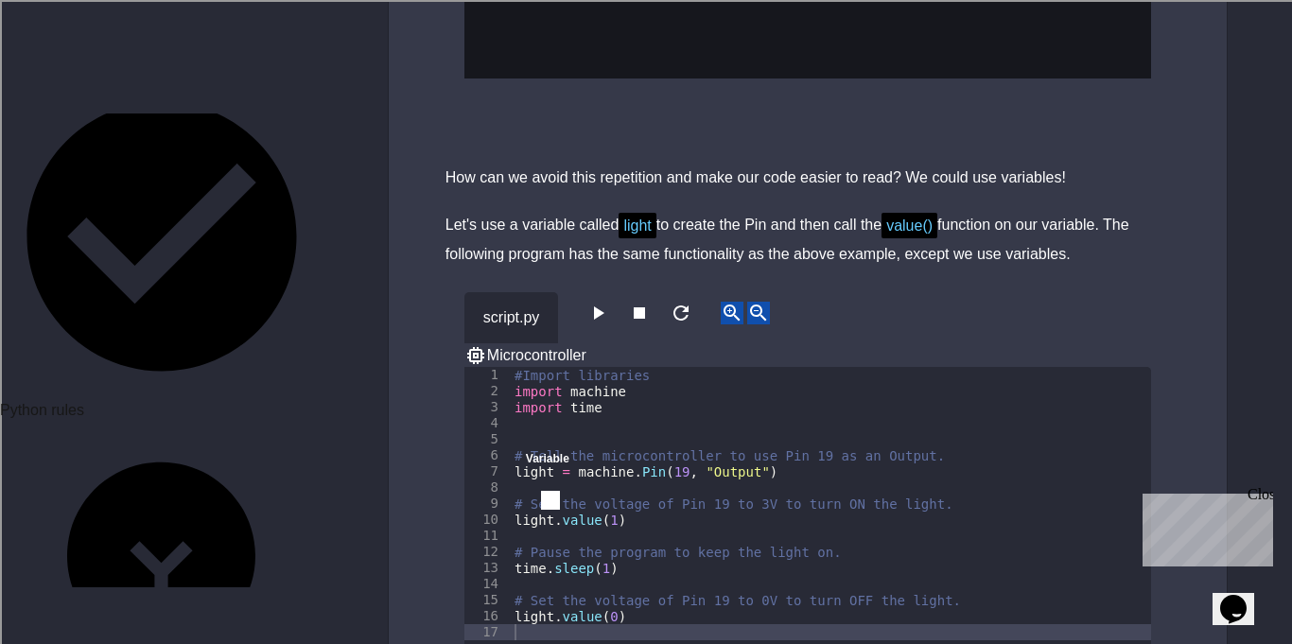
click at [526, 477] on icon "close" at bounding box center [526, 477] width 0 height 0
click at [609, 302] on icon "button" at bounding box center [597, 313] width 23 height 23
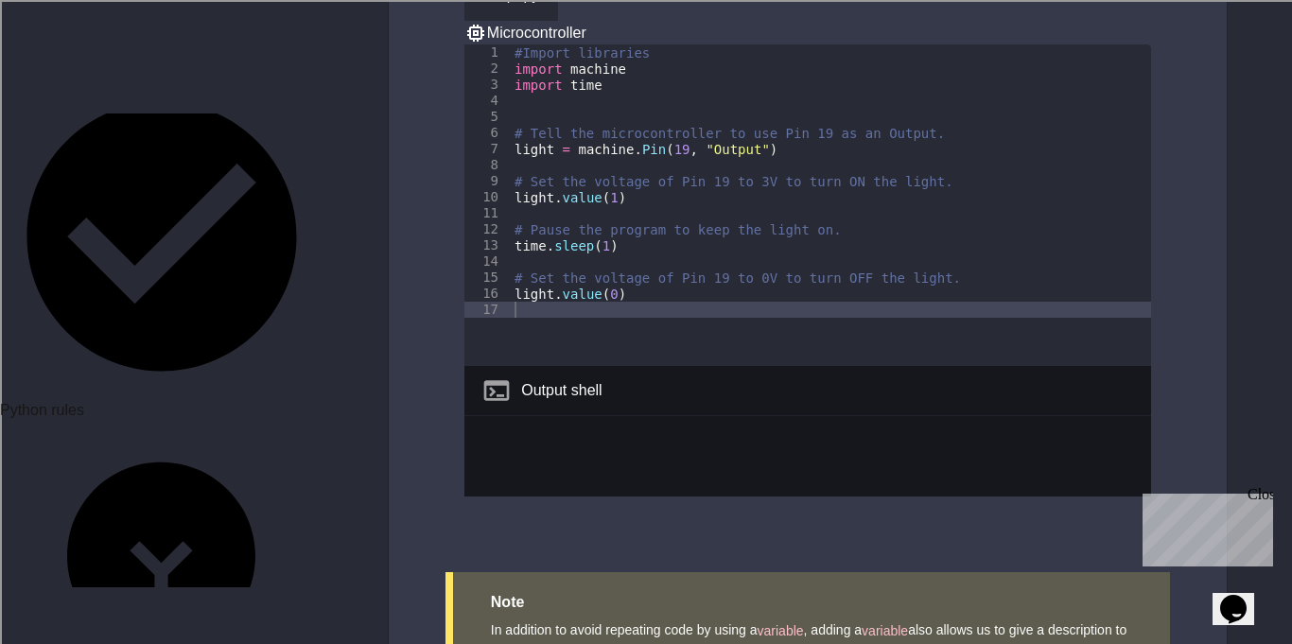
scroll to position [8337, 0]
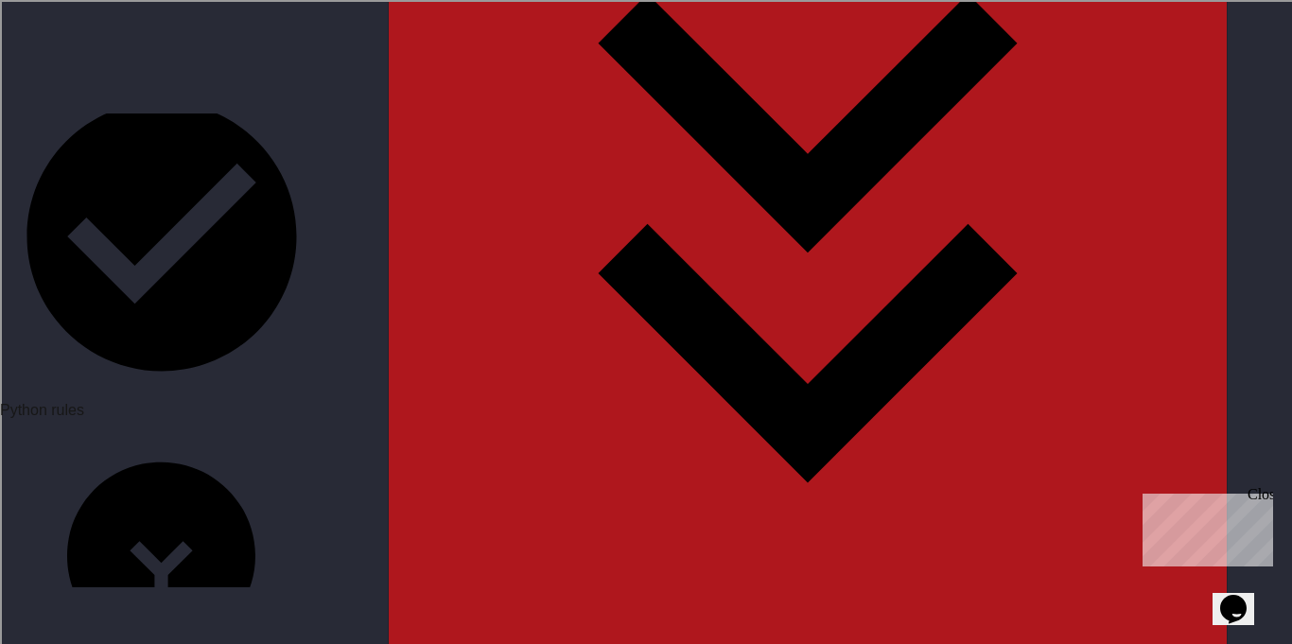
scroll to position [2490, 0]
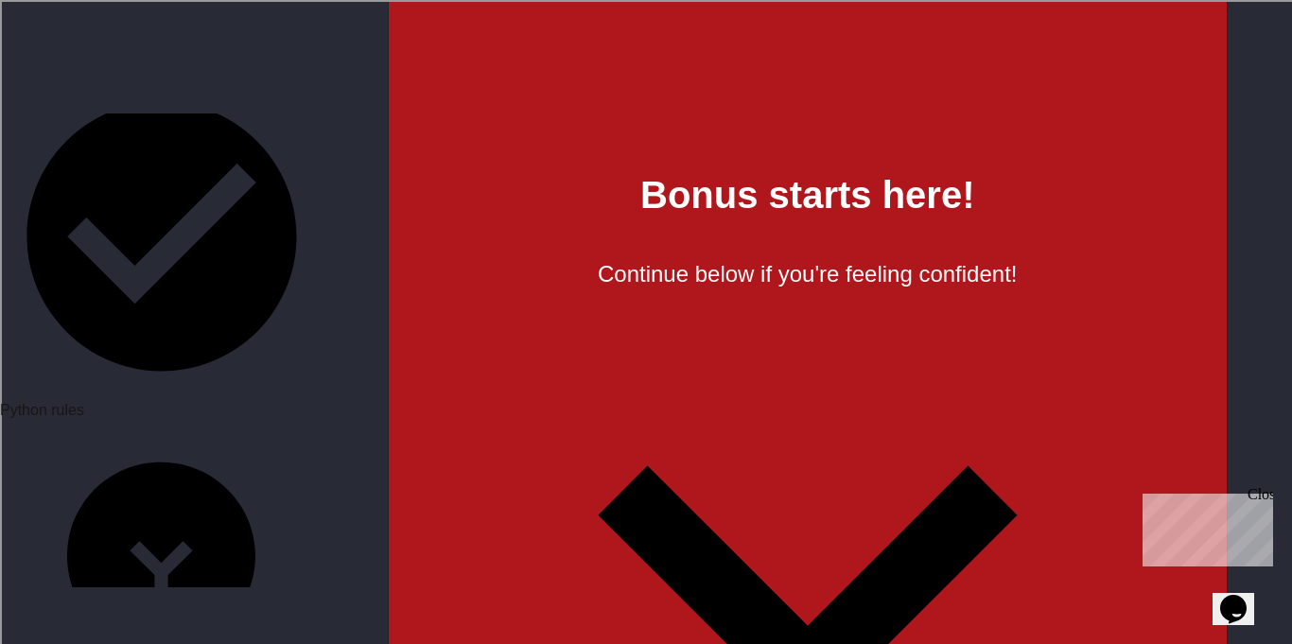
scroll to position [2882, 0]
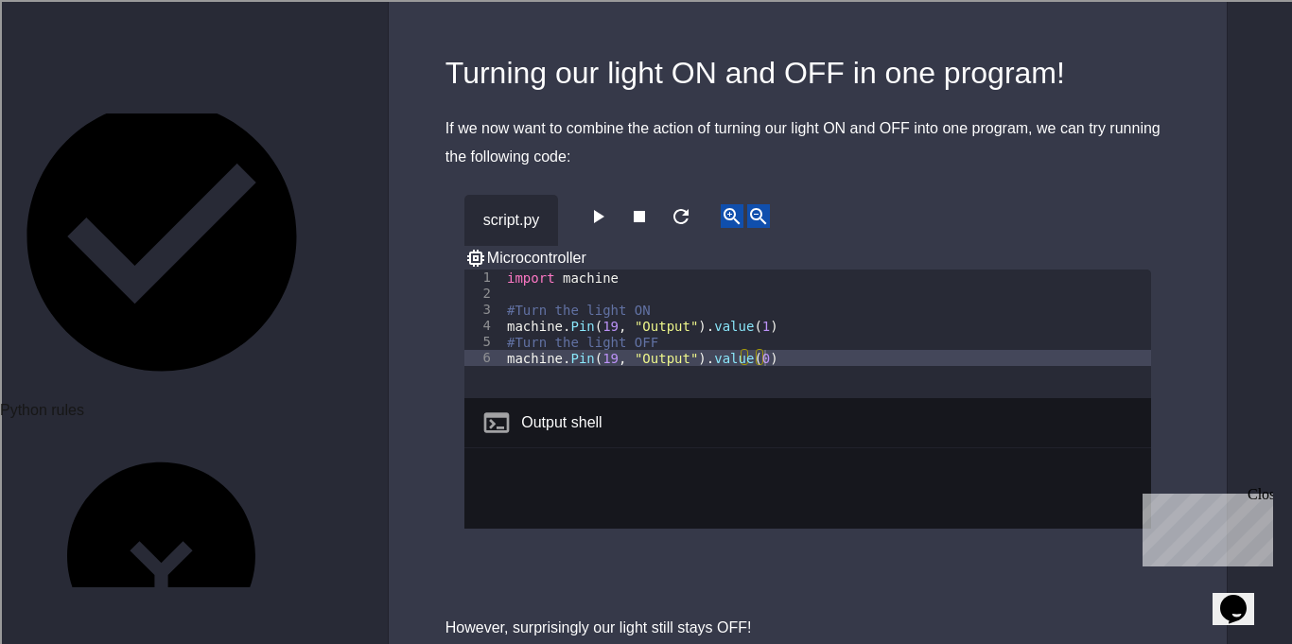
scroll to position [2741, 0]
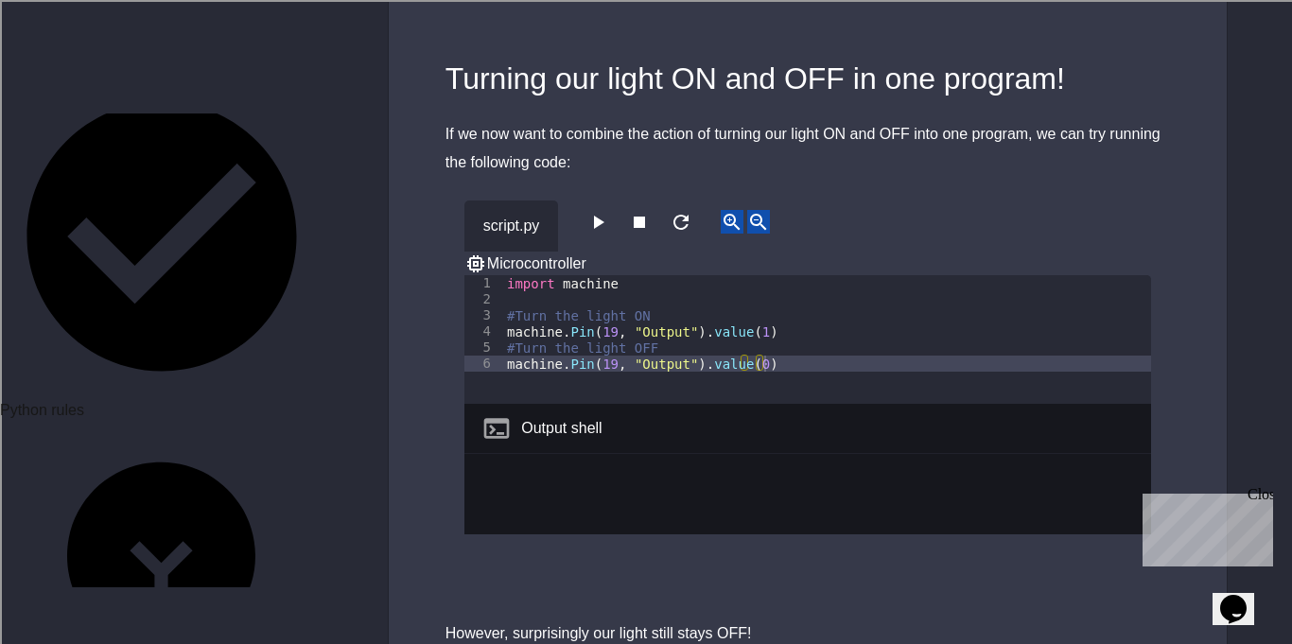
click at [603, 210] on button "button" at bounding box center [597, 222] width 23 height 24
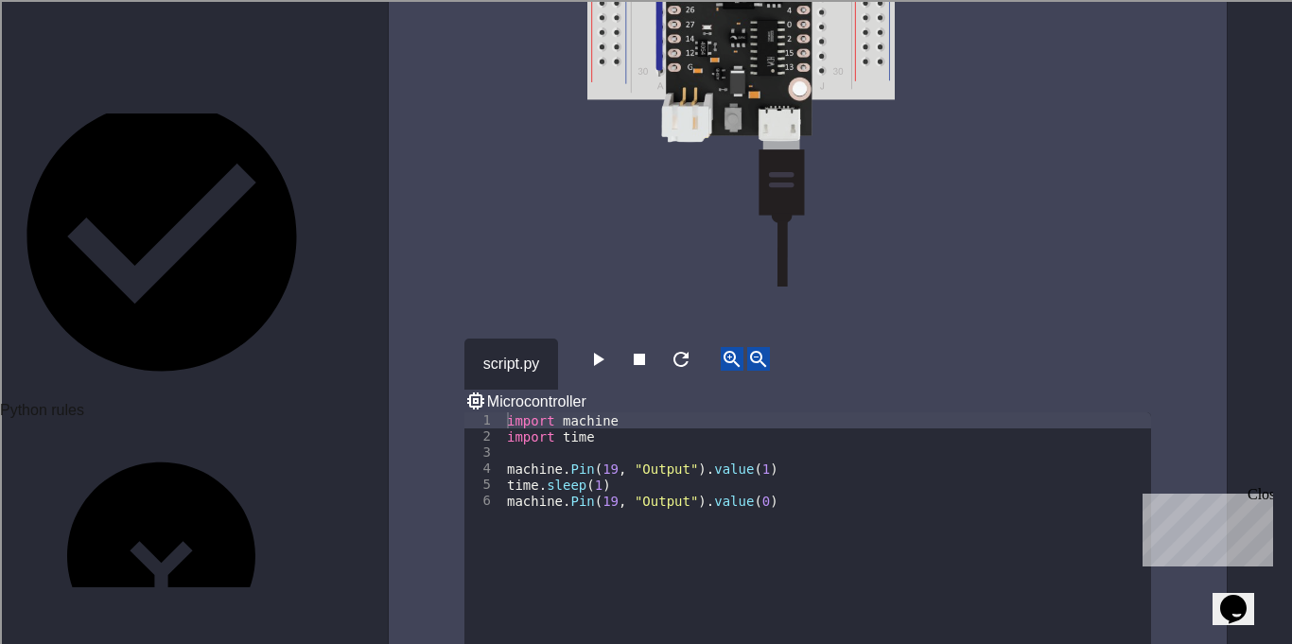
scroll to position [5735, 0]
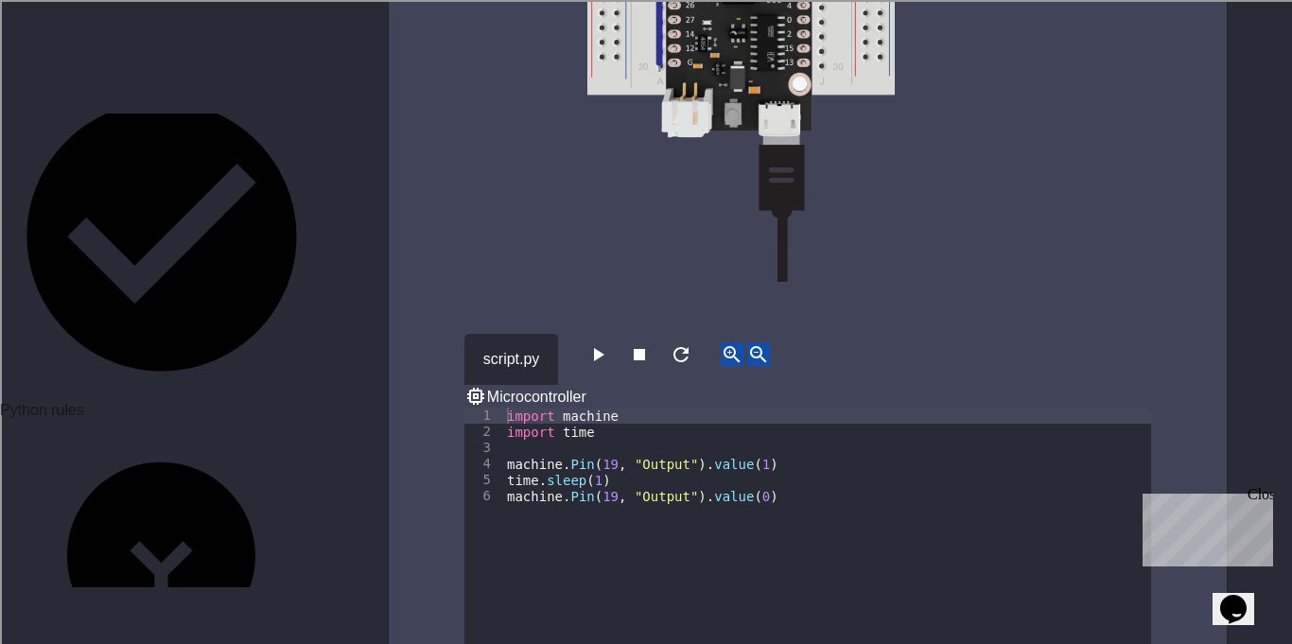
click at [567, 408] on div "import machine import time machine . Pin ( 19 , "Output" ) . value ( 1 ) time .…" at bounding box center [827, 544] width 648 height 273
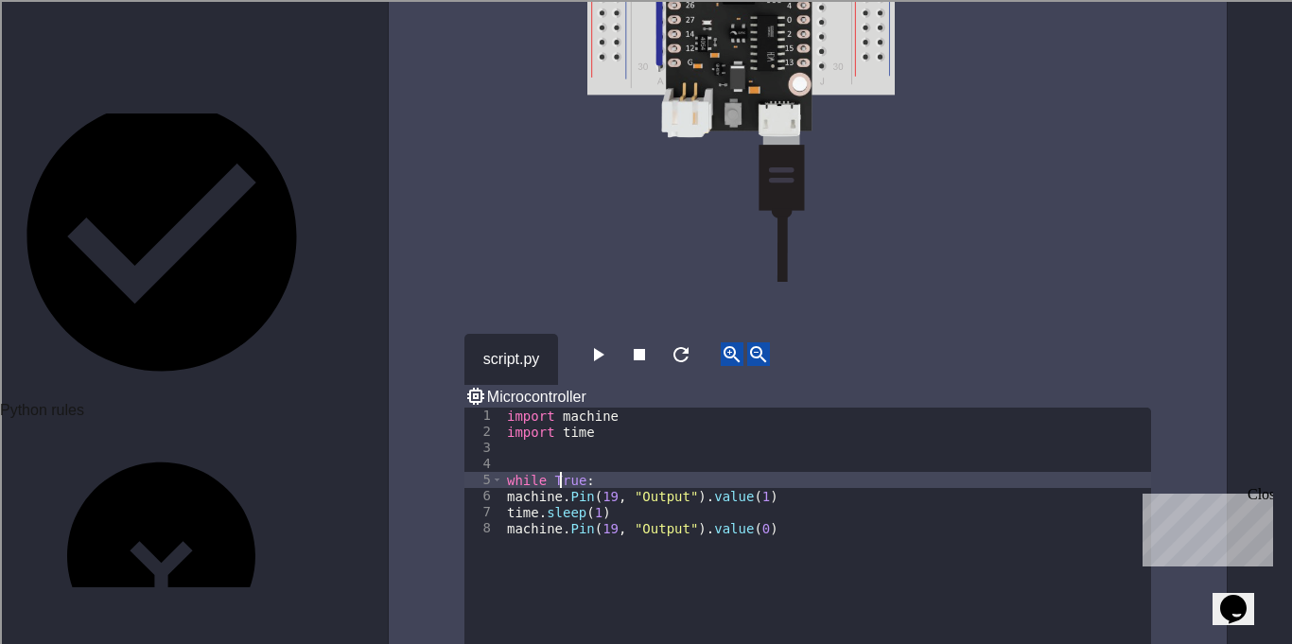
scroll to position [0, 7]
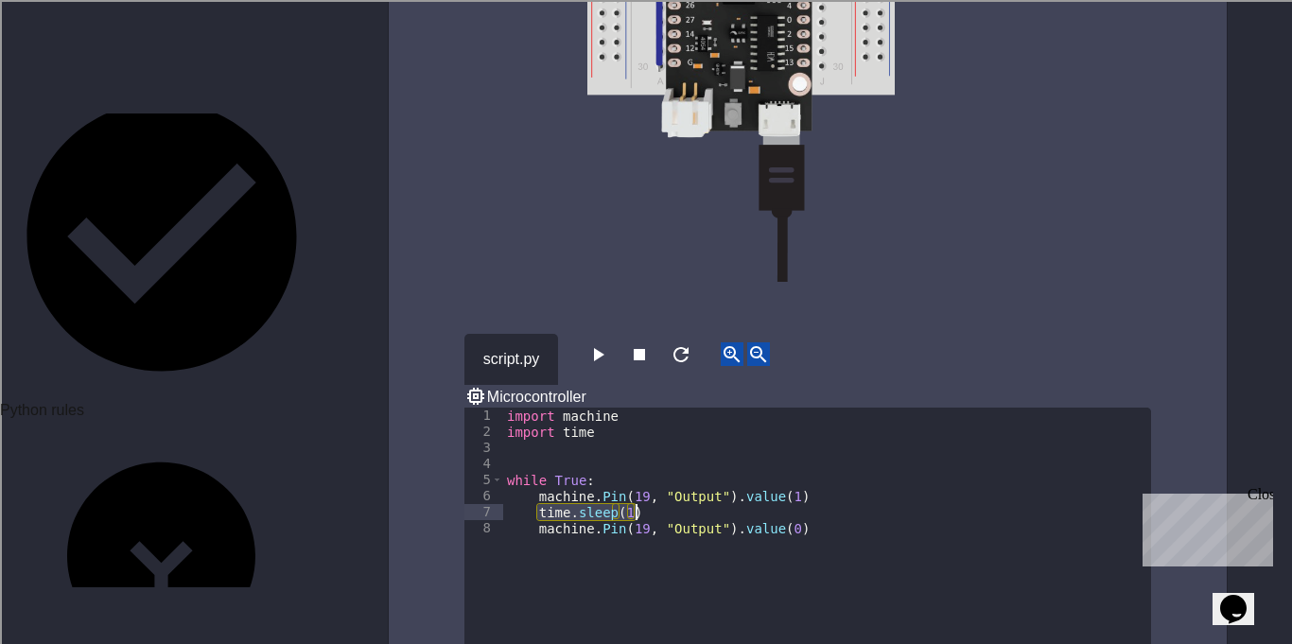
type textarea "**********"
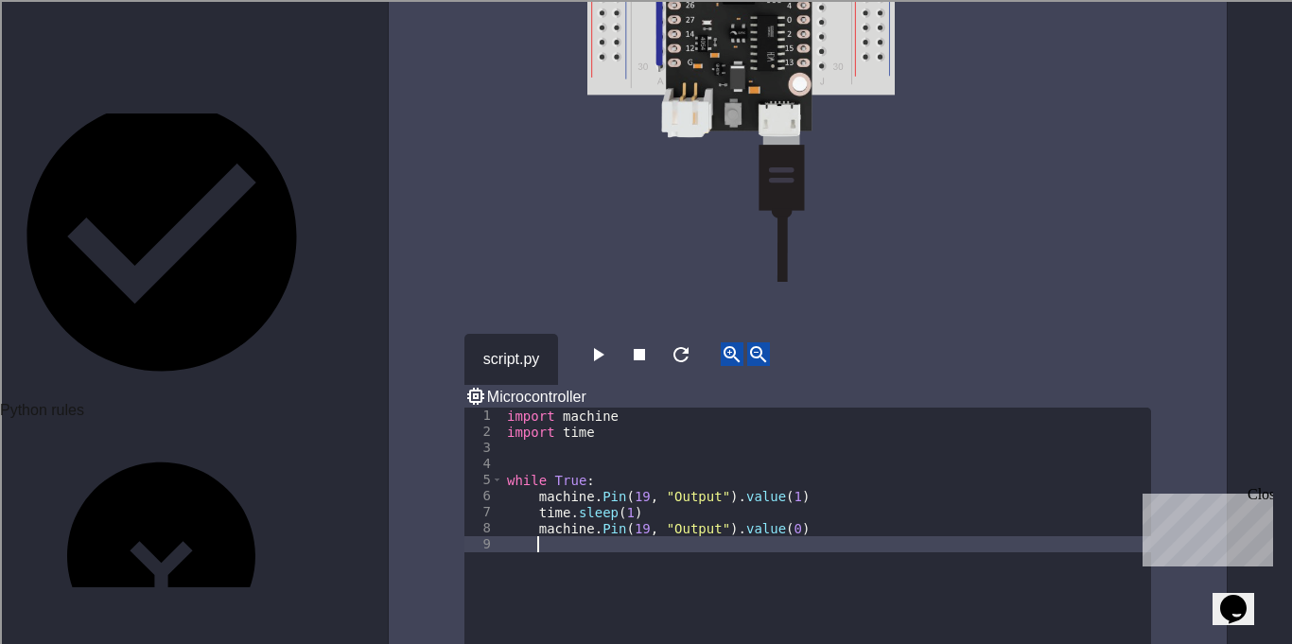
scroll to position [0, 3]
paste textarea "**********"
type textarea "**********"
click at [609, 343] on icon "button" at bounding box center [597, 354] width 23 height 23
click at [651, 343] on icon "button" at bounding box center [639, 354] width 23 height 23
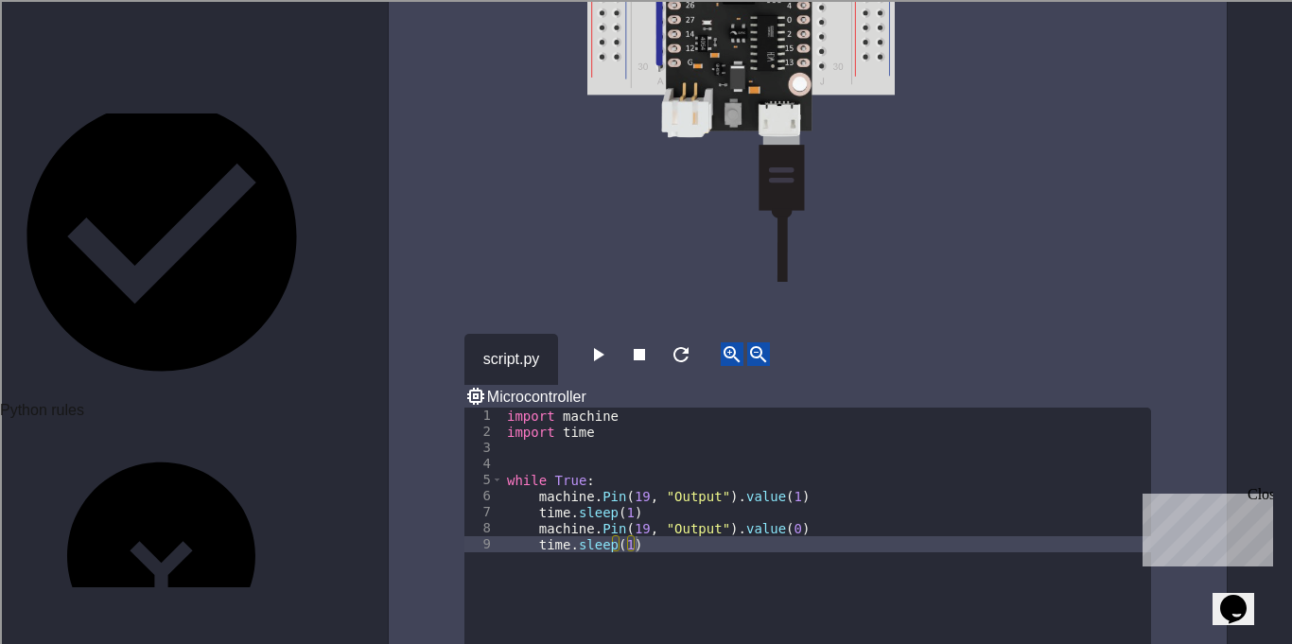
click at [594, 408] on div "import machine import time while True : machine . Pin ( 19 , "Output" ) . value…" at bounding box center [827, 544] width 648 height 273
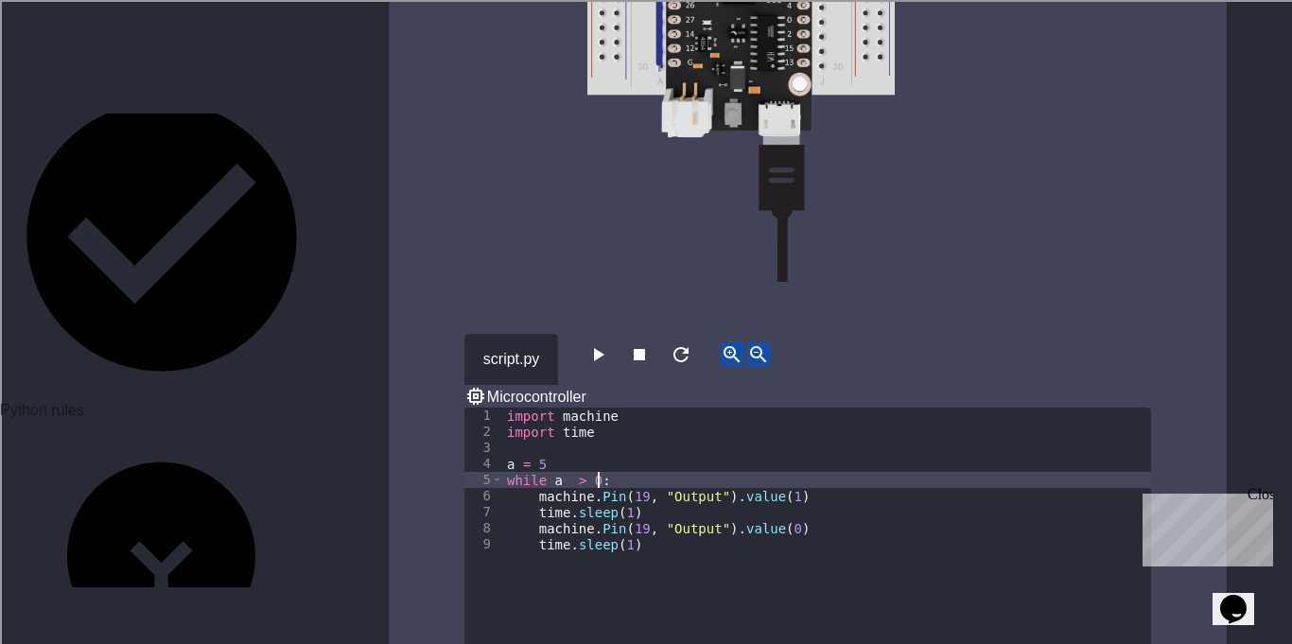
scroll to position [0, 11]
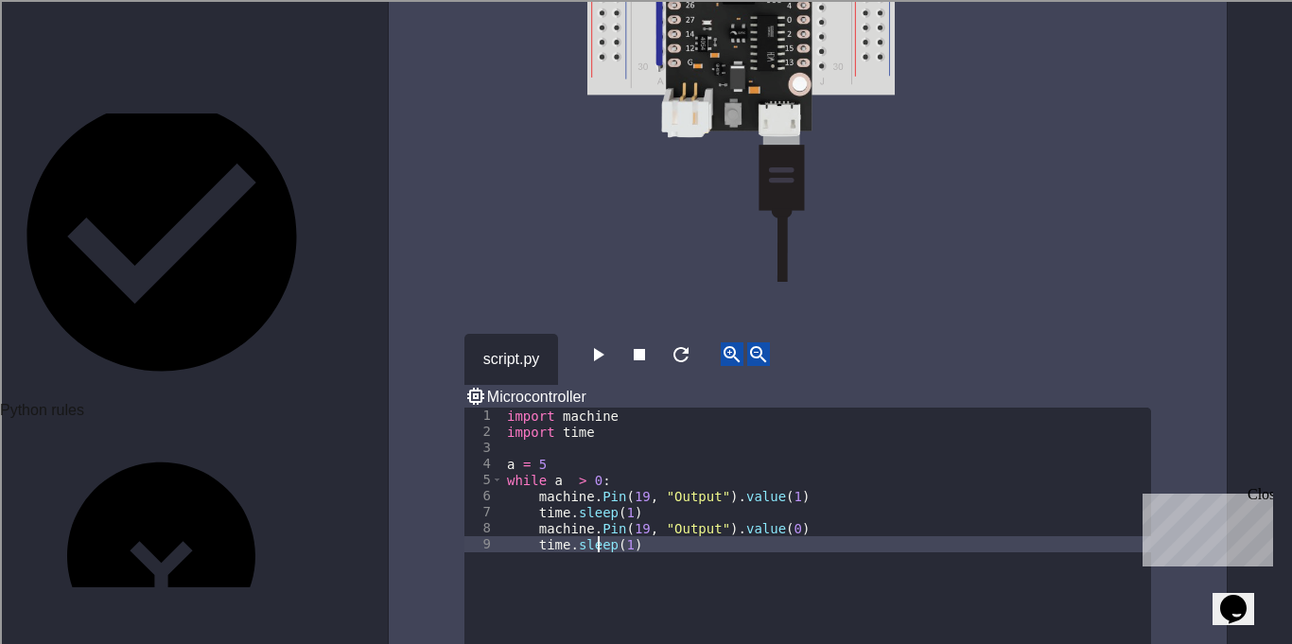
type textarea "**********"
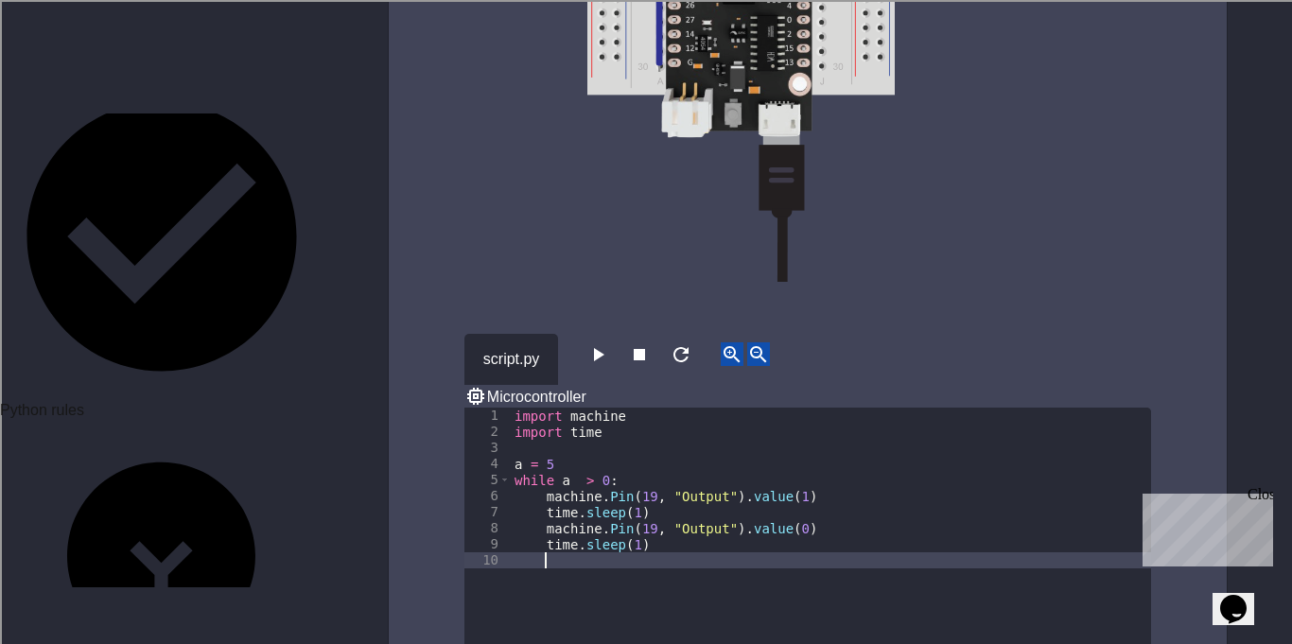
scroll to position [0, 3]
type textarea "*"
type textarea "*********"
click at [600, 343] on icon "button" at bounding box center [597, 354] width 23 height 23
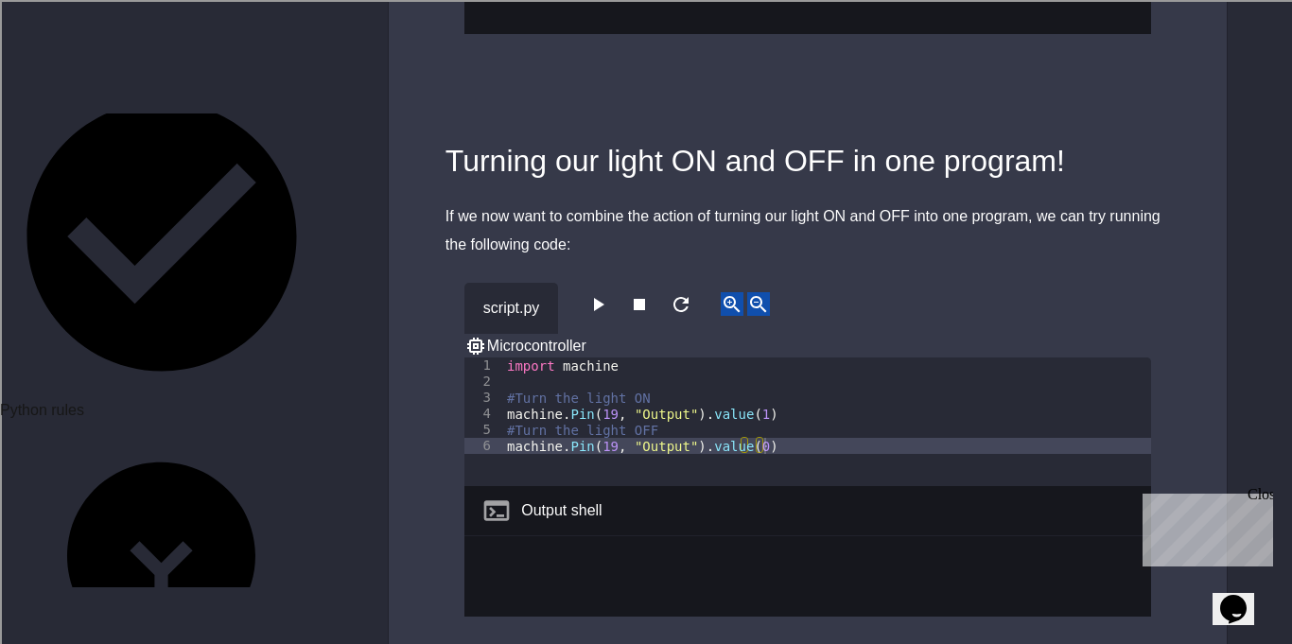
scroll to position [2651, 0]
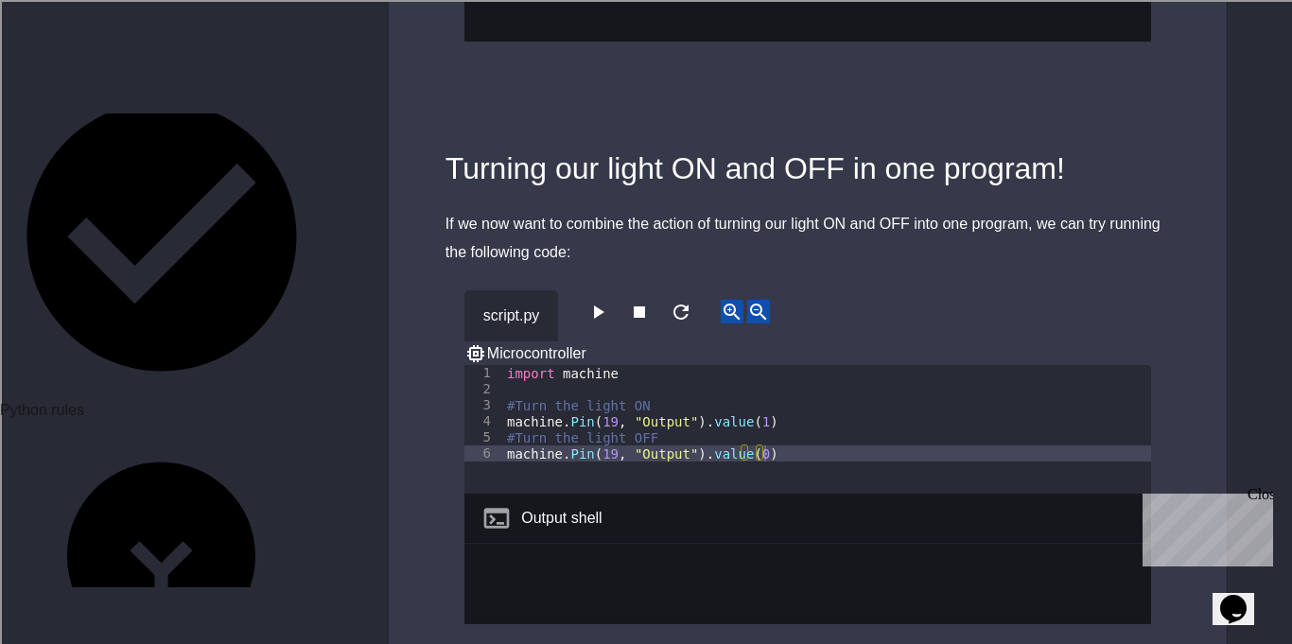
click at [599, 301] on icon "button" at bounding box center [597, 312] width 23 height 23
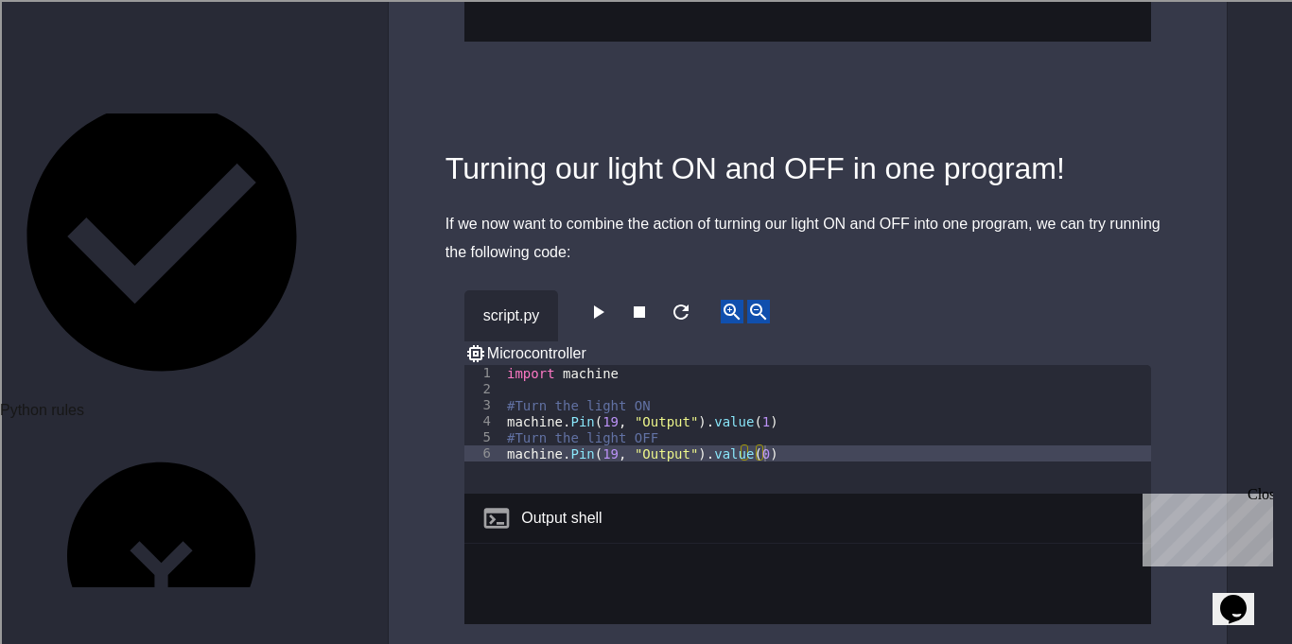
click at [596, 301] on icon "button" at bounding box center [597, 312] width 23 height 23
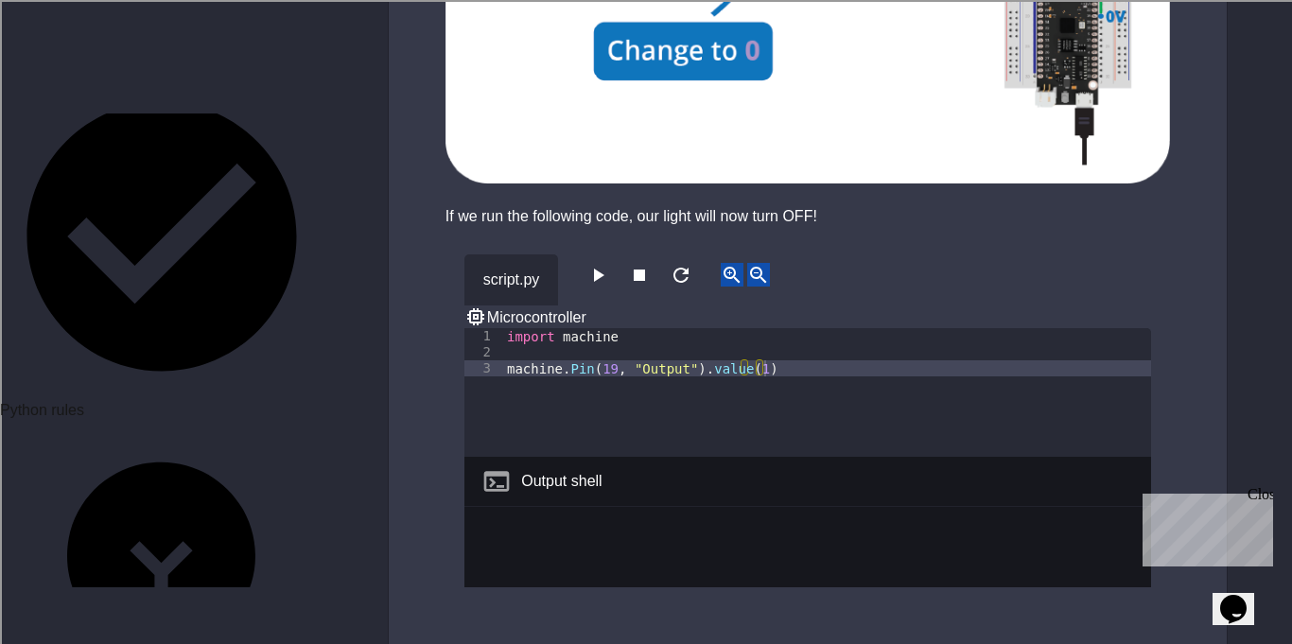
scroll to position [2098, 0]
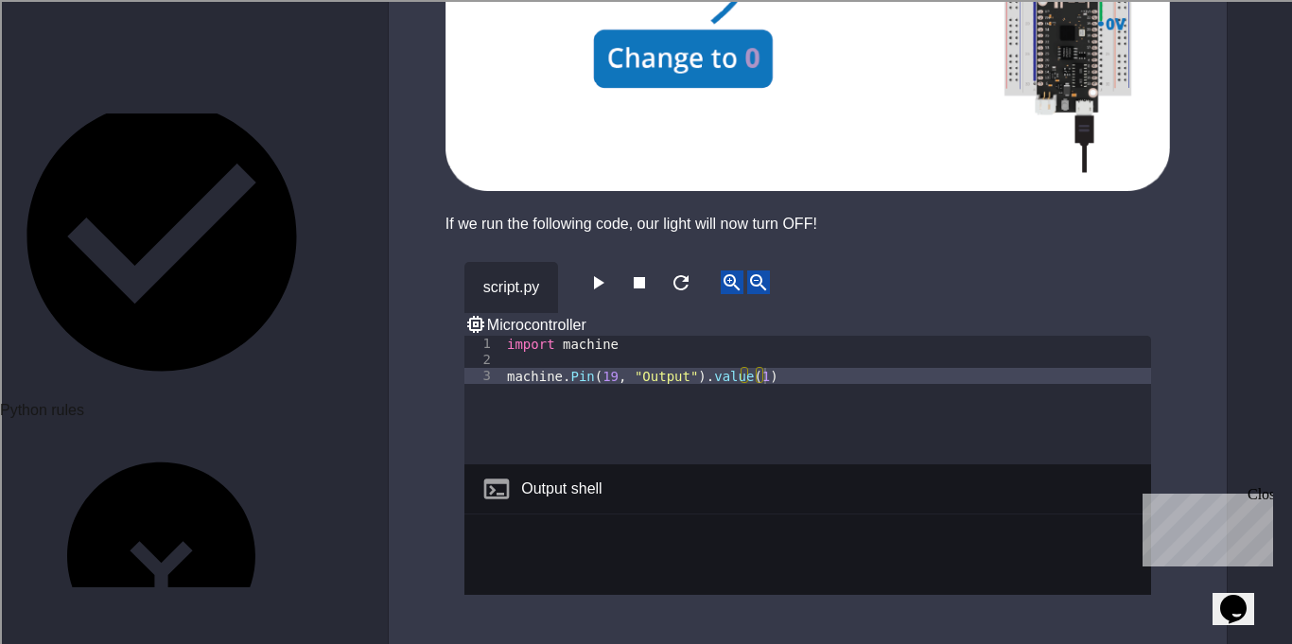
click at [595, 271] on icon "button" at bounding box center [597, 282] width 23 height 23
click at [604, 271] on icon "button" at bounding box center [597, 282] width 23 height 23
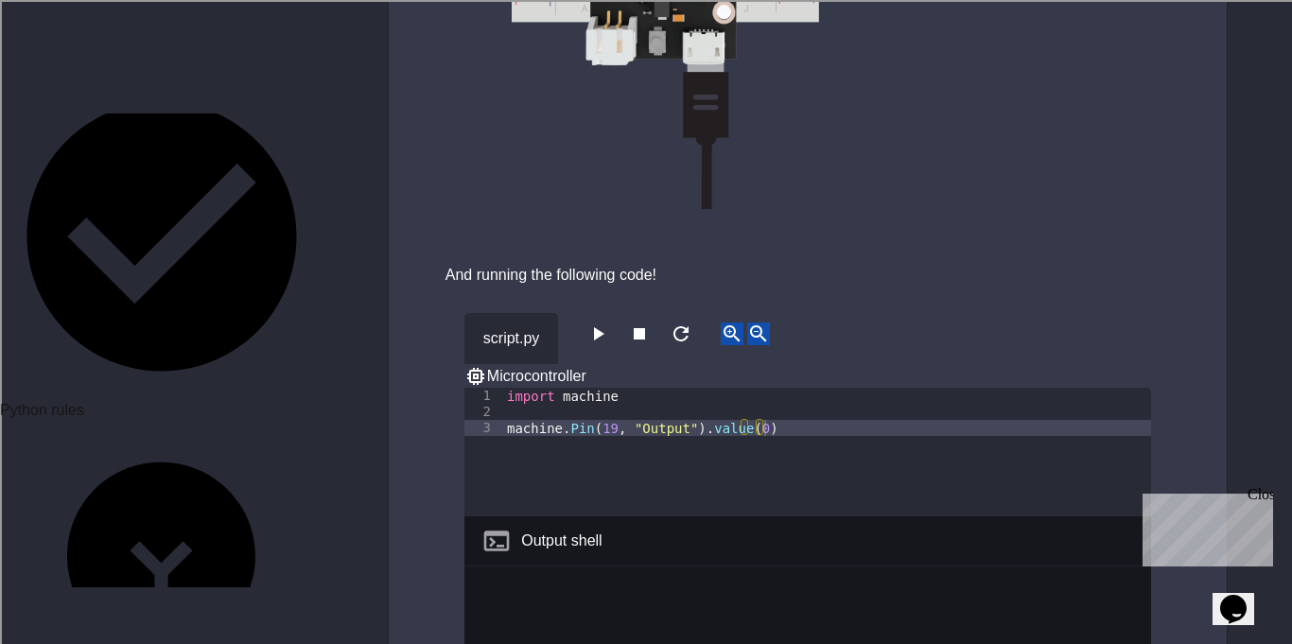
scroll to position [1022, 0]
click at [608, 324] on icon "button" at bounding box center [597, 335] width 23 height 23
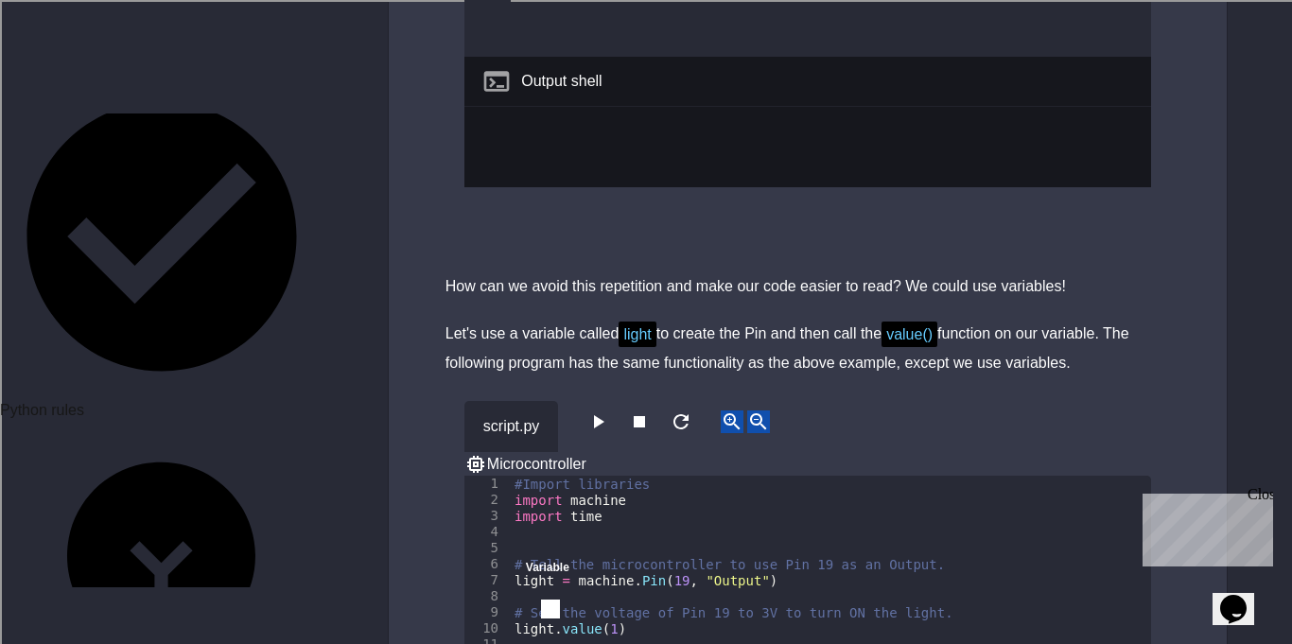
scroll to position [7889, 0]
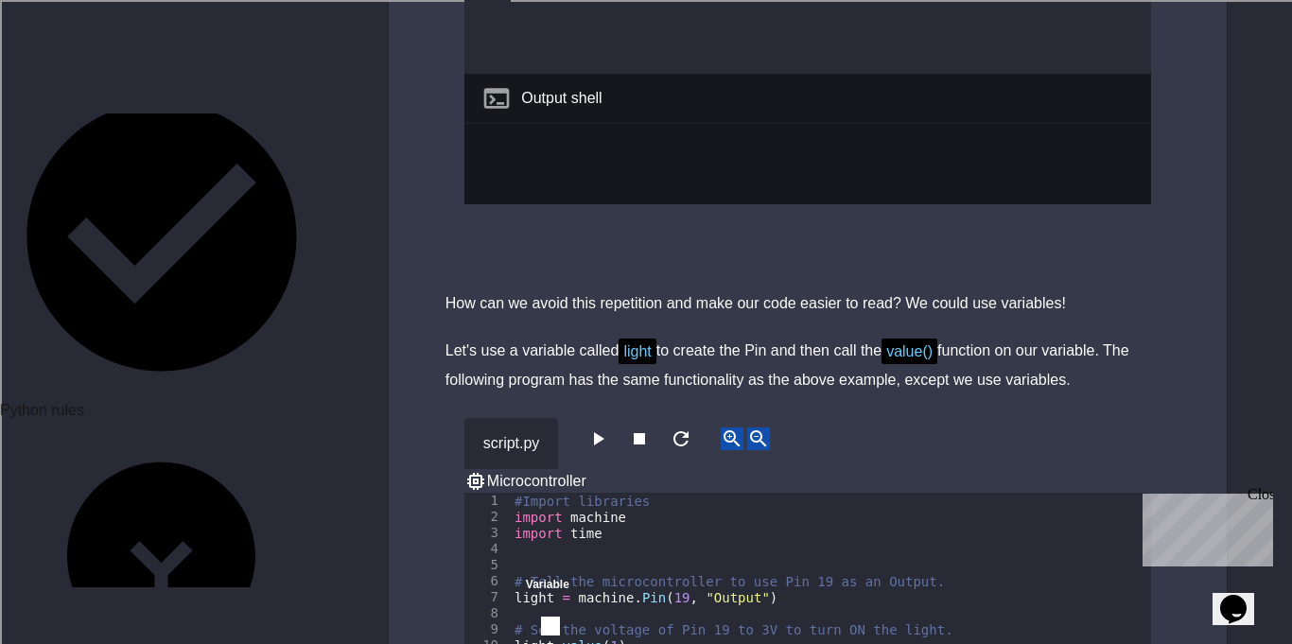
click at [608, 428] on button "button" at bounding box center [597, 440] width 23 height 24
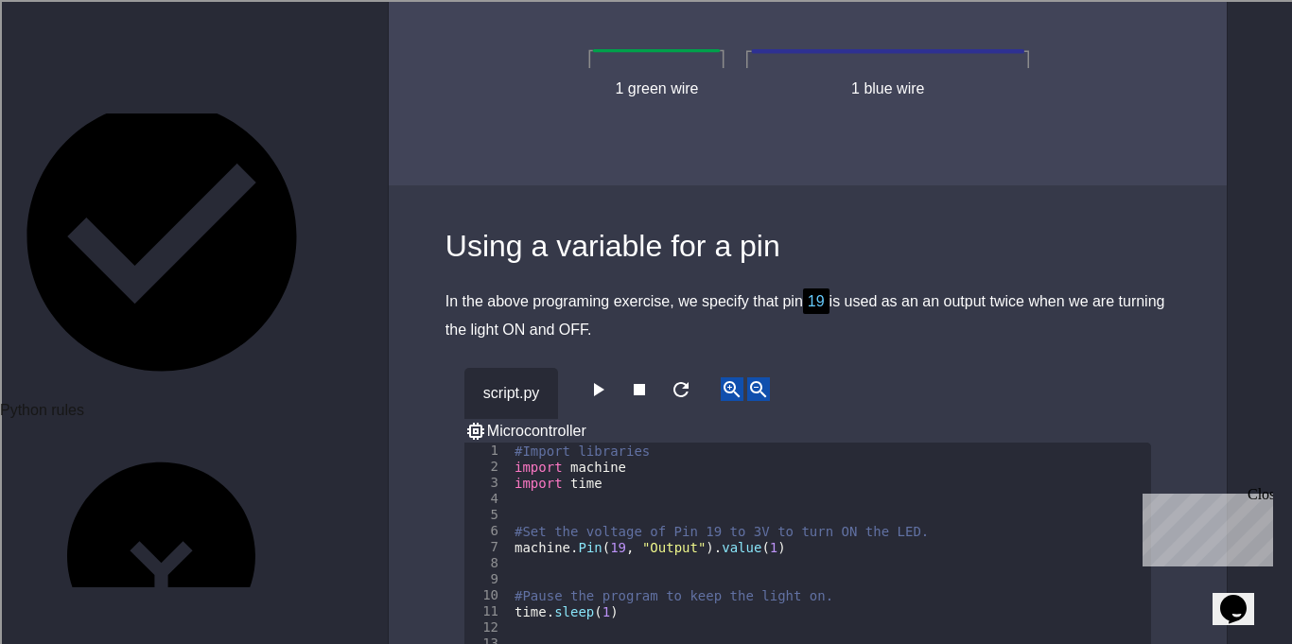
scroll to position [7191, 0]
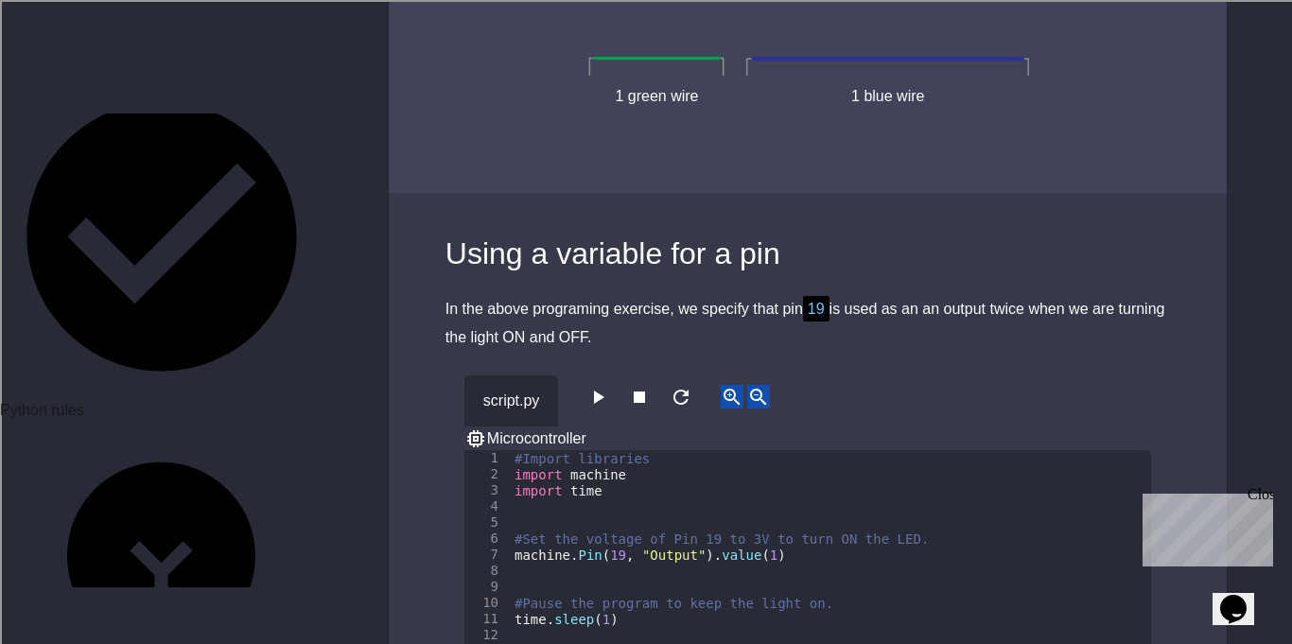
click at [608, 386] on icon "button" at bounding box center [597, 397] width 23 height 23
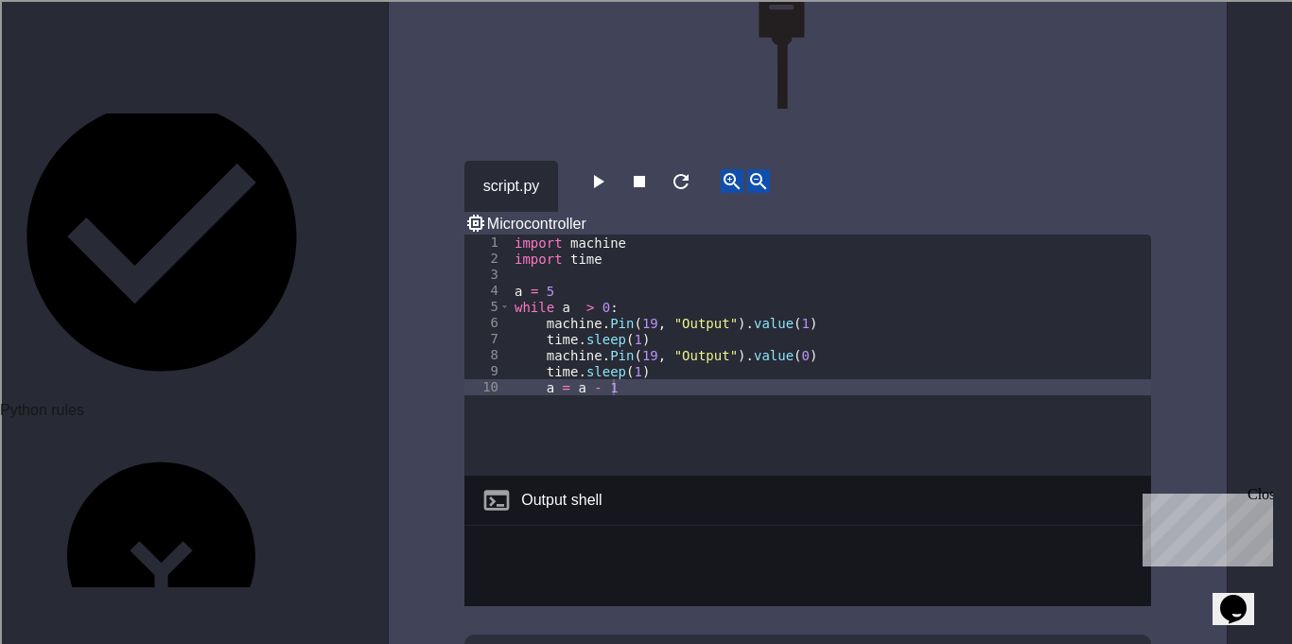
scroll to position [5909, 0]
click at [606, 169] on icon "button" at bounding box center [597, 180] width 23 height 23
click at [645, 175] on icon "button" at bounding box center [639, 180] width 11 height 11
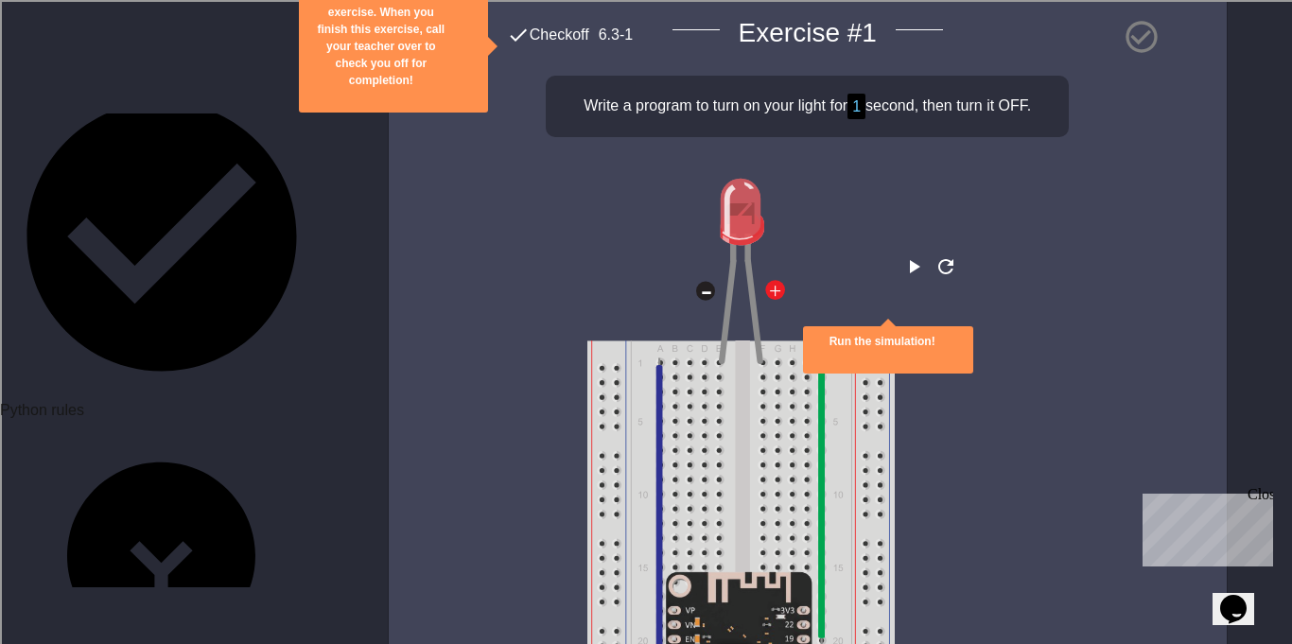
scroll to position [5006, 0]
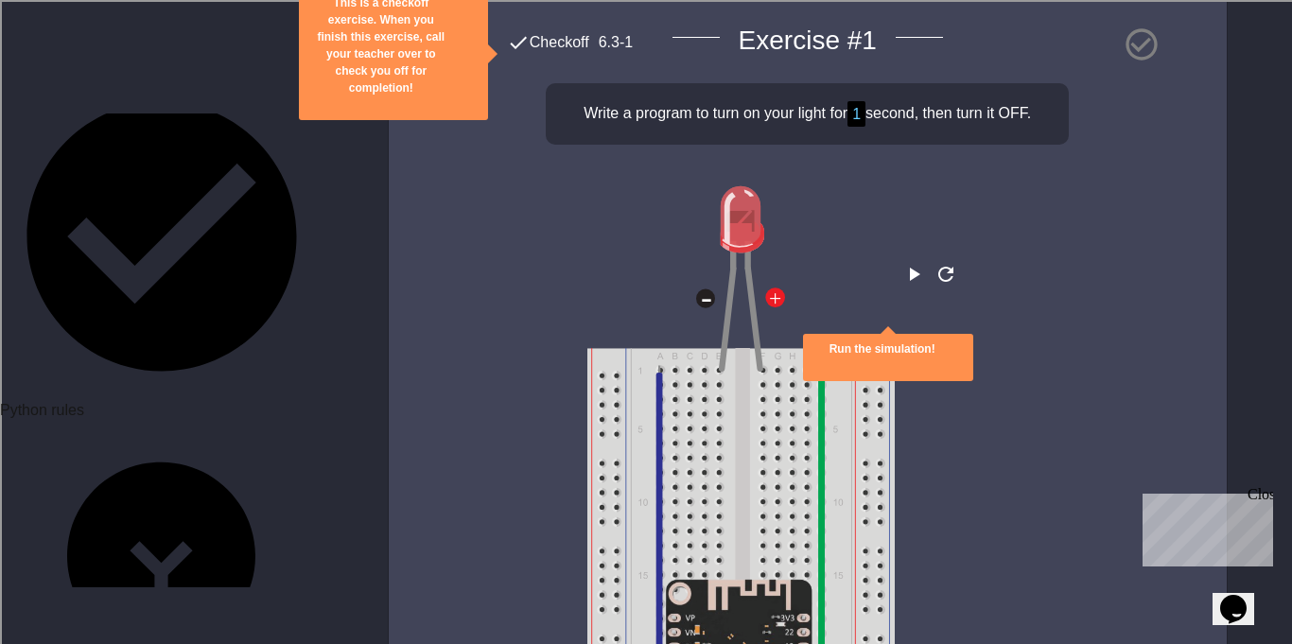
click at [902, 263] on icon "play" at bounding box center [913, 274] width 23 height 23
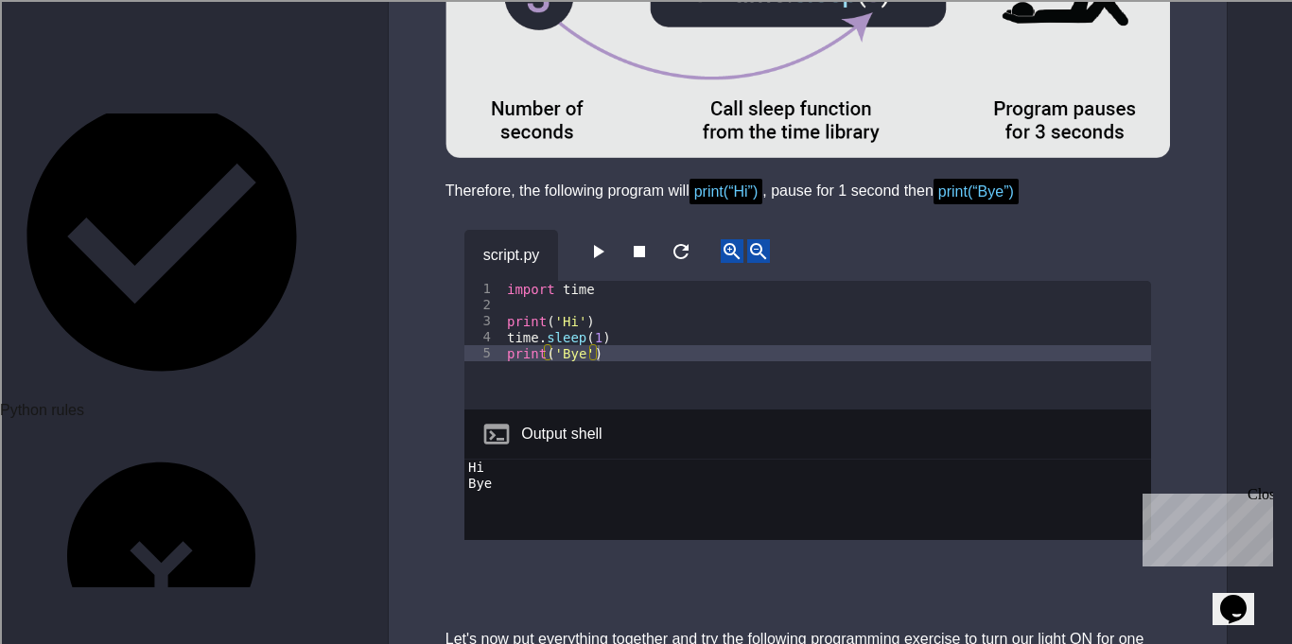
scroll to position [4306, 0]
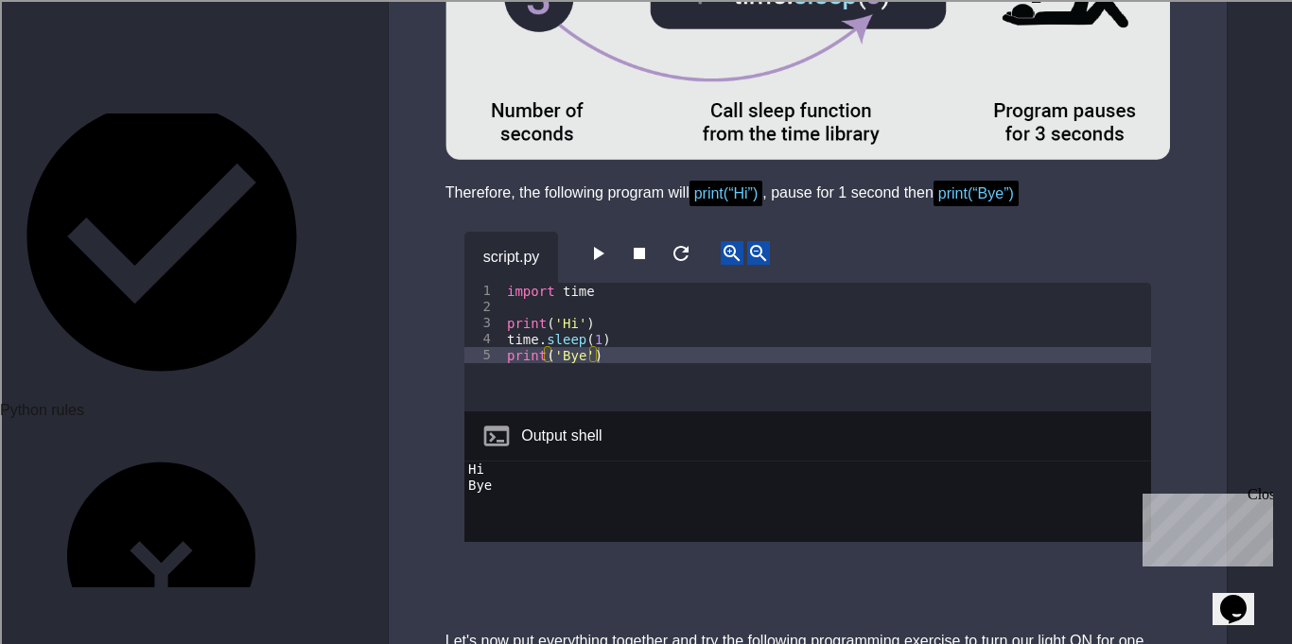
click at [599, 242] on icon "button" at bounding box center [597, 253] width 23 height 23
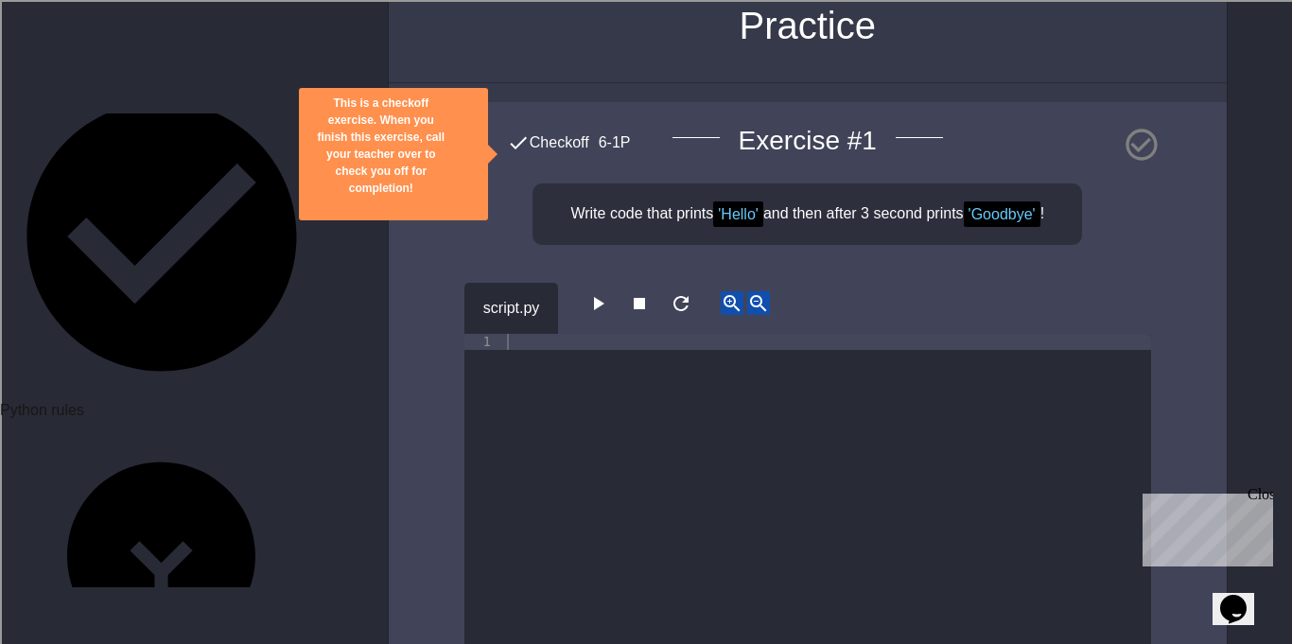
scroll to position [148, 0]
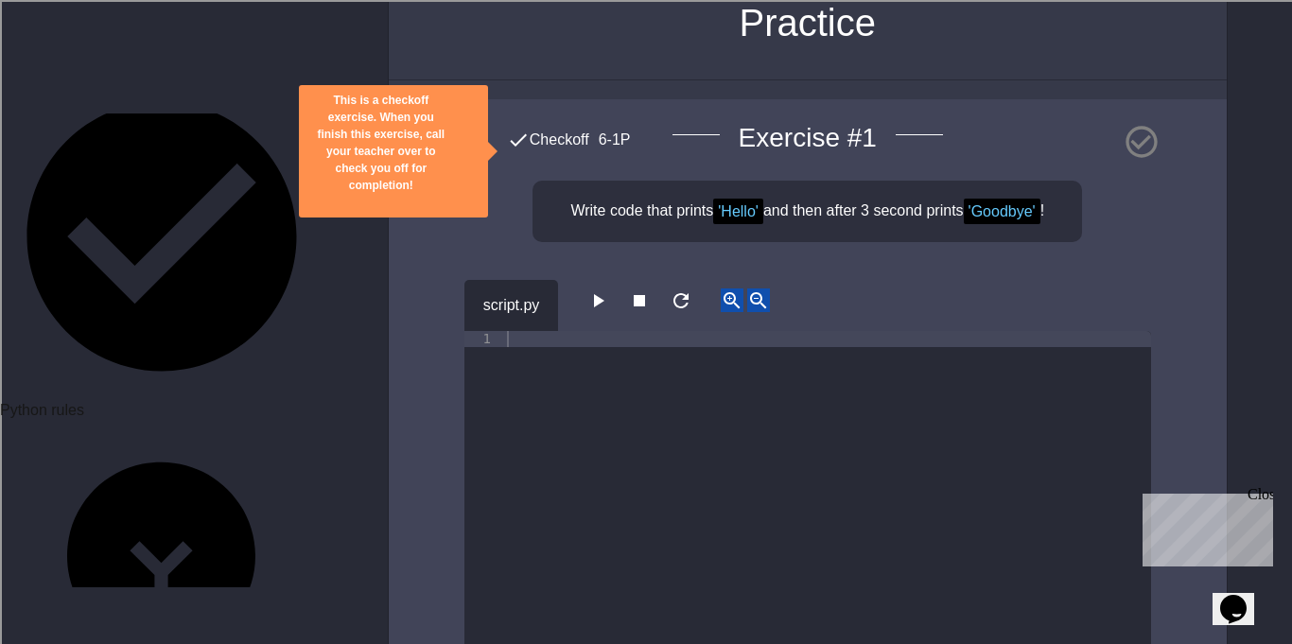
click at [640, 406] on div at bounding box center [827, 508] width 648 height 354
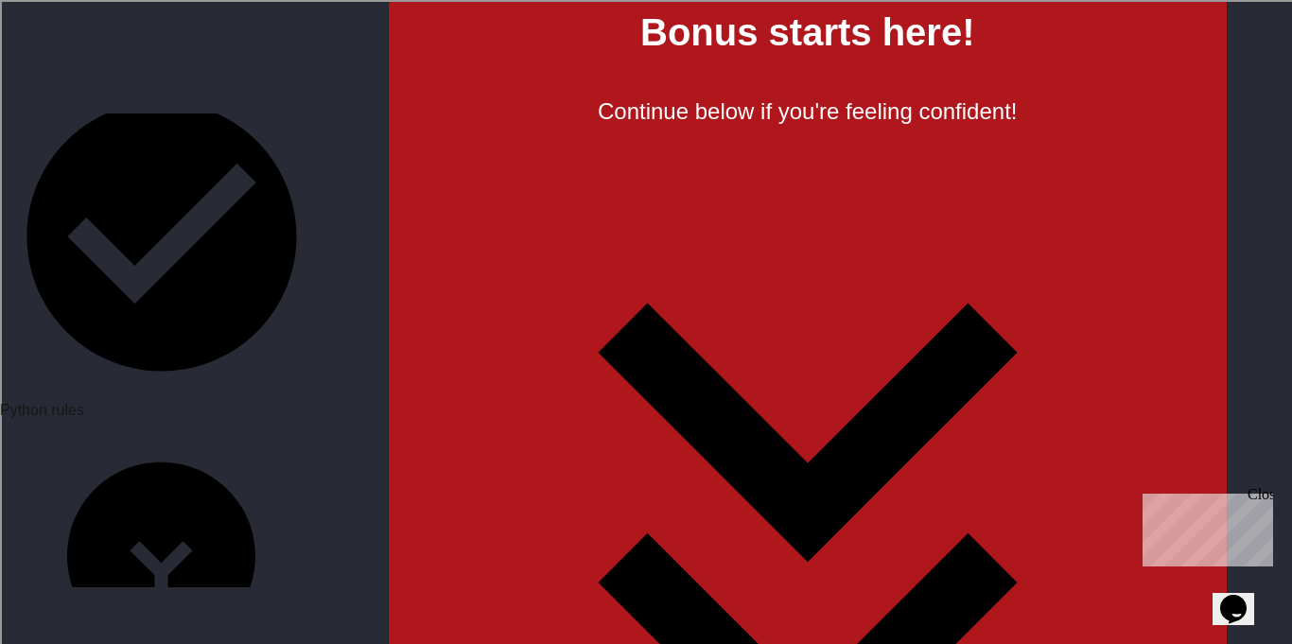
scroll to position [0, 9]
type textarea "**********"
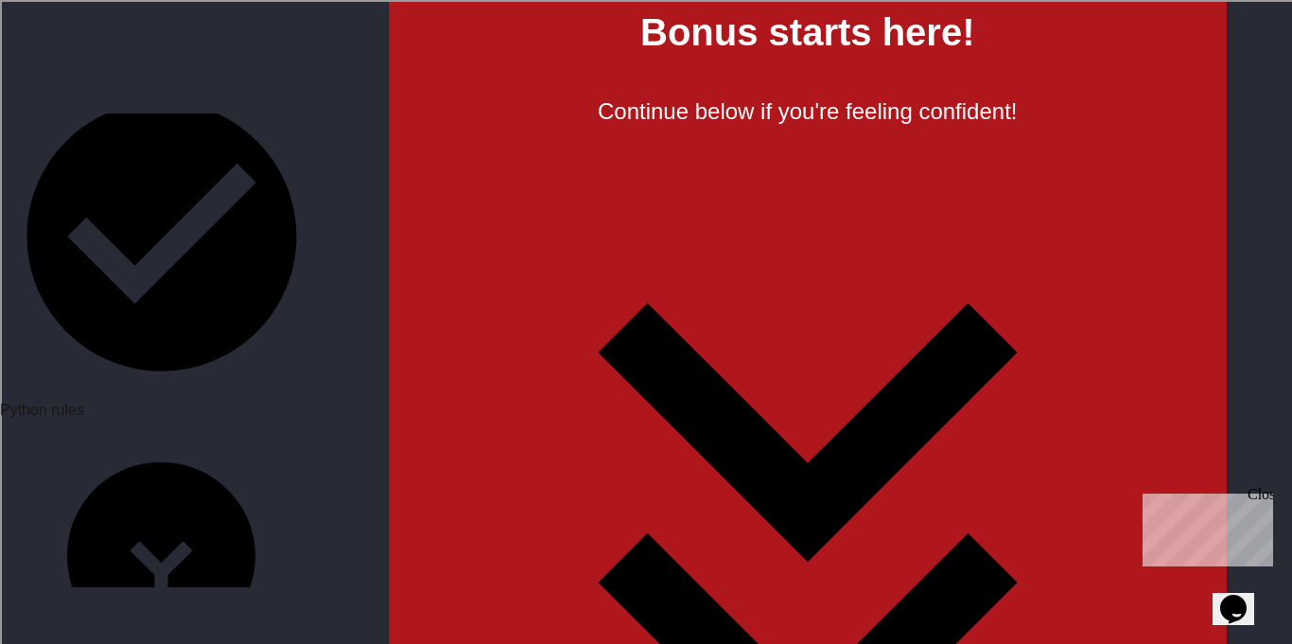
type textarea "**********"
type textarea "*"
type textarea "**********"
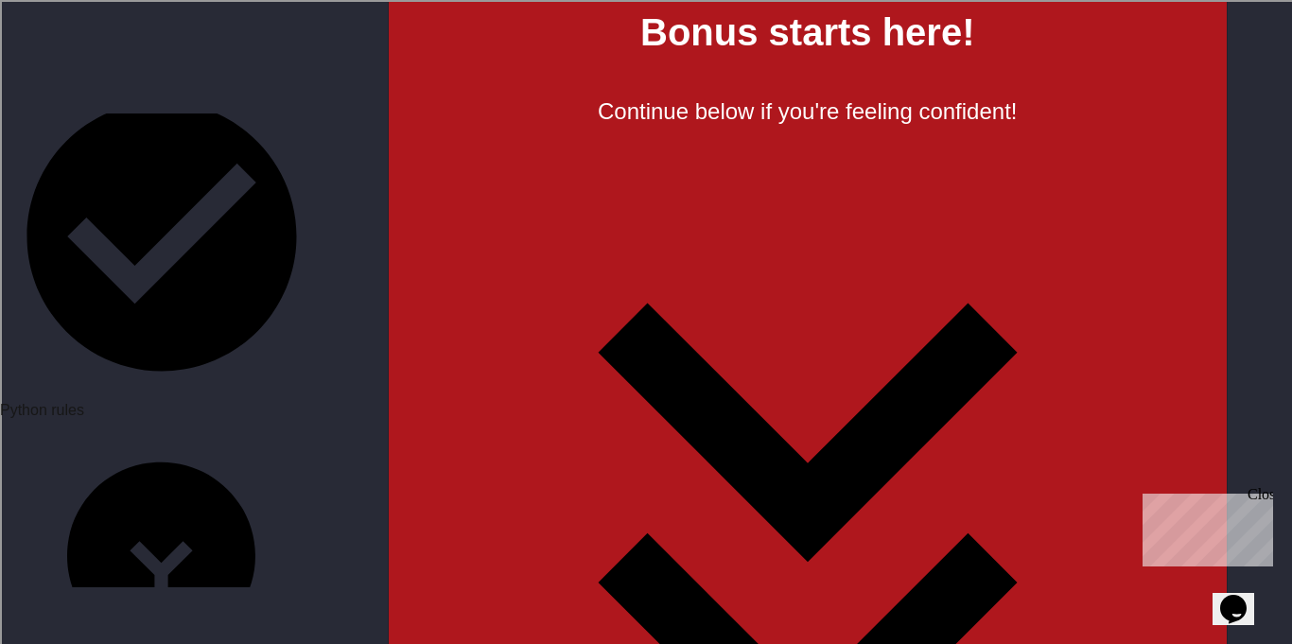
scroll to position [0, 12]
type textarea "**********"
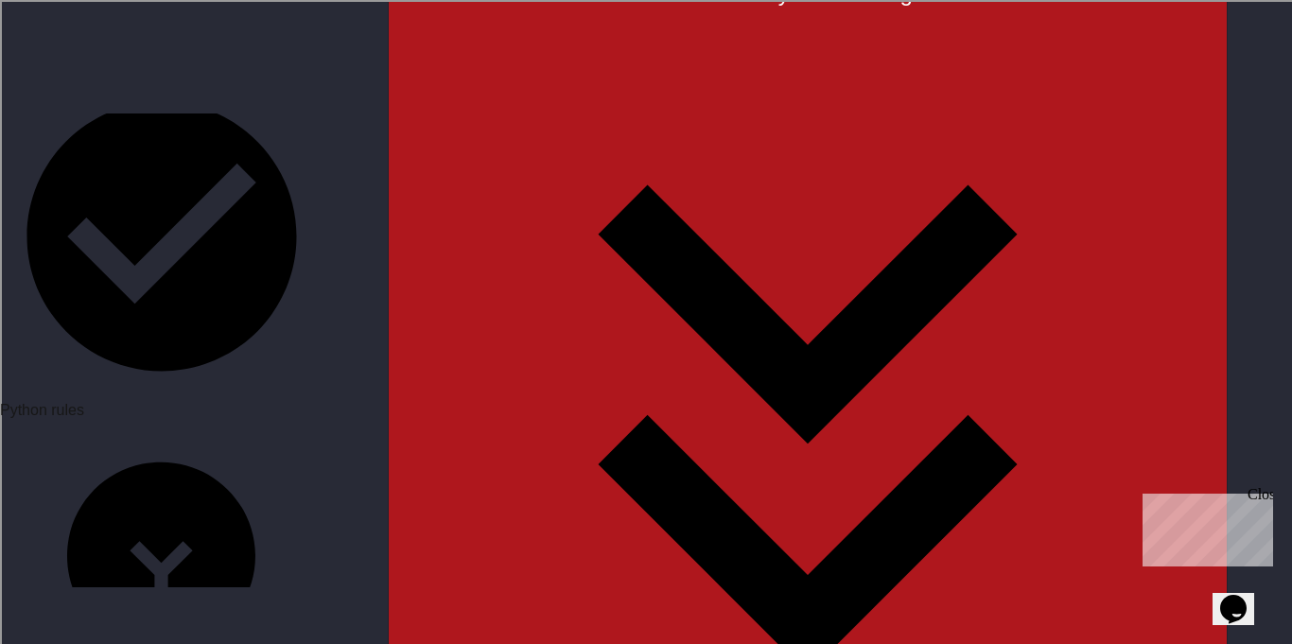
scroll to position [0, 9]
type textarea "**********"
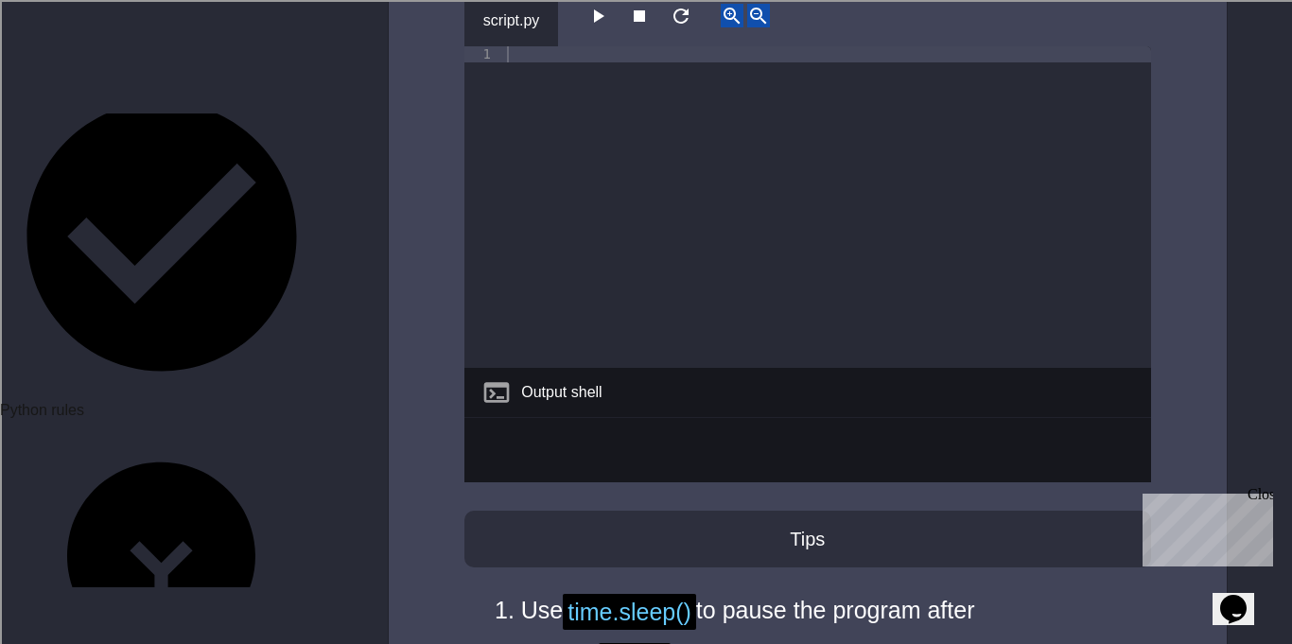
scroll to position [326, 0]
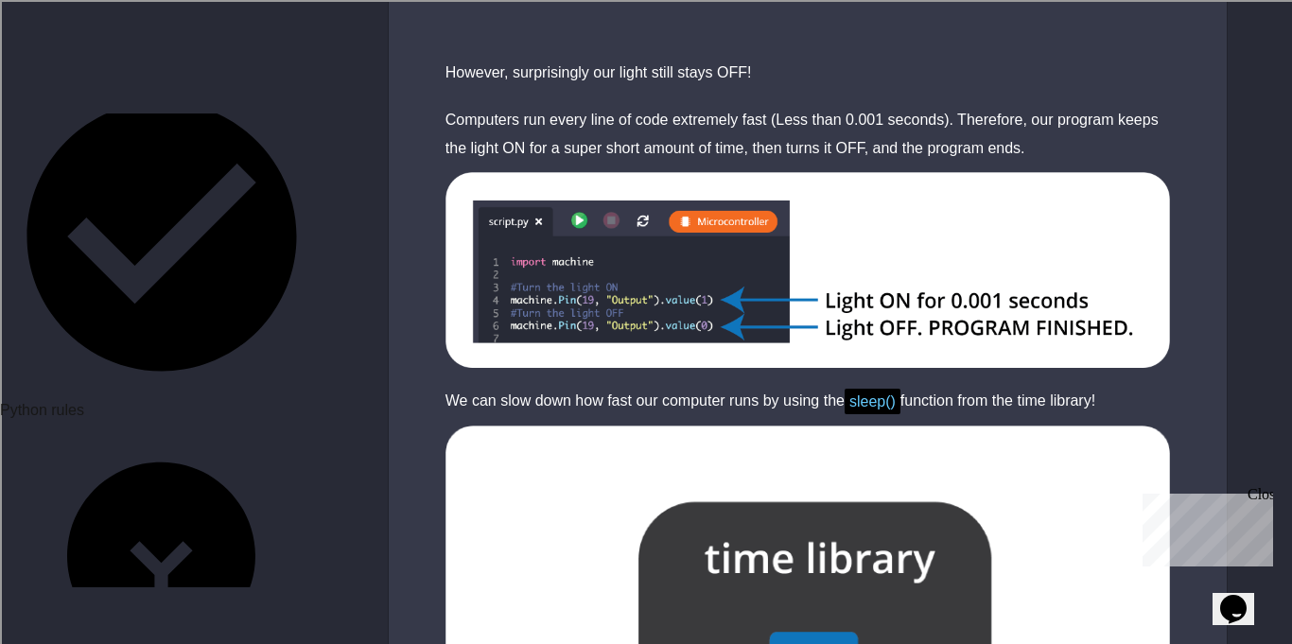
scroll to position [3299, 0]
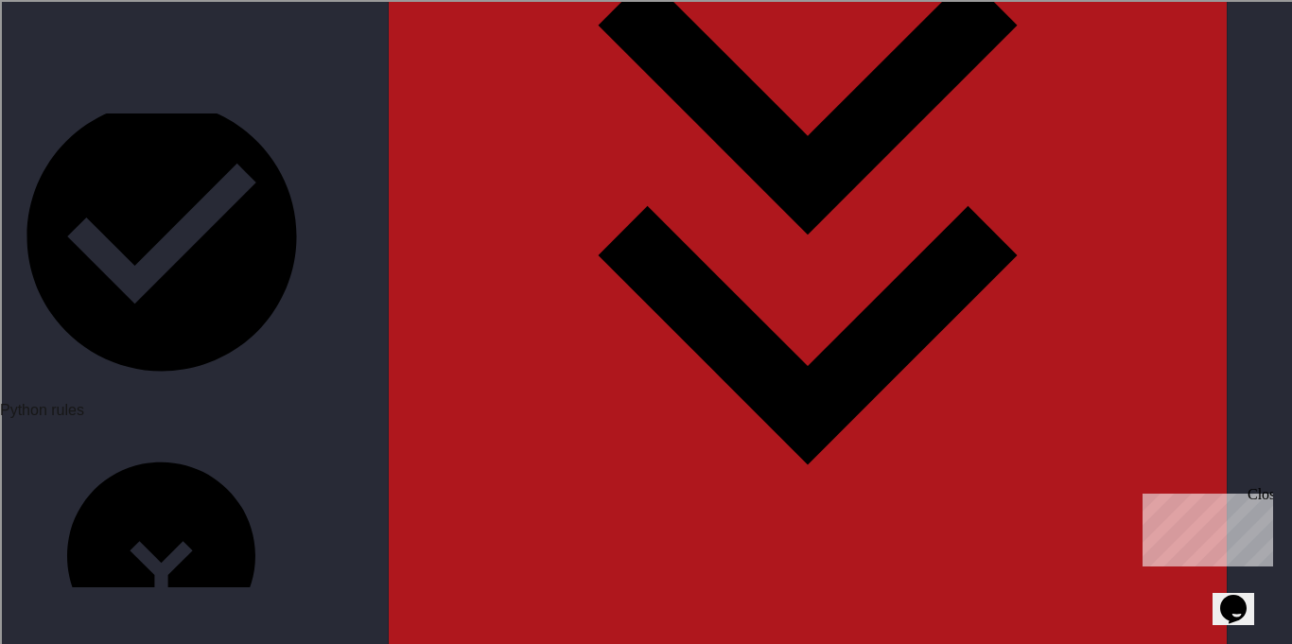
scroll to position [3472, 0]
type textarea "**********"
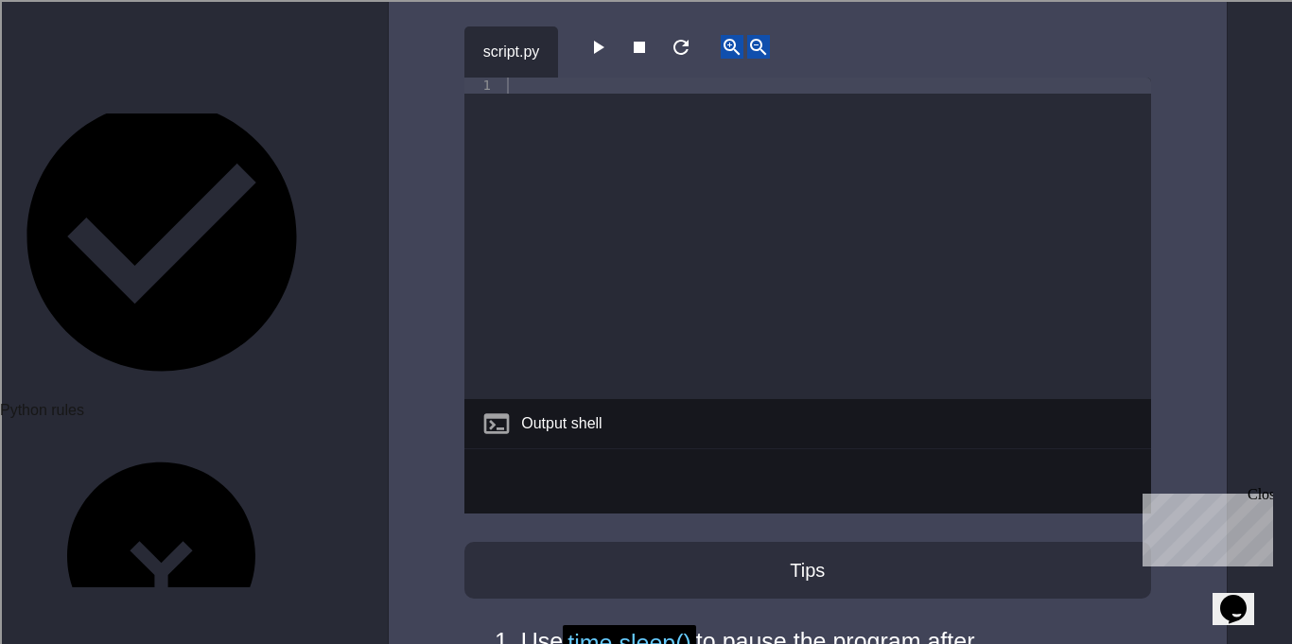
scroll to position [0, 0]
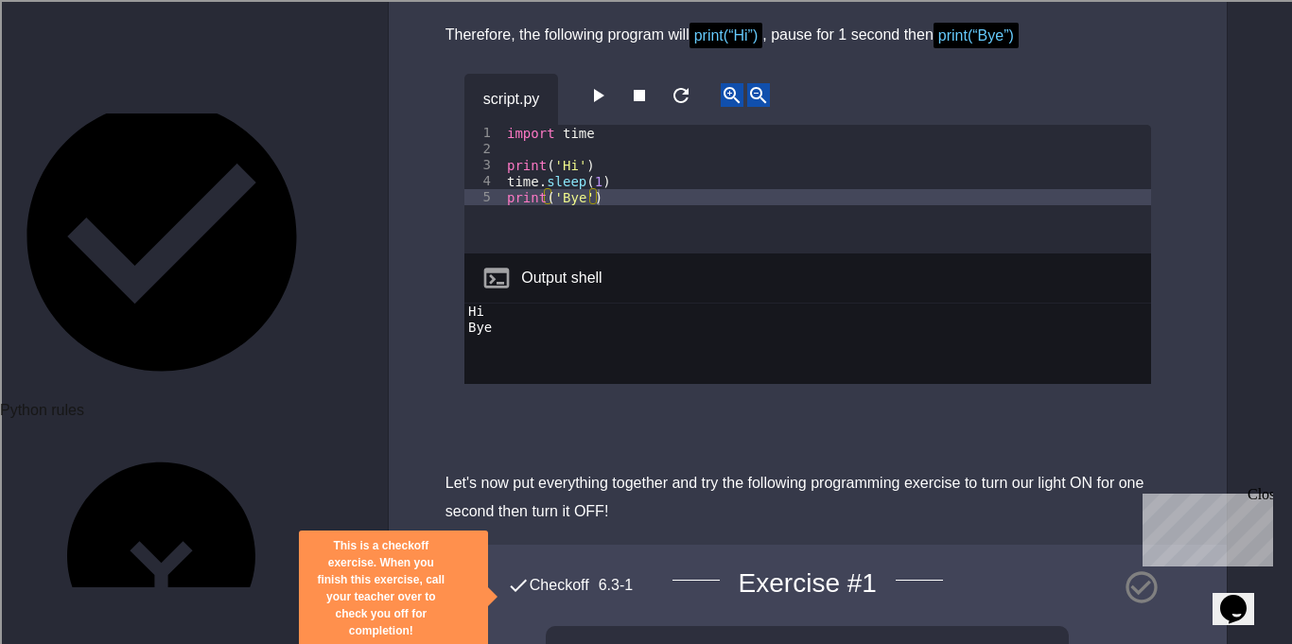
scroll to position [4463, 0]
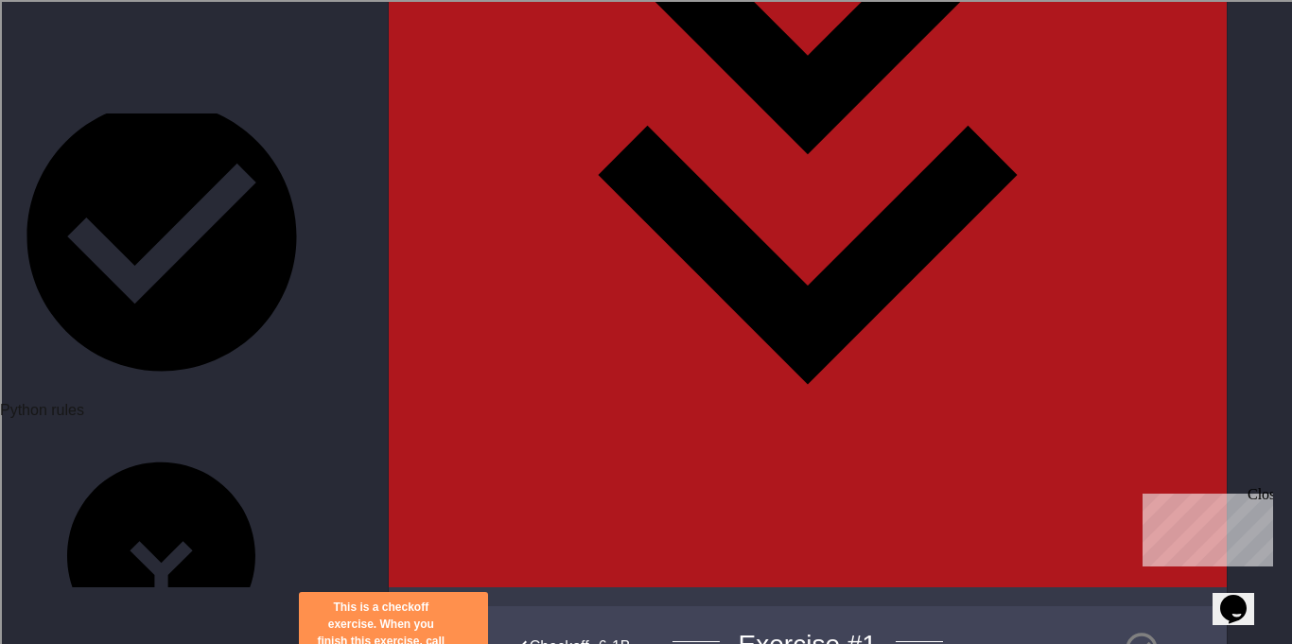
scroll to position [3550, 0]
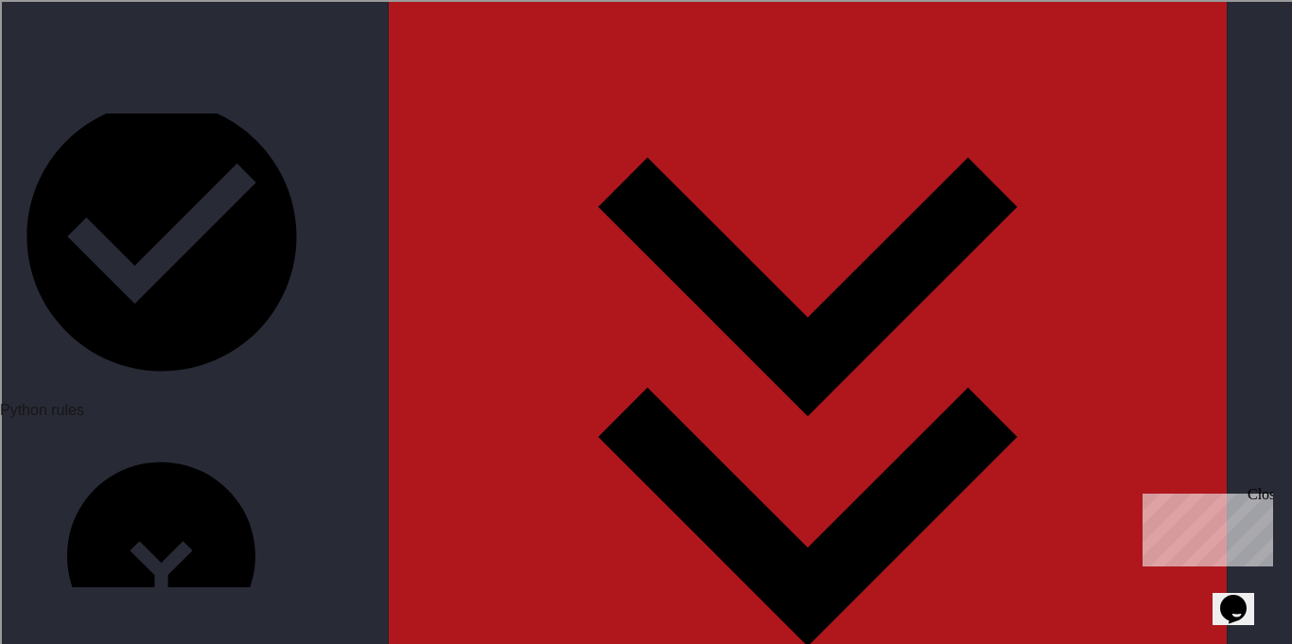
scroll to position [2331, 0]
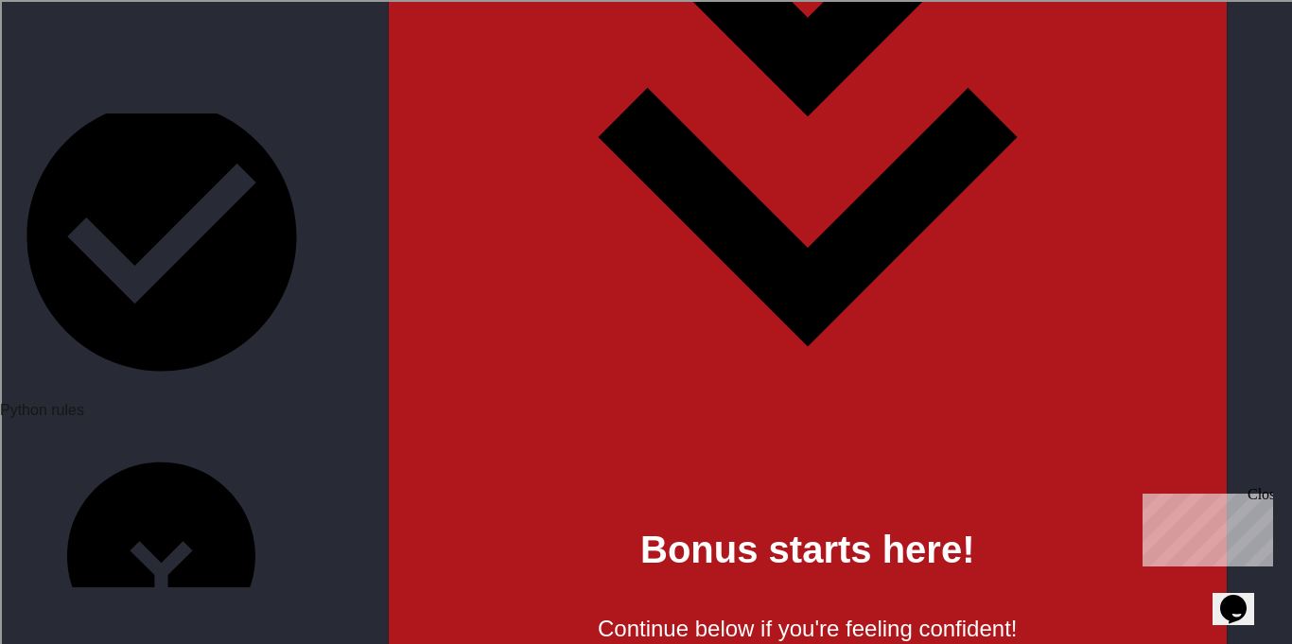
scroll to position [2418, 0]
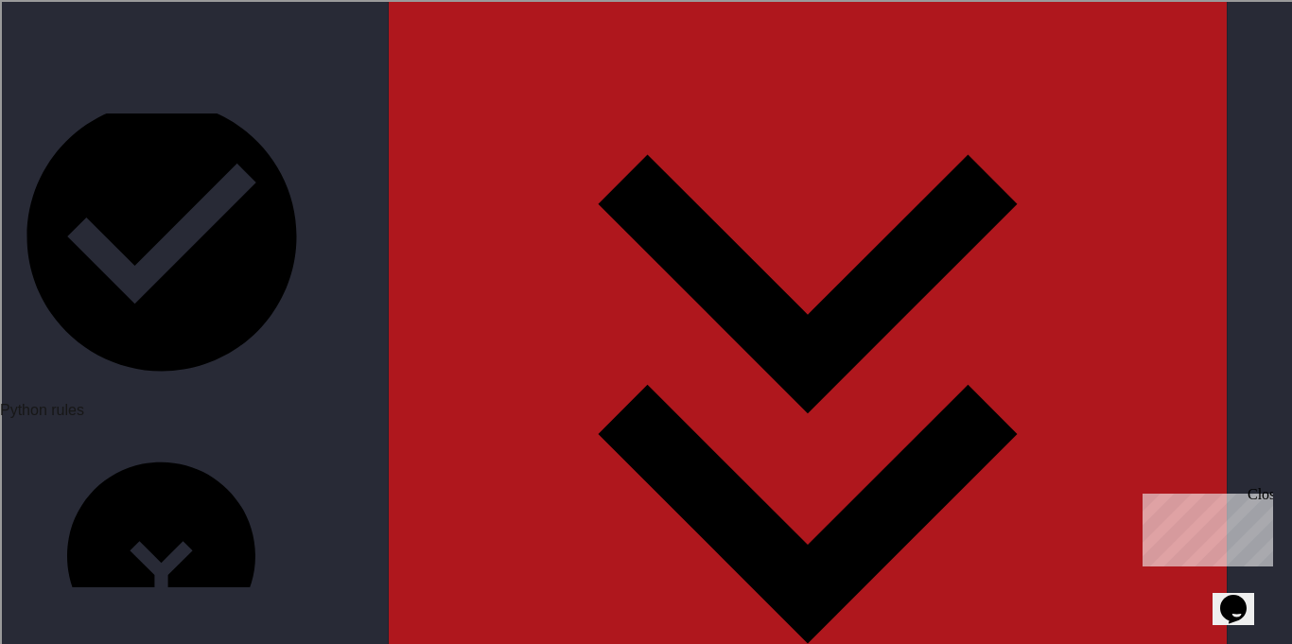
scroll to position [3301, 0]
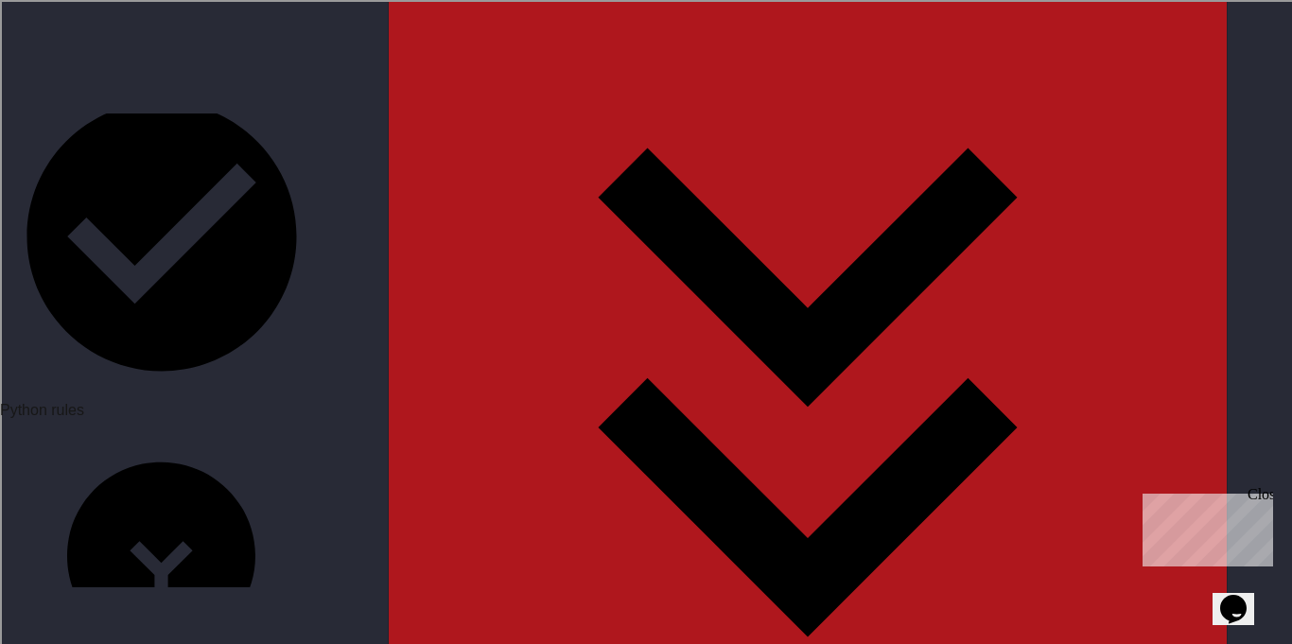
drag, startPoint x: 655, startPoint y: 420, endPoint x: 492, endPoint y: 298, distance: 203.4
type textarea "**********"
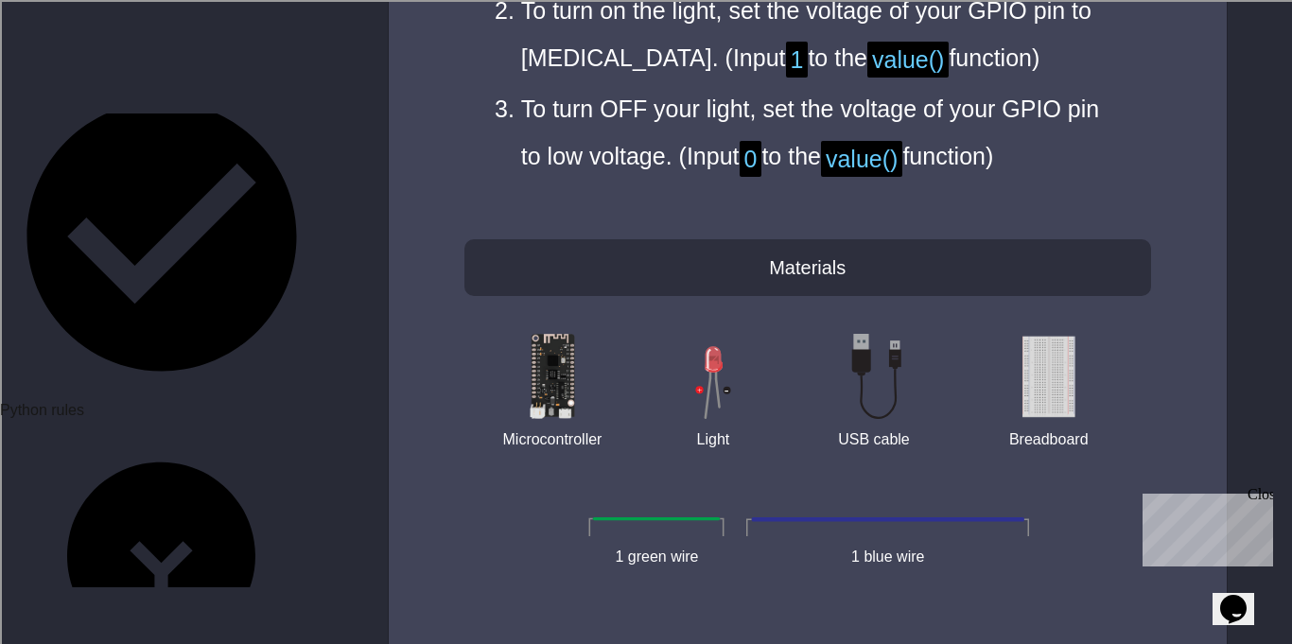
scroll to position [5957, 0]
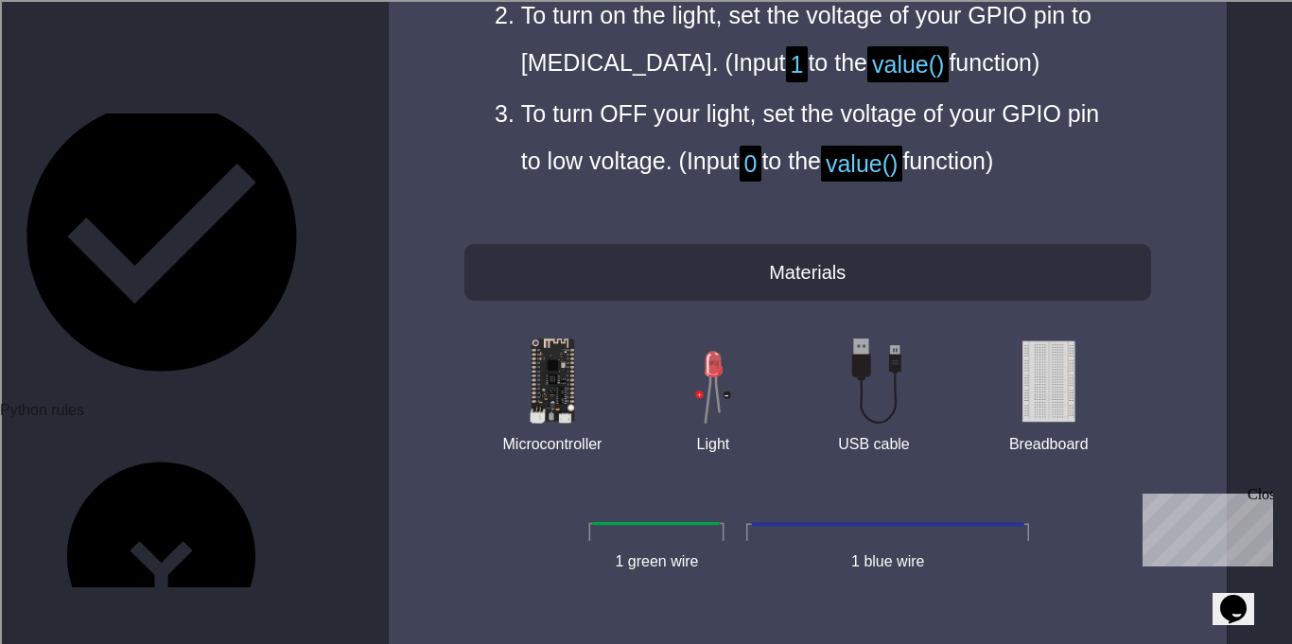
paste textarea "**********"
type textarea "**********"
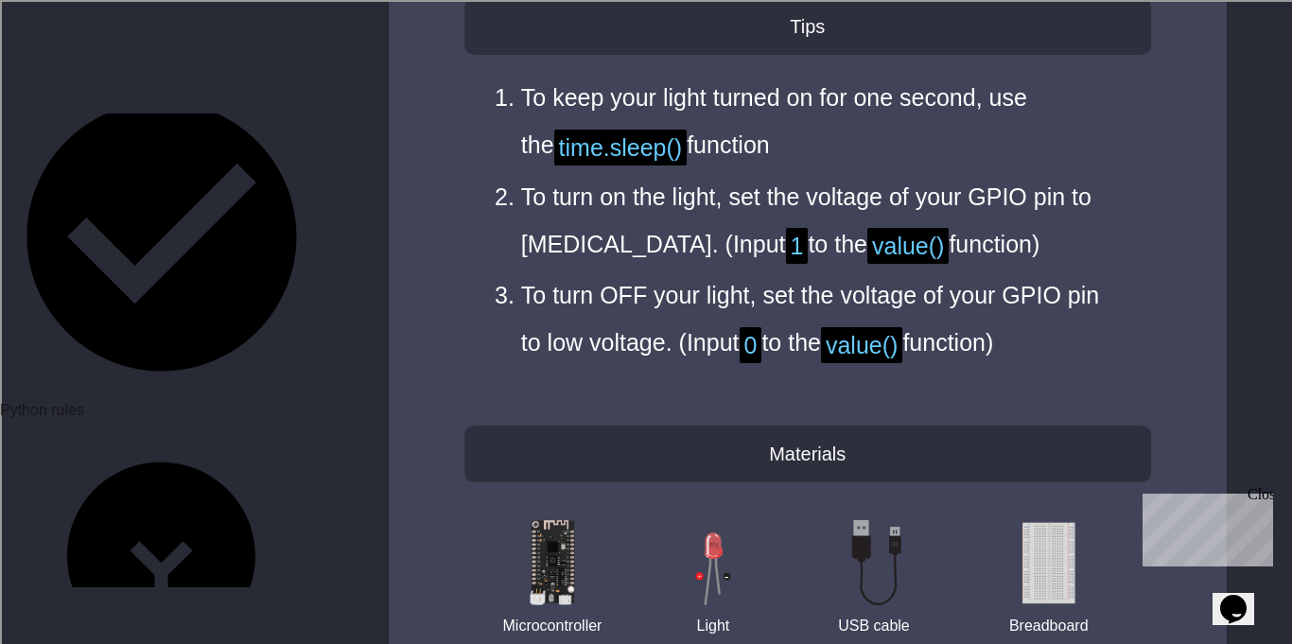
scroll to position [0, 12]
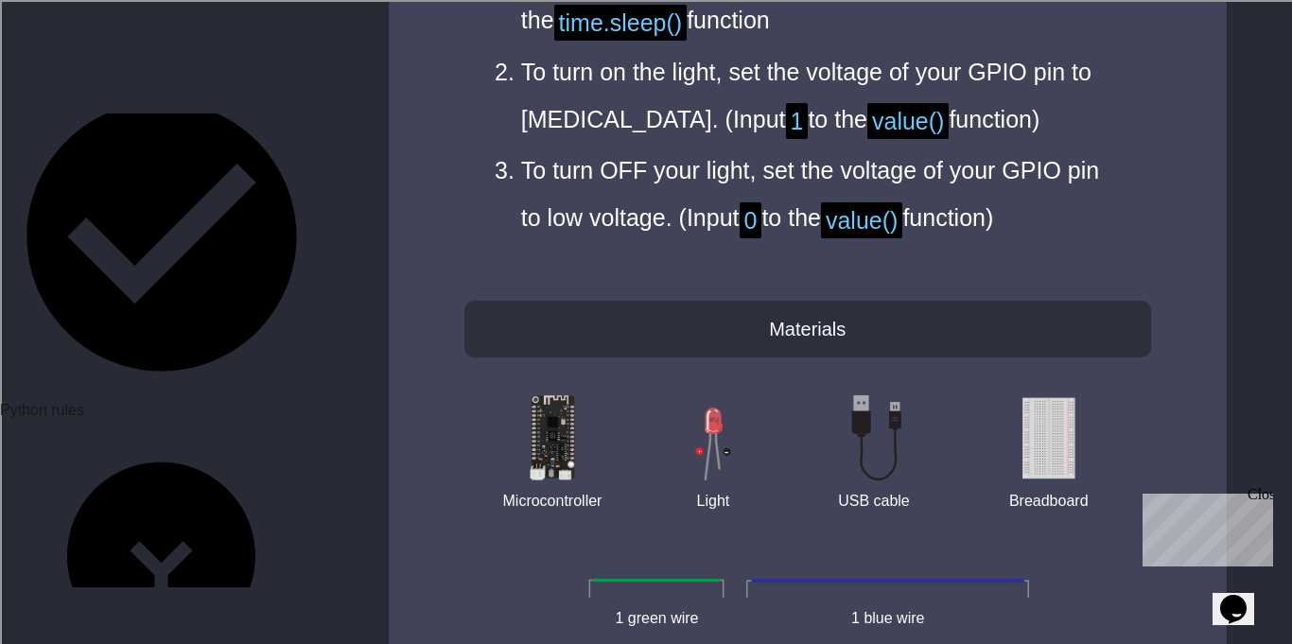
scroll to position [5948, 0]
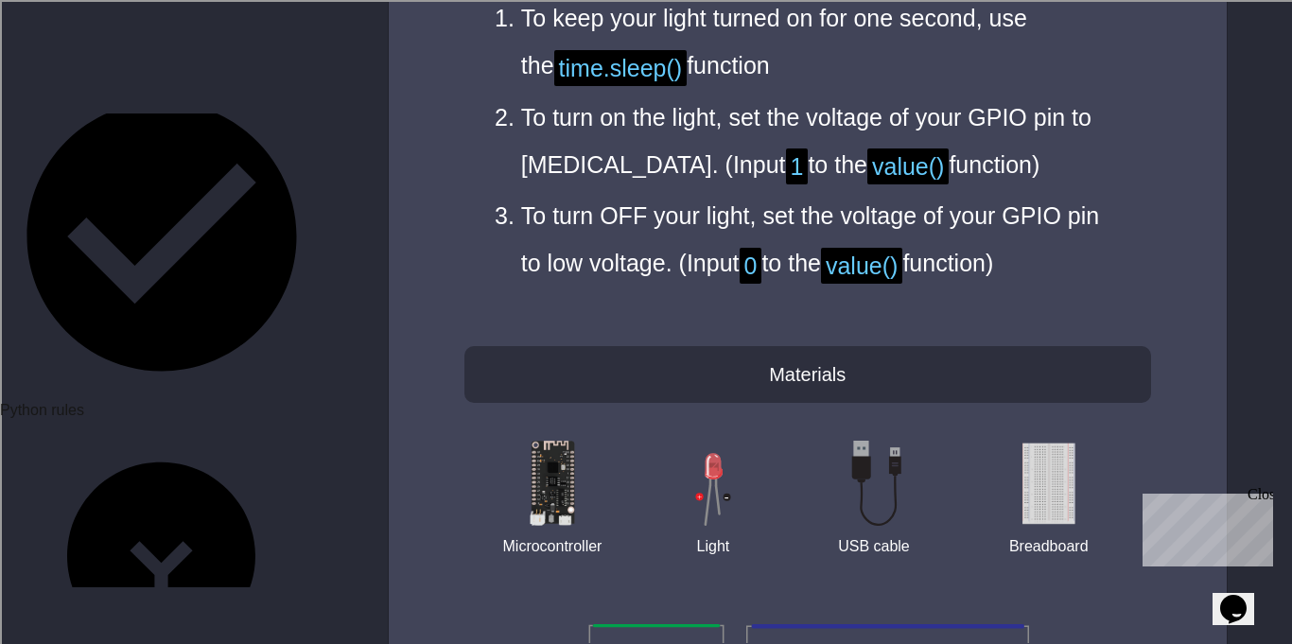
type textarea "**********"
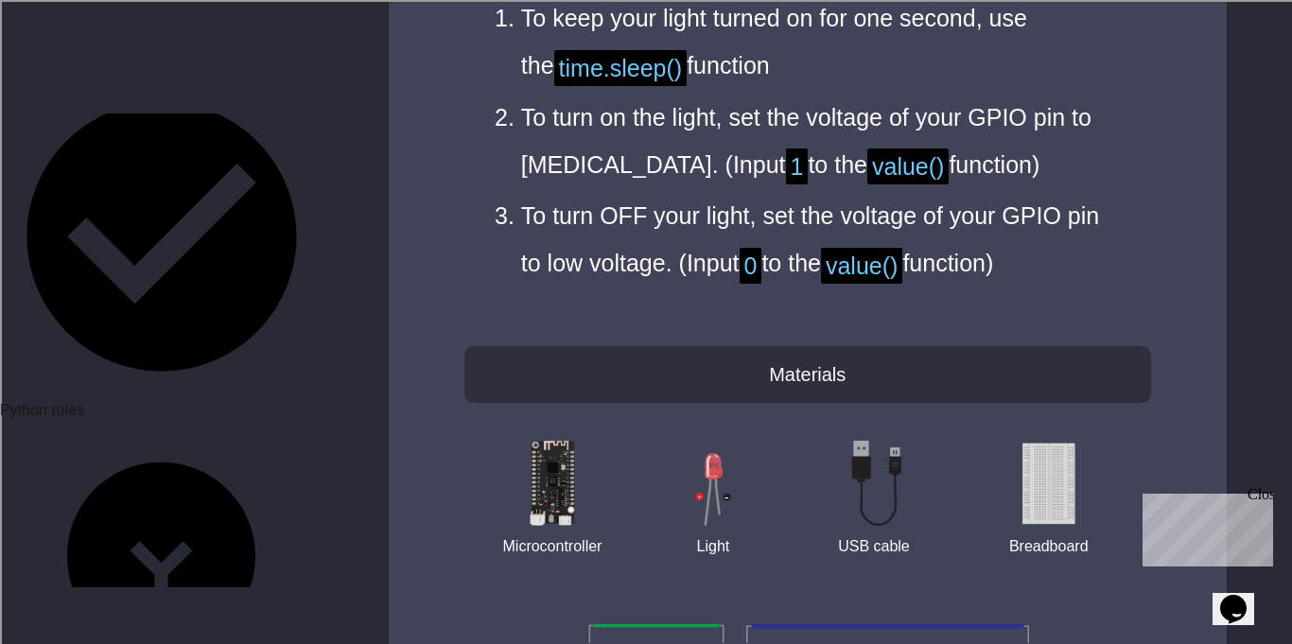
type textarea "**********"
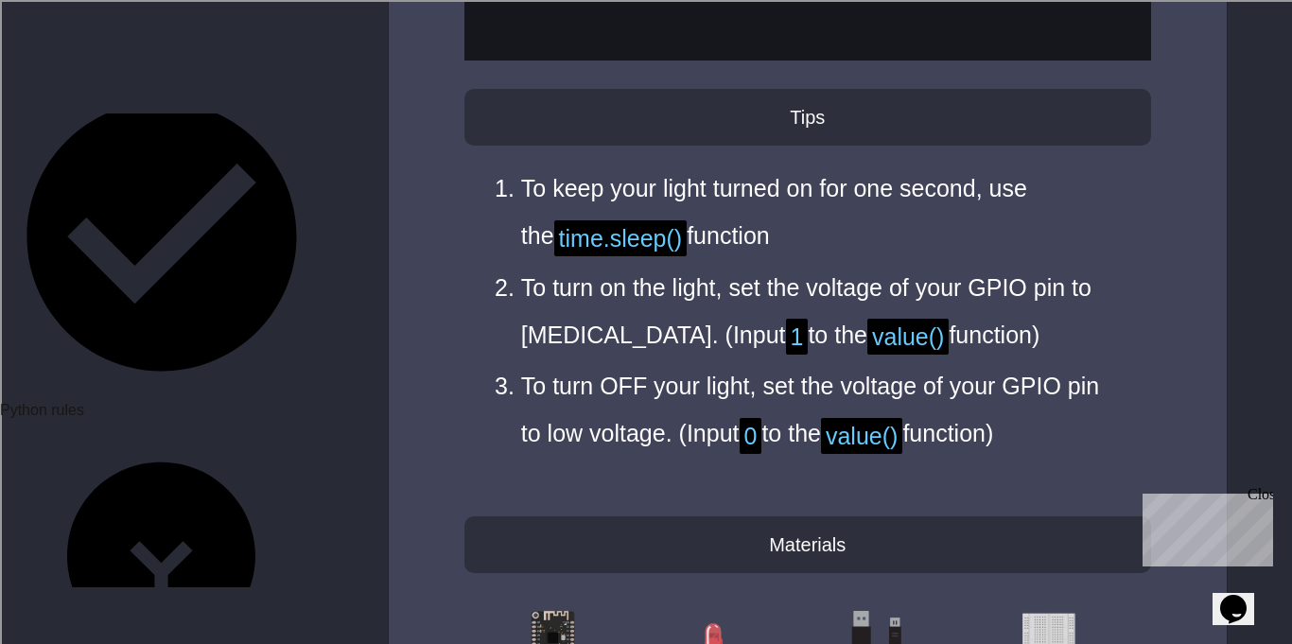
scroll to position [5679, 0]
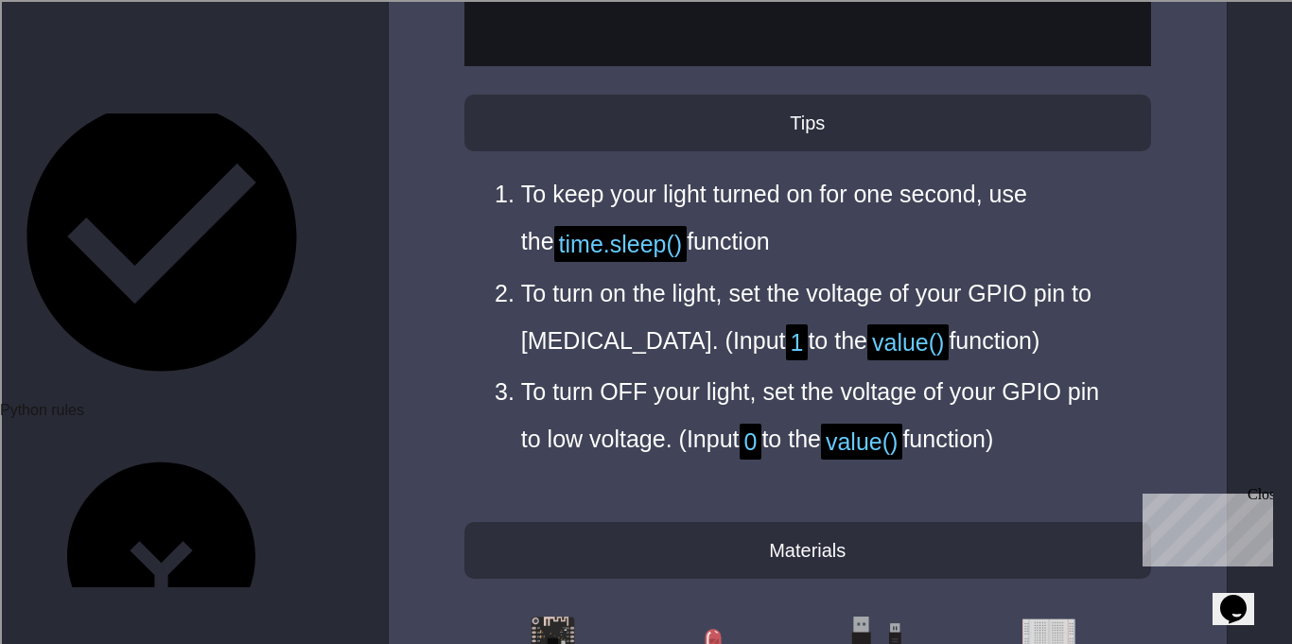
type textarea "**********"
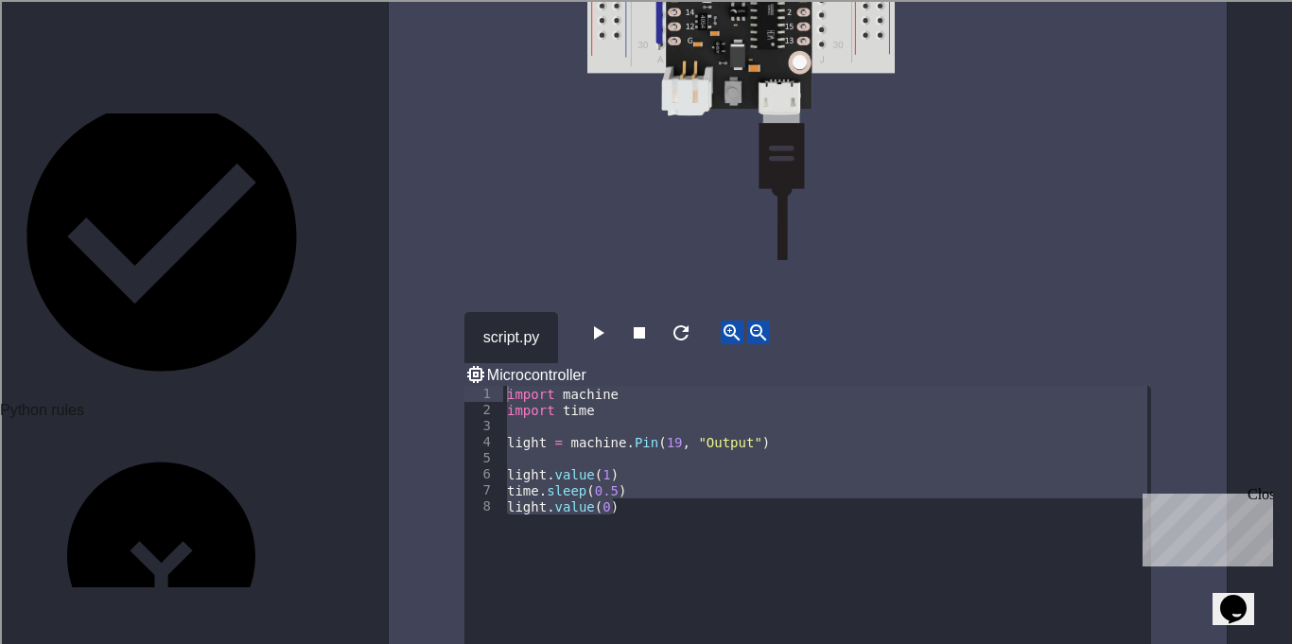
scroll to position [4893, 0]
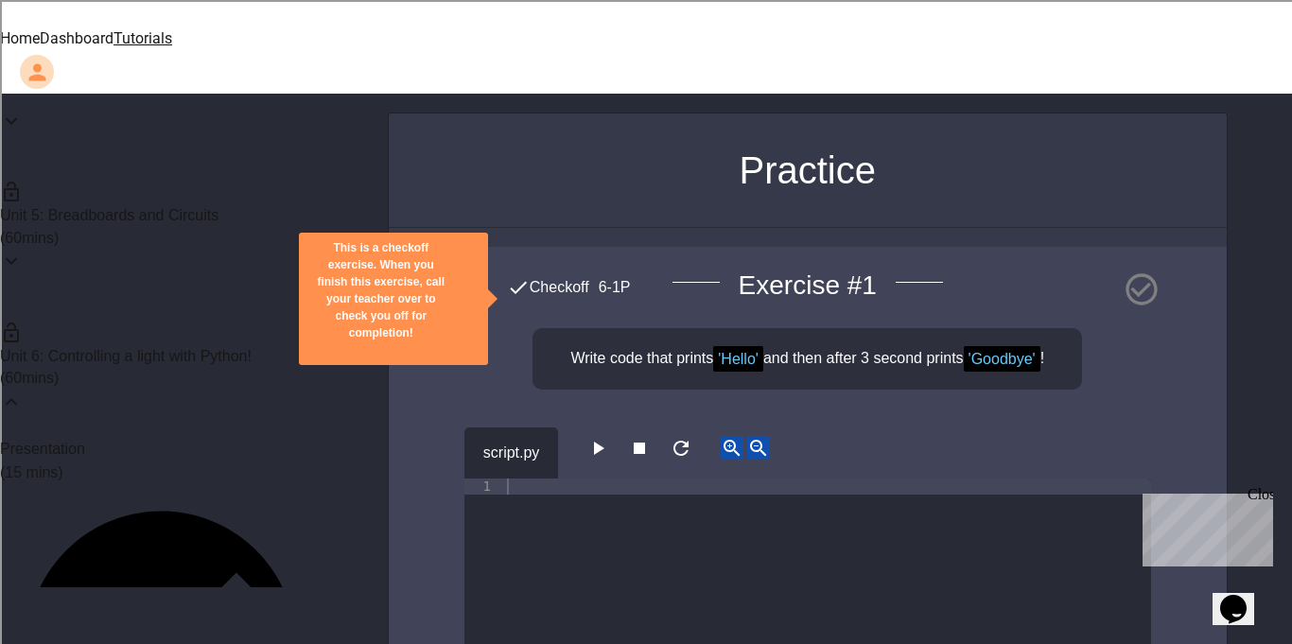
scroll to position [511, 0]
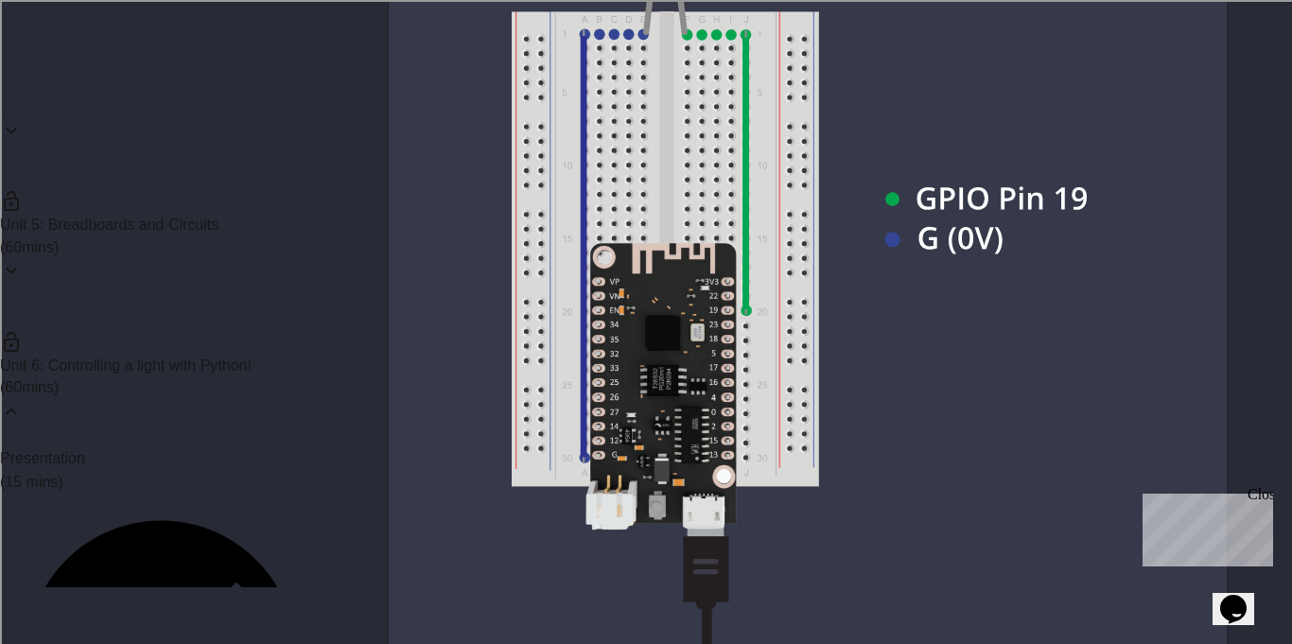
scroll to position [561, 0]
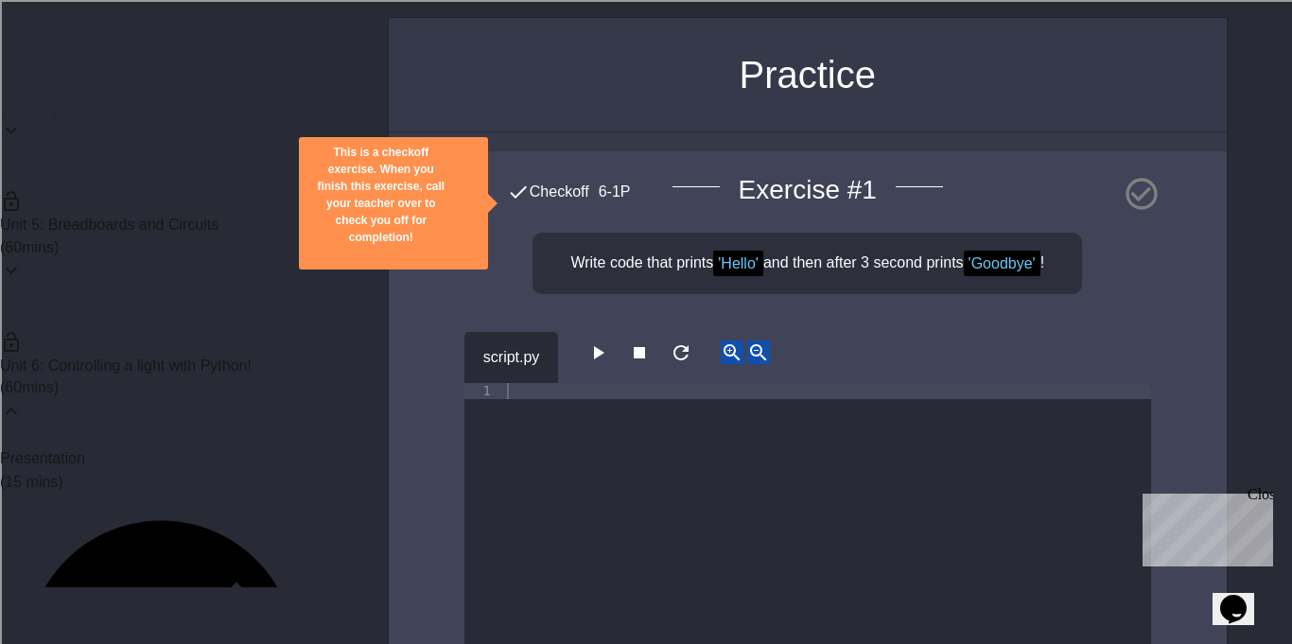
scroll to position [113, 0]
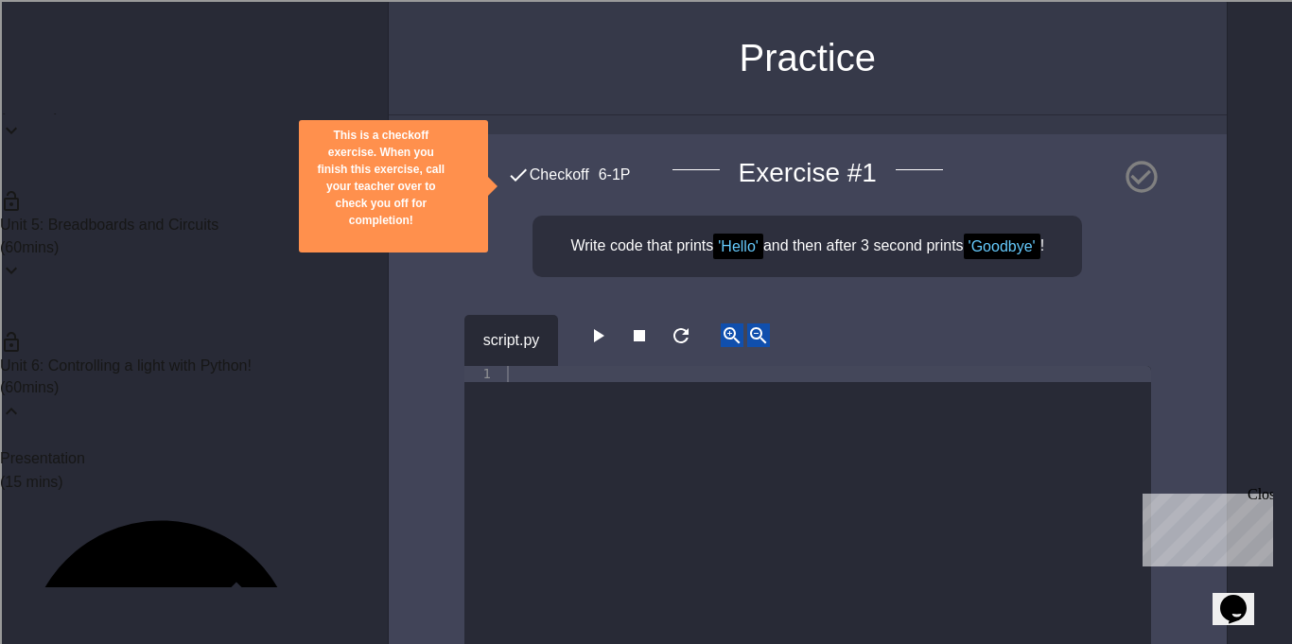
click at [798, 379] on div at bounding box center [827, 543] width 648 height 354
type textarea "*"
type textarea "**********"
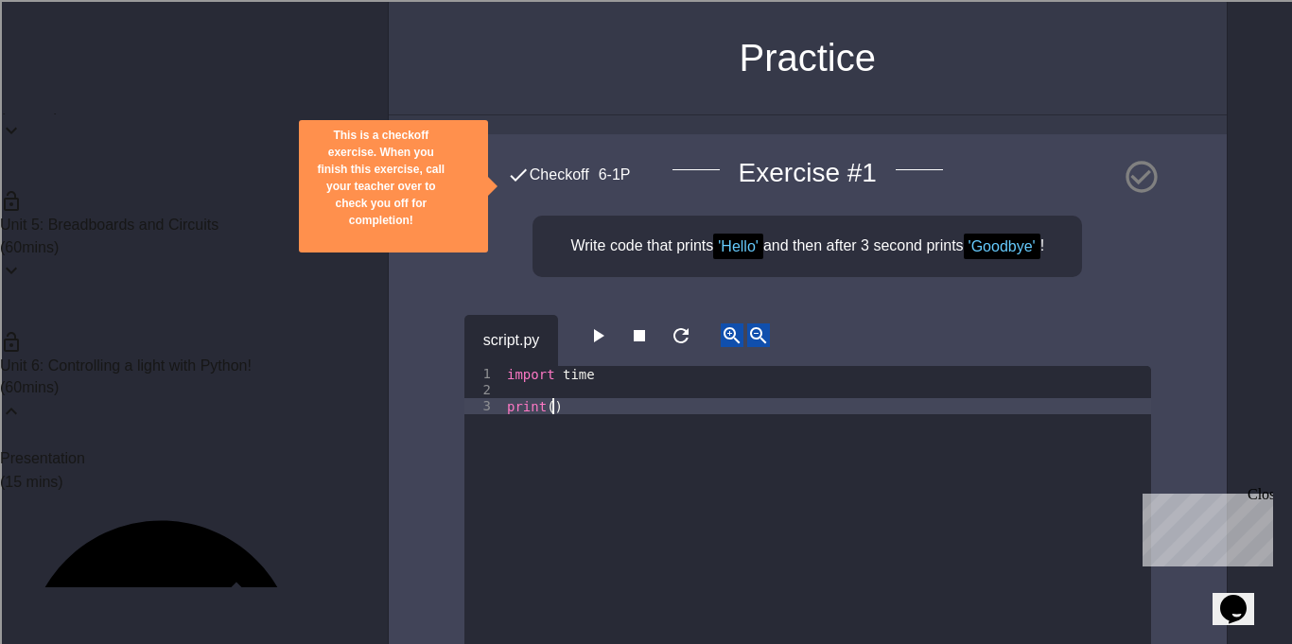
scroll to position [0, 5]
type textarea "**********"
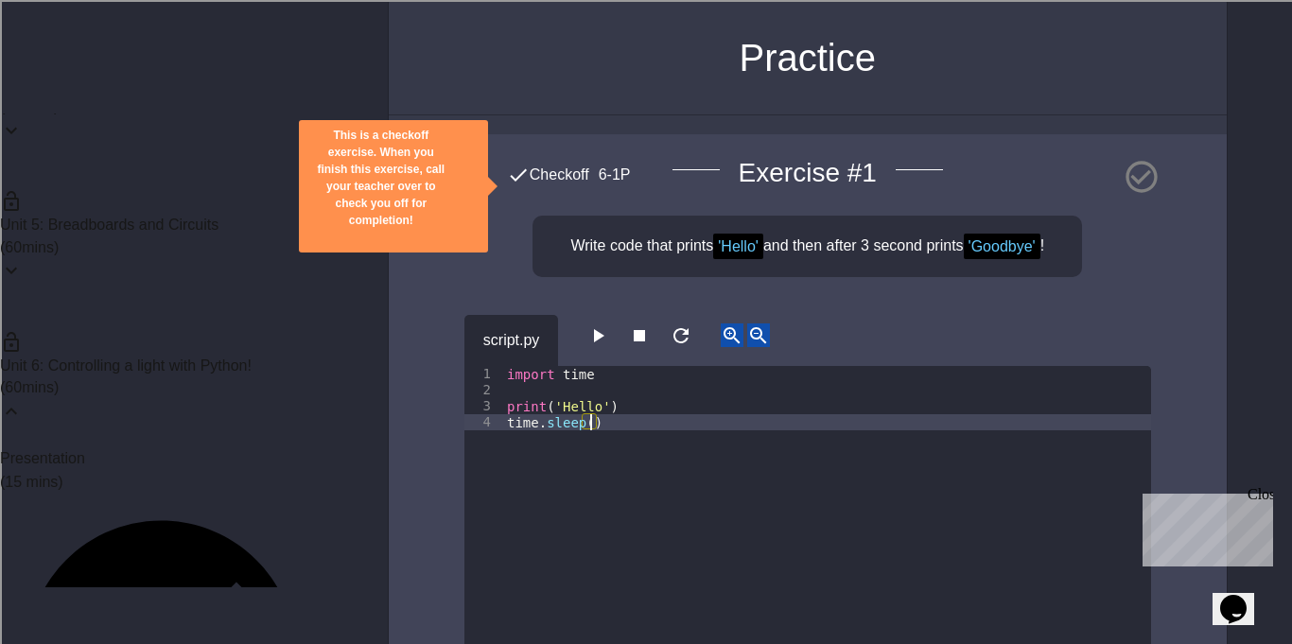
scroll to position [0, 10]
type textarea "**********"
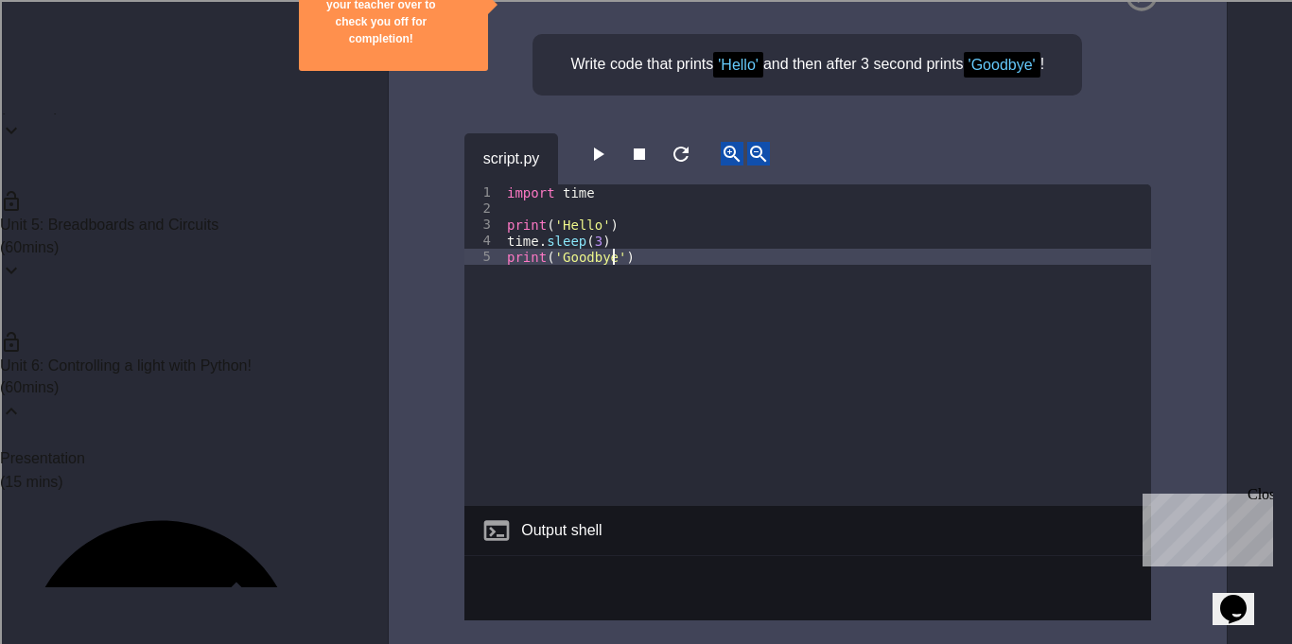
scroll to position [297, 0]
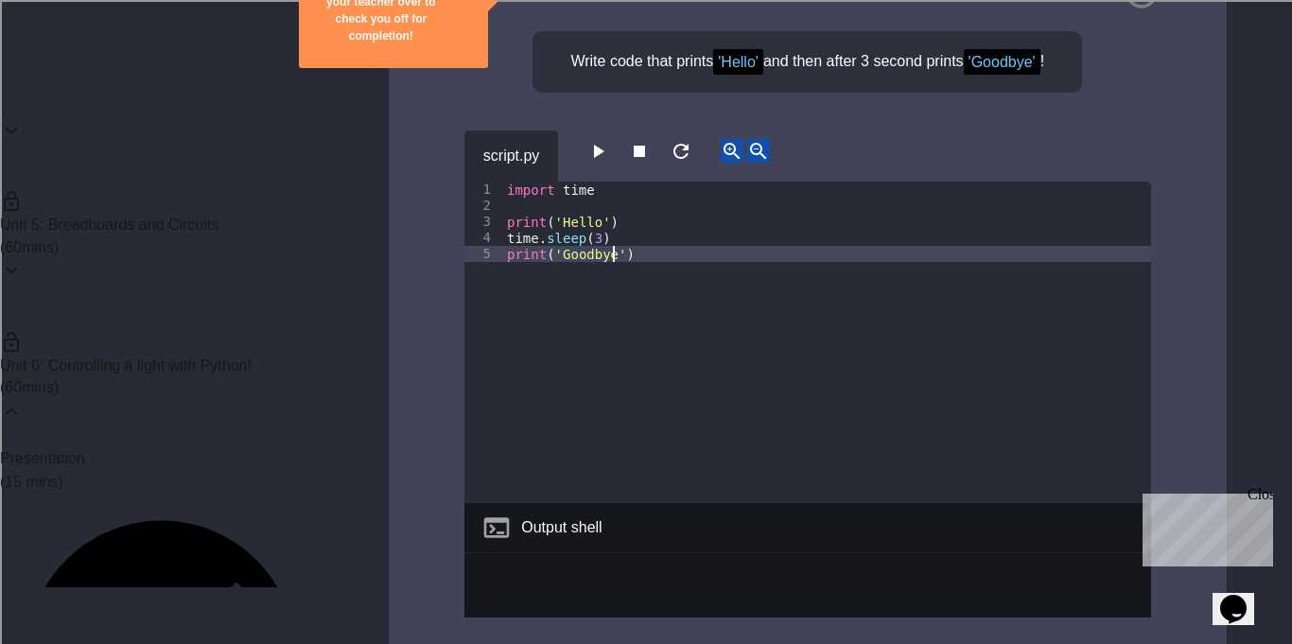
click at [609, 152] on button "button" at bounding box center [597, 151] width 23 height 24
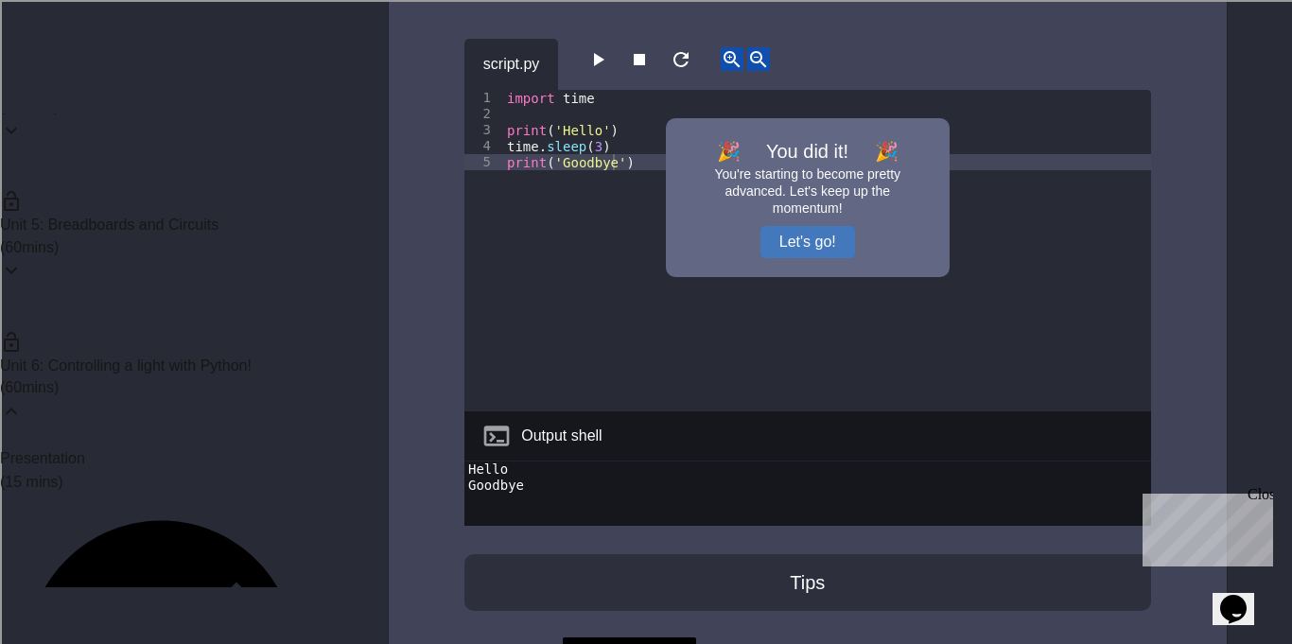
scroll to position [391, 0]
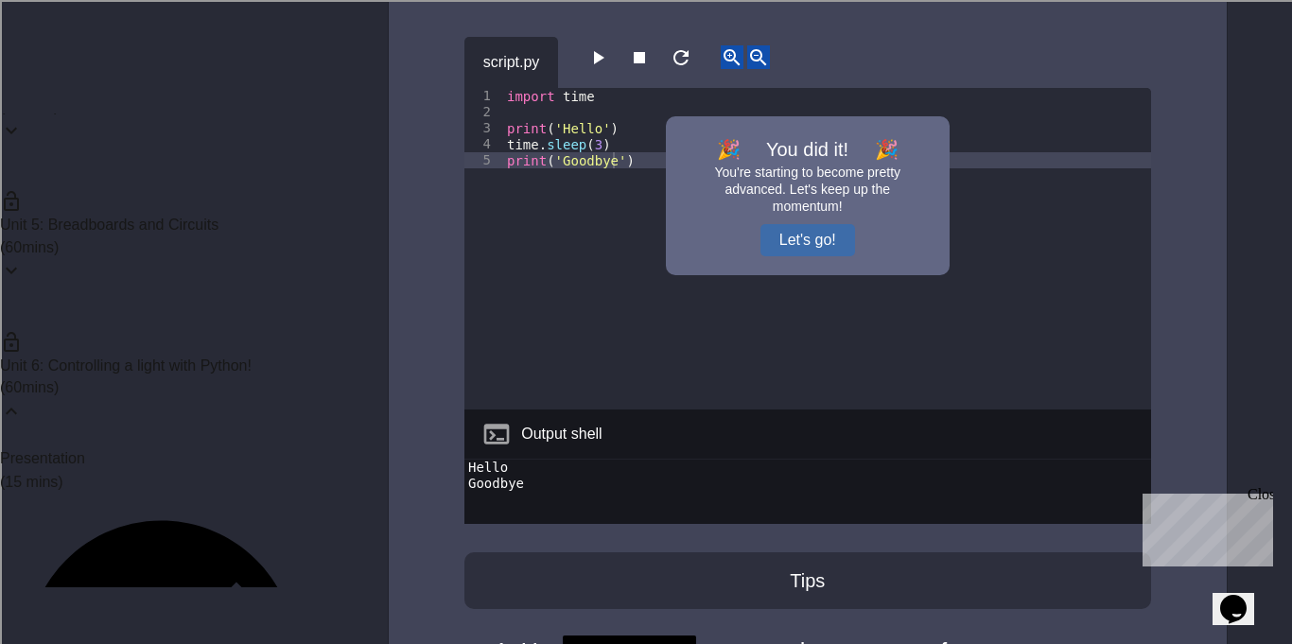
click at [823, 242] on button "Let's go!" at bounding box center [807, 240] width 95 height 32
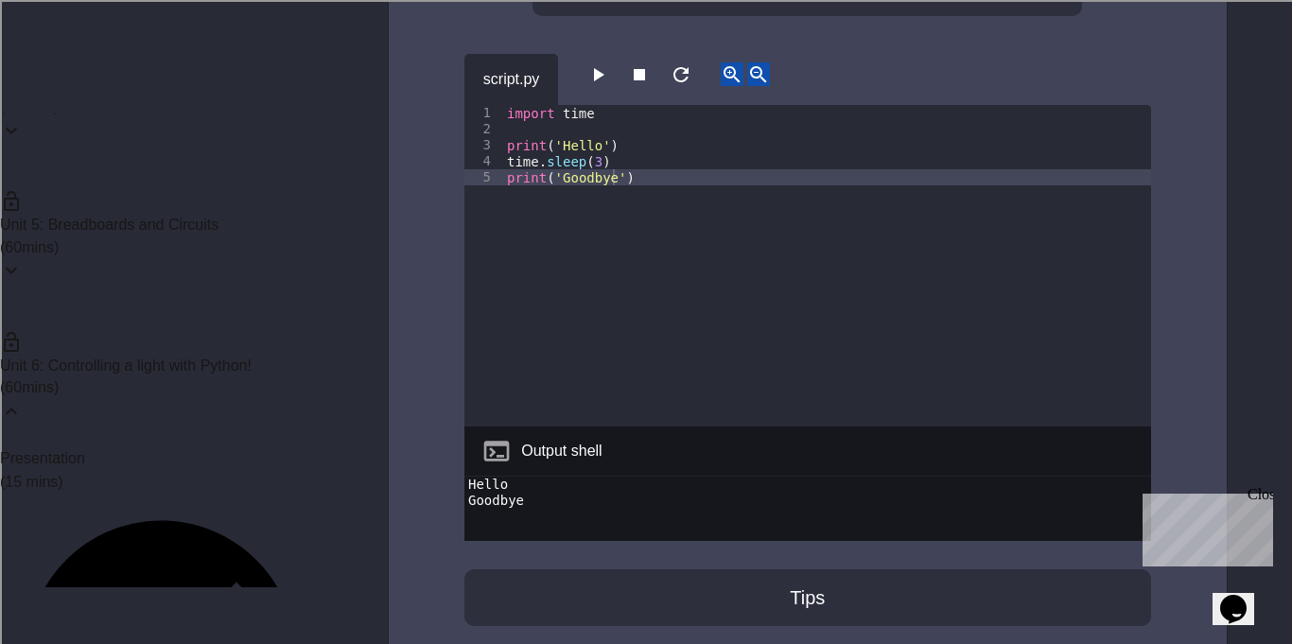
scroll to position [315, 0]
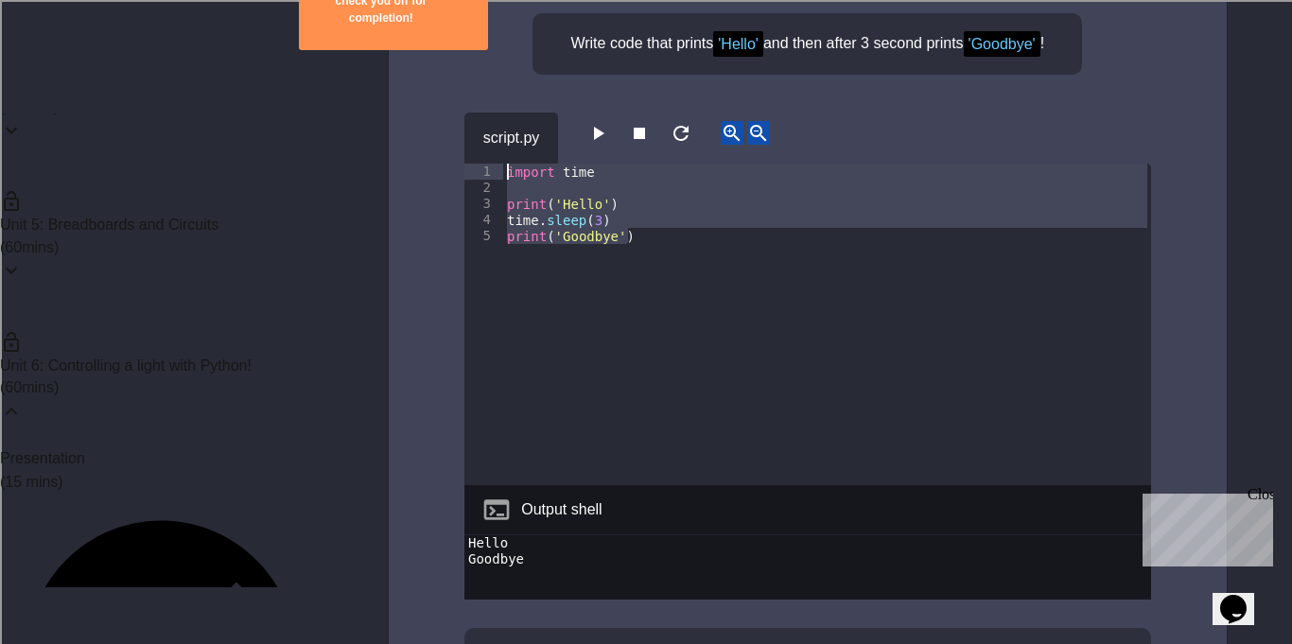
drag, startPoint x: 681, startPoint y: 248, endPoint x: 495, endPoint y: 166, distance: 203.3
click at [495, 166] on div "**********" at bounding box center [807, 325] width 687 height 322
type textarea "**********"
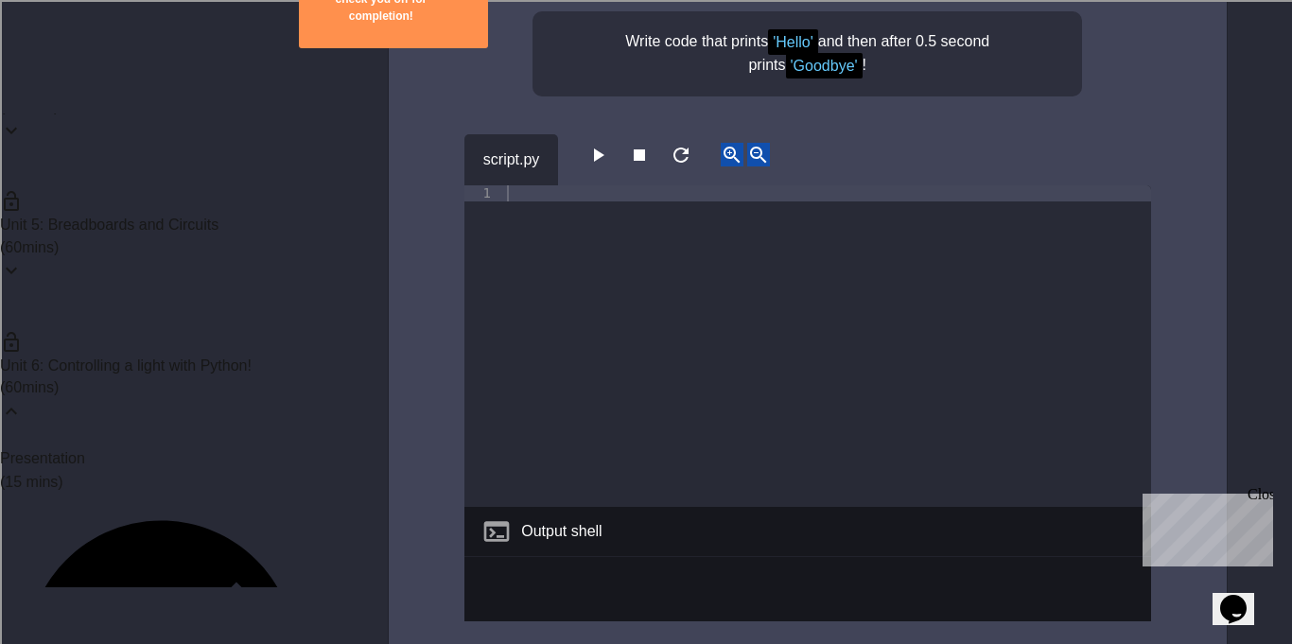
scroll to position [1323, 0]
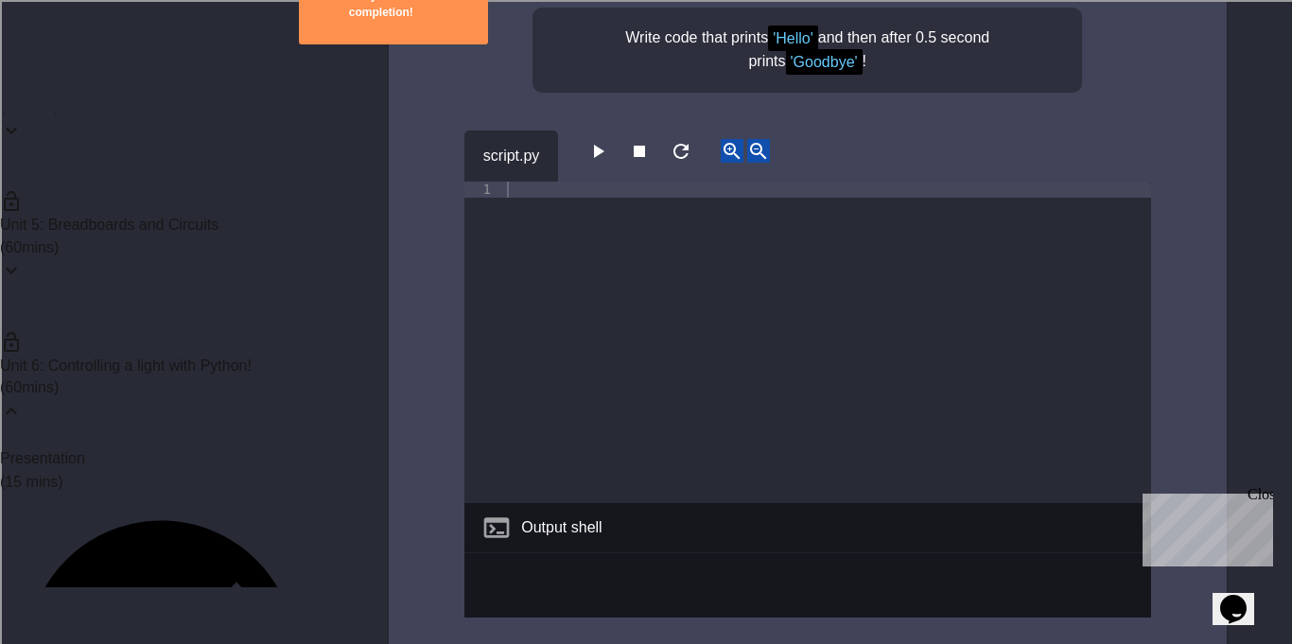
paste textarea "**********"
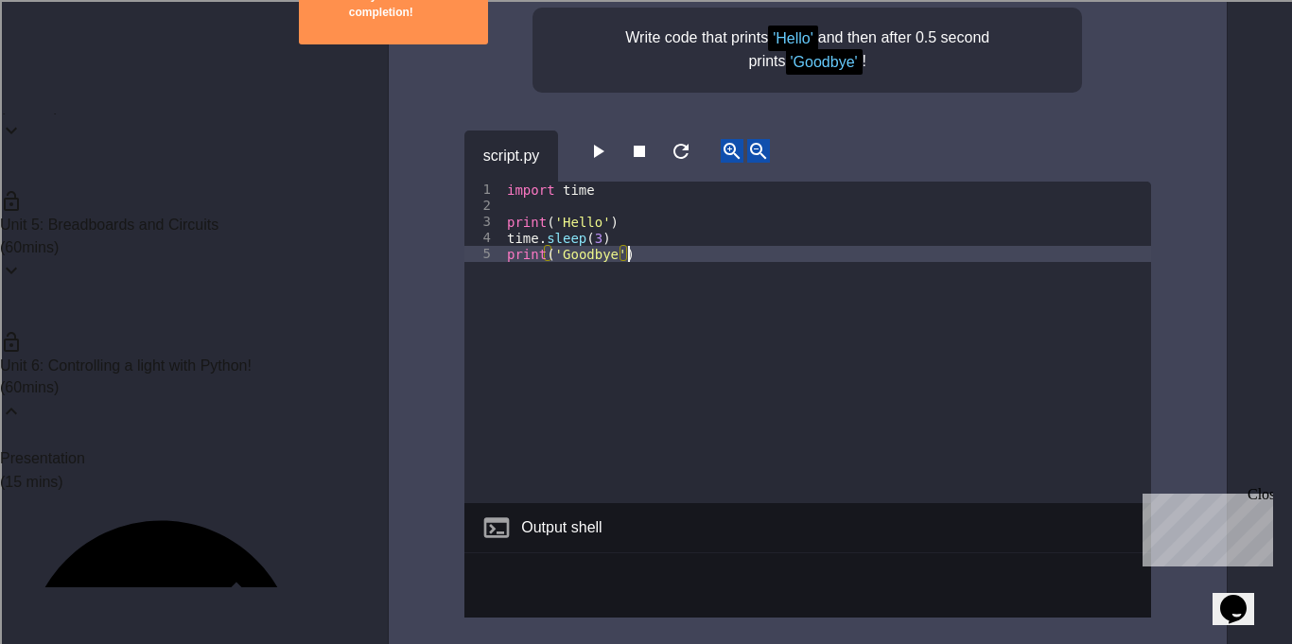
click at [596, 235] on div "import time print ( 'Hello' ) time . sleep ( 3 ) print ( 'Goodbye' )" at bounding box center [827, 359] width 648 height 354
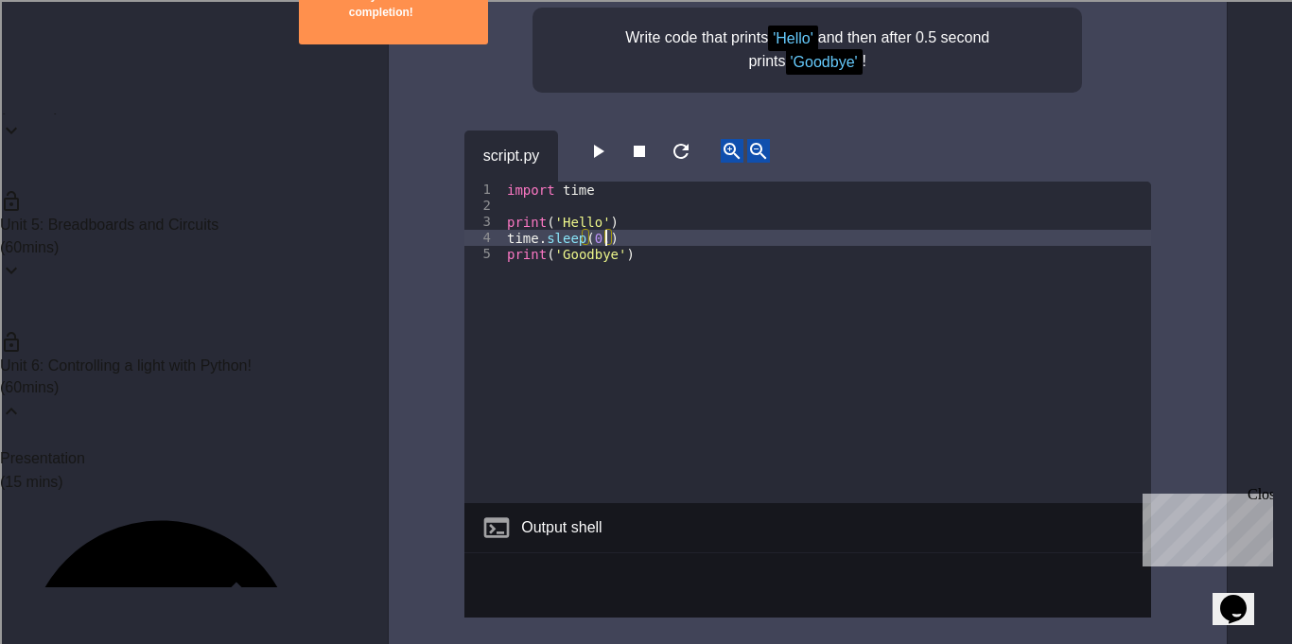
scroll to position [0, 13]
type textarea "**********"
click at [607, 144] on icon "button" at bounding box center [597, 151] width 23 height 23
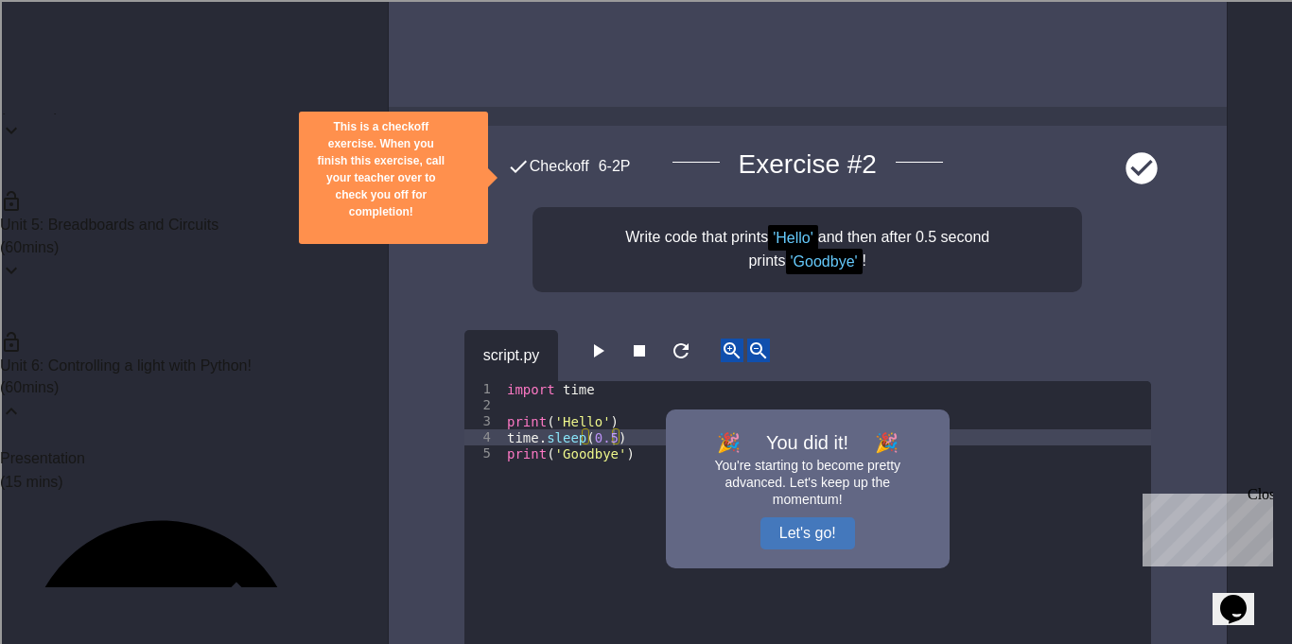
scroll to position [1126, 0]
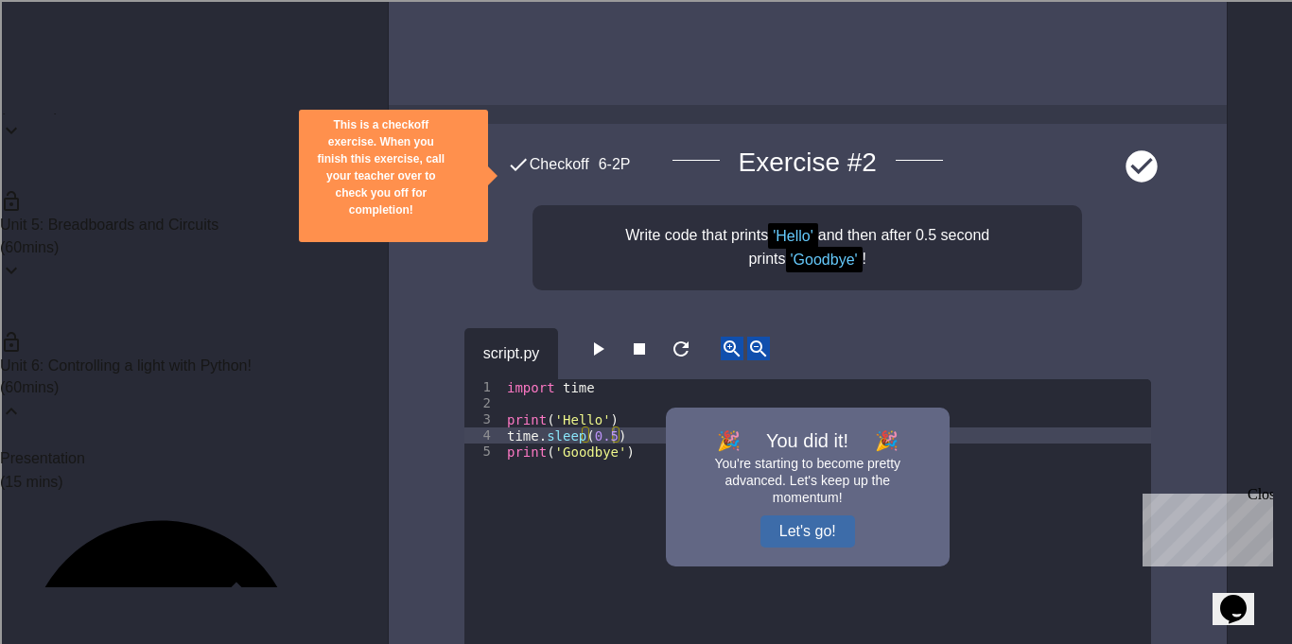
click at [791, 515] on button "Let's go!" at bounding box center [807, 531] width 95 height 32
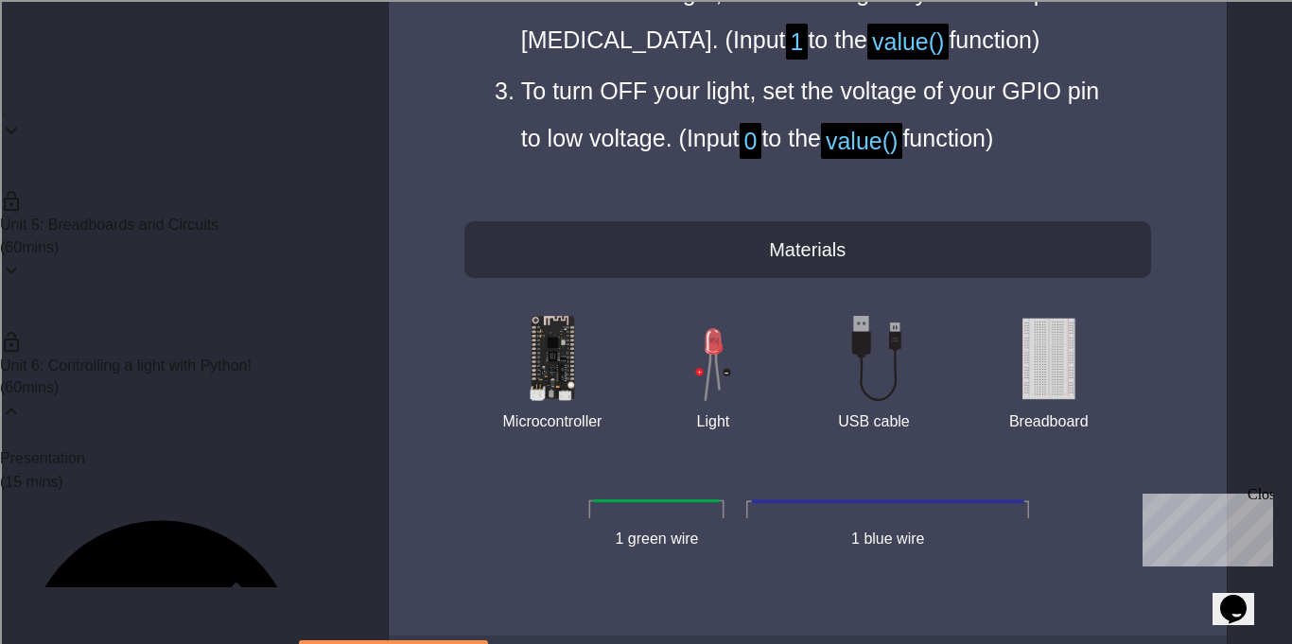
scroll to position [5988, 0]
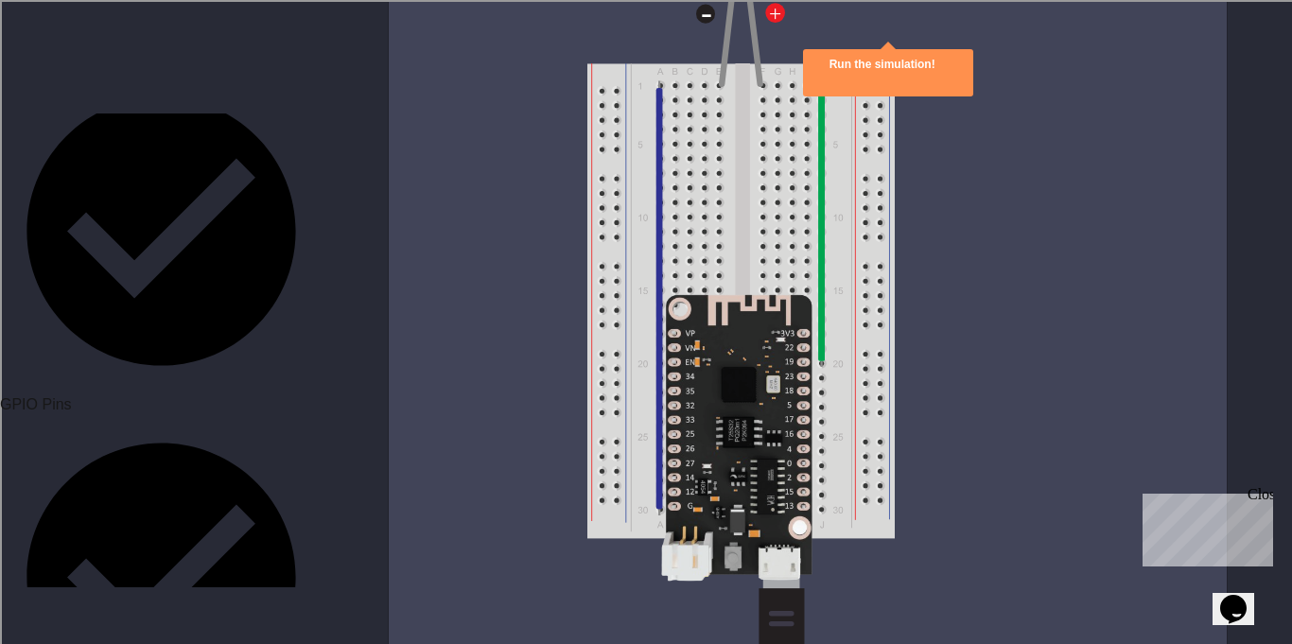
scroll to position [935, 0]
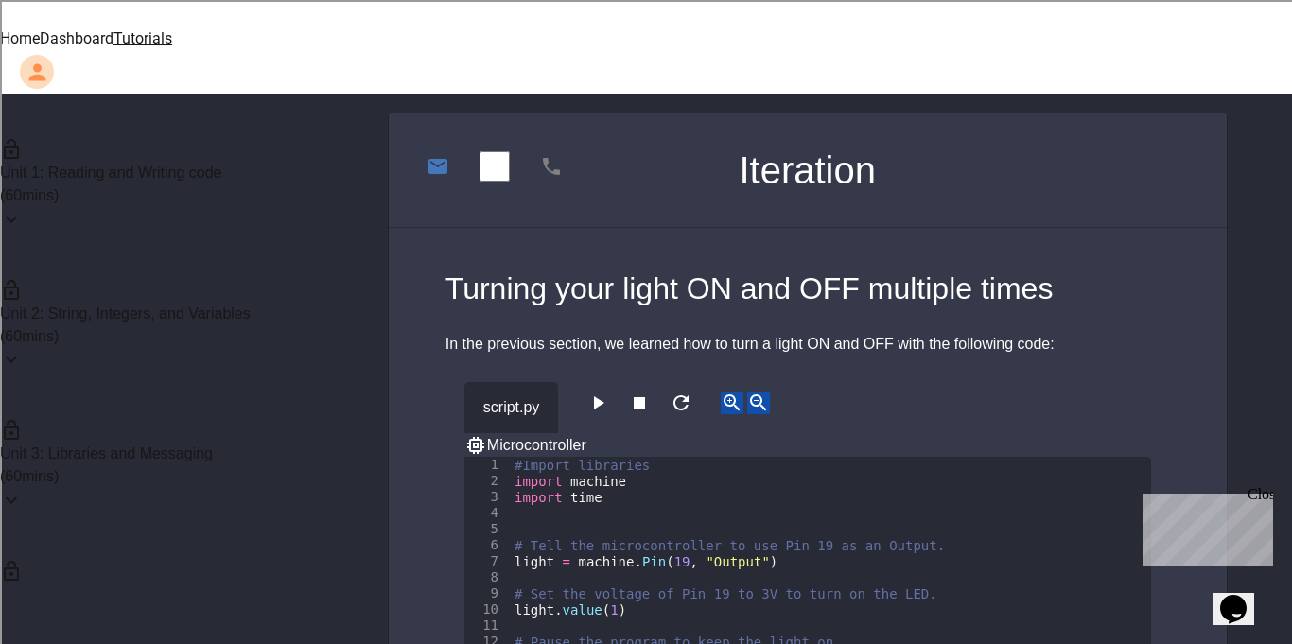
scroll to position [774, 0]
